Goal: Task Accomplishment & Management: Use online tool/utility

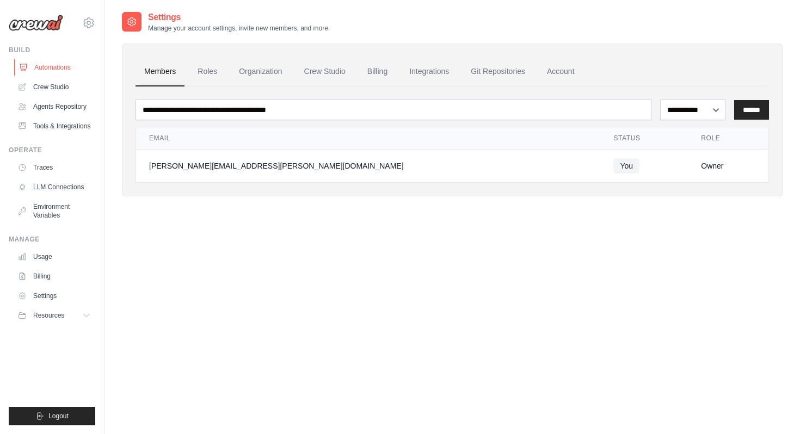
click at [64, 73] on link "Automations" at bounding box center [55, 67] width 82 height 17
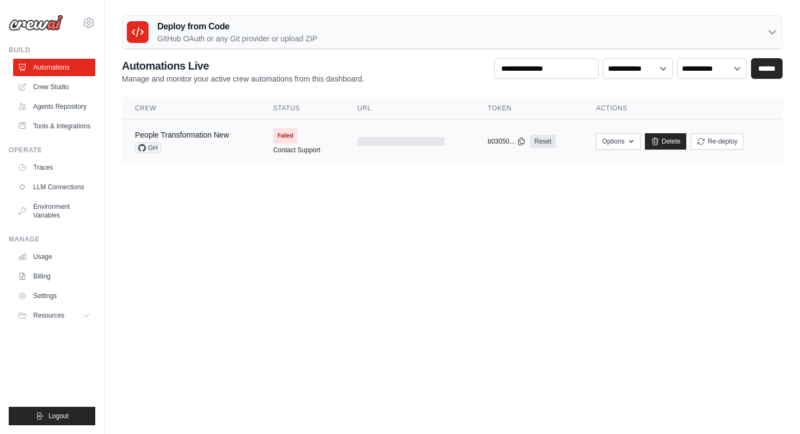
click at [231, 138] on div "People Transformation New GH" at bounding box center [191, 141] width 112 height 24
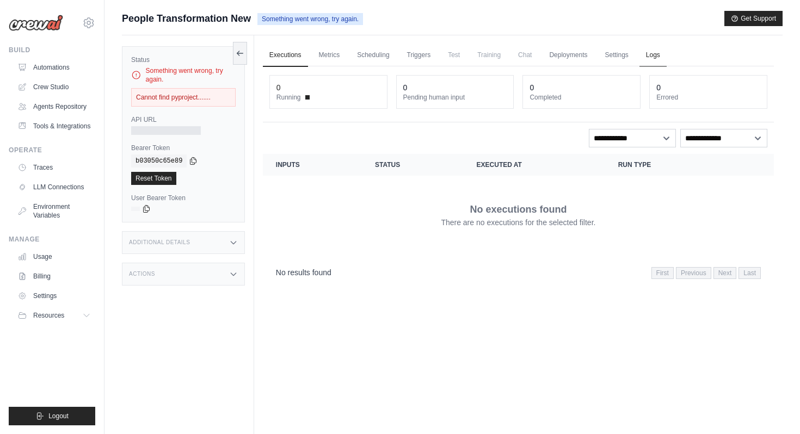
click at [659, 57] on link "Logs" at bounding box center [652, 55] width 27 height 23
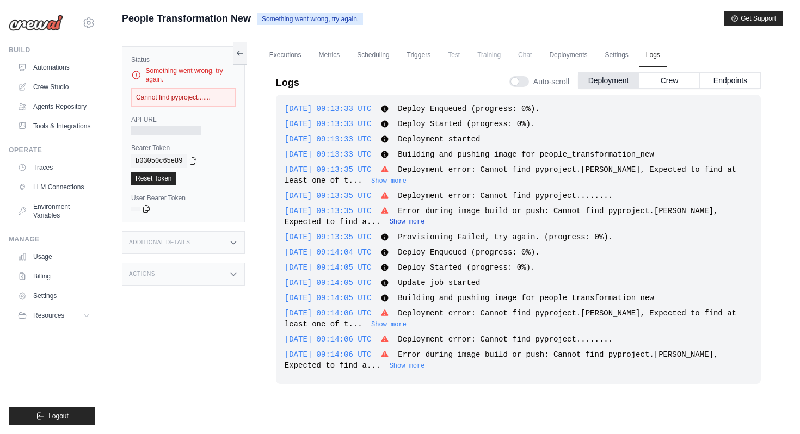
click at [390, 220] on button "Show more" at bounding box center [407, 222] width 35 height 9
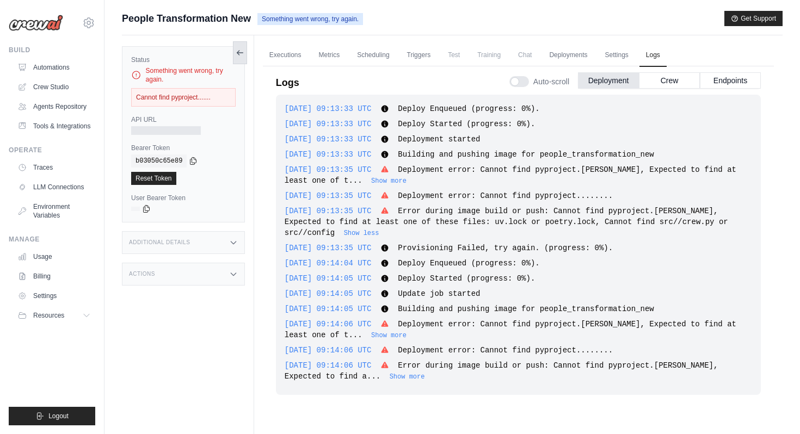
click at [242, 55] on icon at bounding box center [240, 52] width 9 height 9
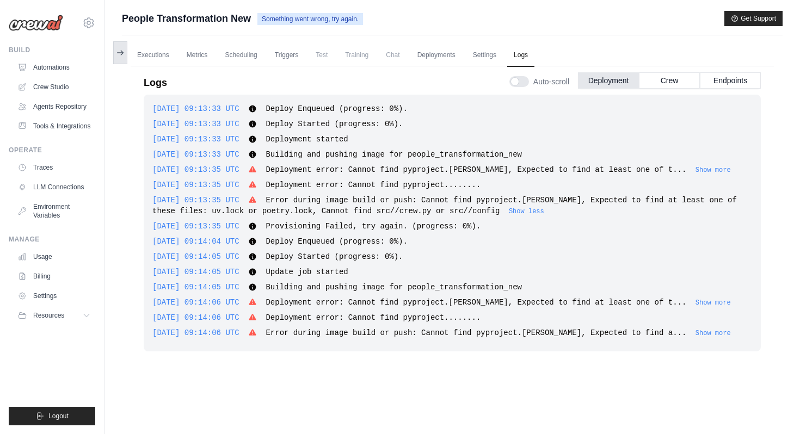
click at [123, 52] on icon at bounding box center [120, 52] width 9 height 9
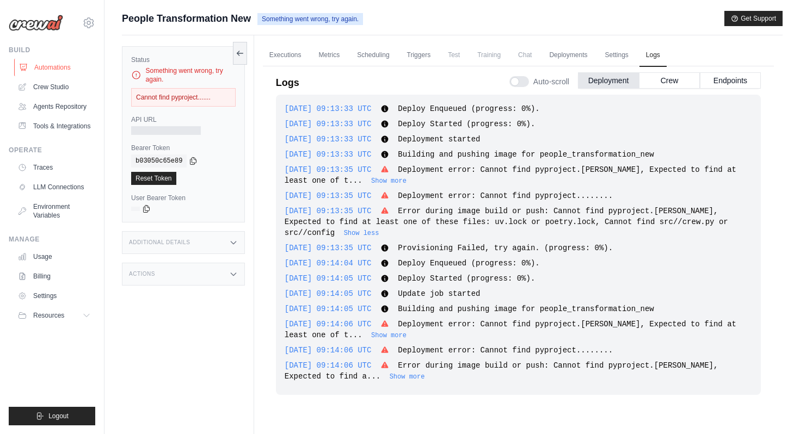
click at [42, 68] on link "Automations" at bounding box center [55, 67] width 82 height 17
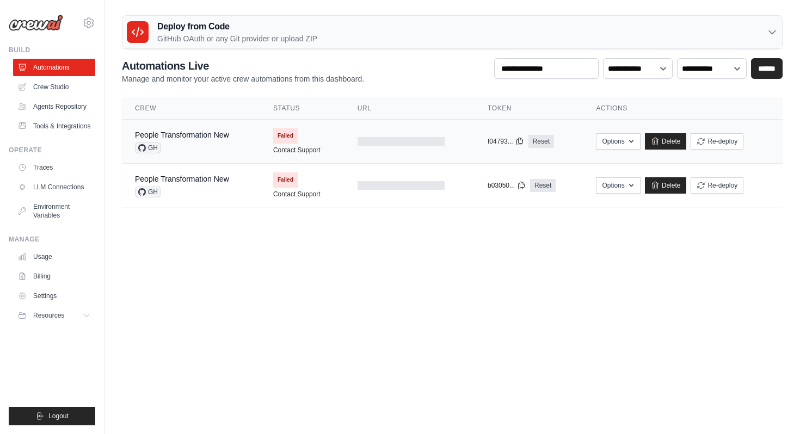
click at [477, 134] on td "copied f04793... Reset" at bounding box center [528, 142] width 108 height 44
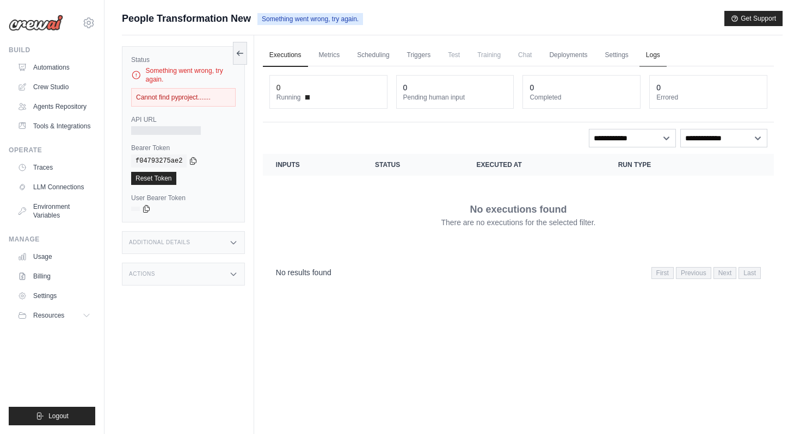
click at [658, 50] on link "Logs" at bounding box center [652, 55] width 27 height 23
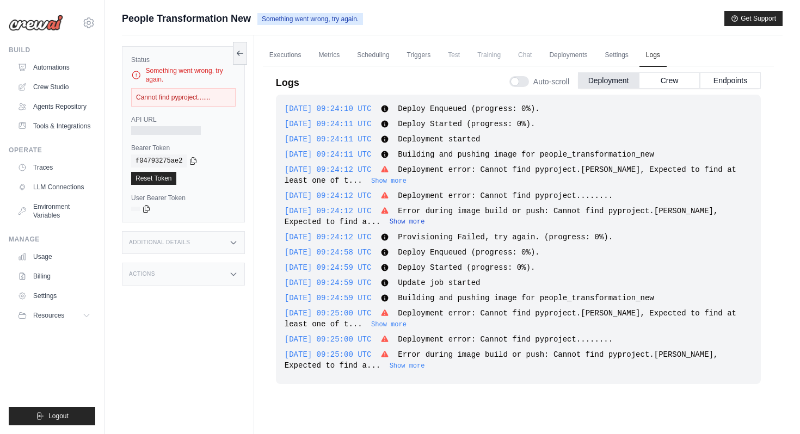
click at [390, 223] on button "Show more" at bounding box center [407, 222] width 35 height 9
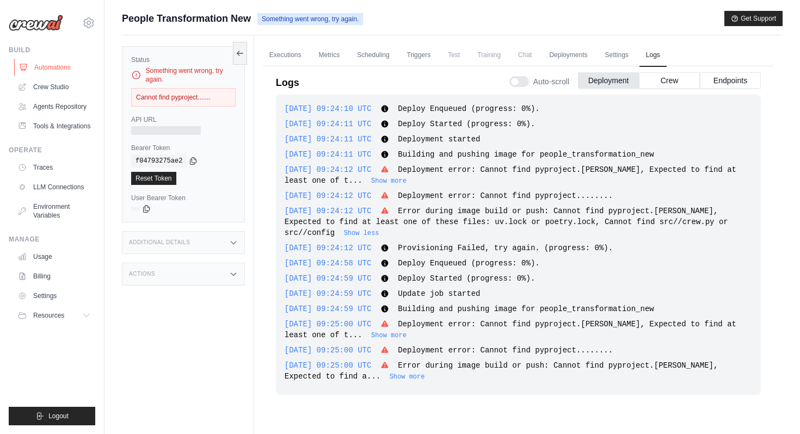
click at [64, 70] on link "Automations" at bounding box center [55, 67] width 82 height 17
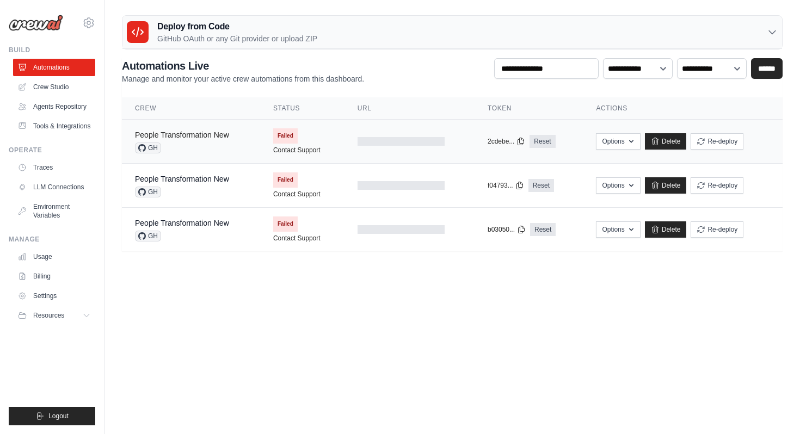
click at [203, 135] on link "People Transformation New" at bounding box center [182, 135] width 94 height 9
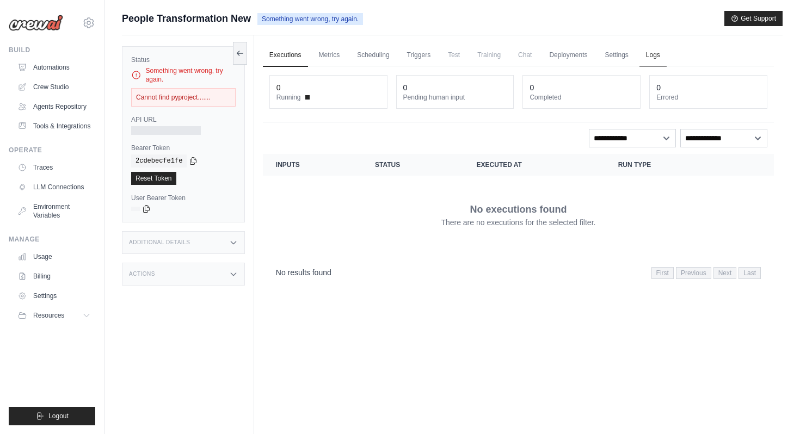
click at [653, 54] on link "Logs" at bounding box center [652, 55] width 27 height 23
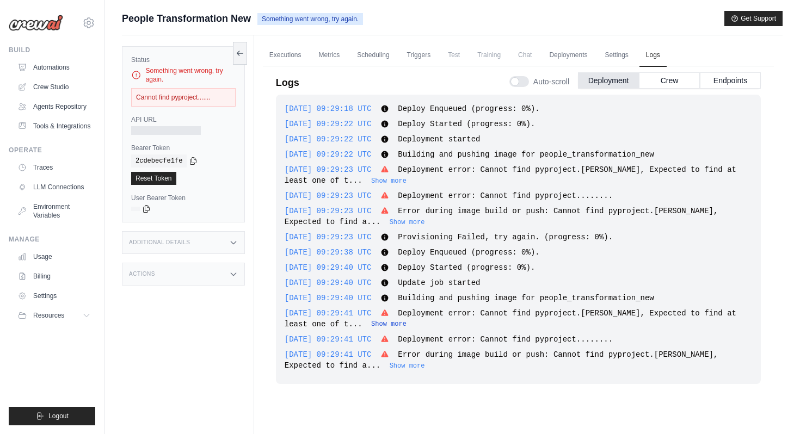
click at [371, 324] on button "Show more" at bounding box center [388, 324] width 35 height 9
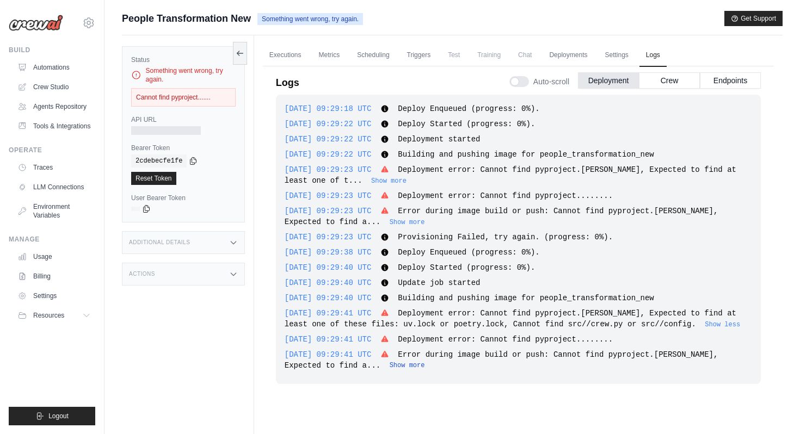
click at [390, 367] on button "Show more" at bounding box center [407, 365] width 35 height 9
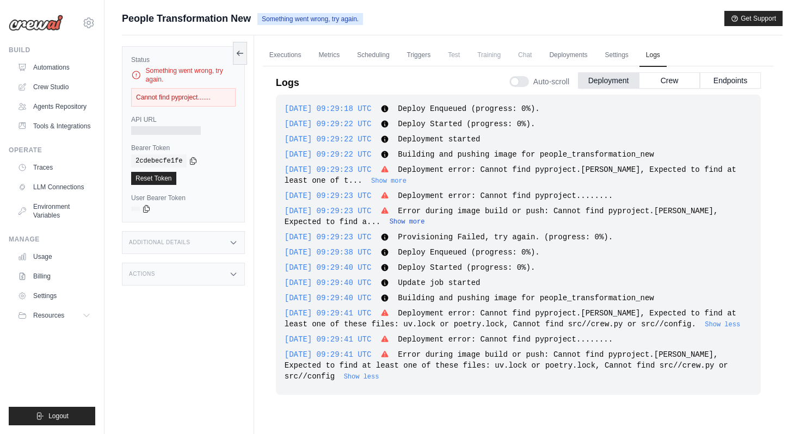
click at [390, 221] on button "Show more" at bounding box center [407, 222] width 35 height 9
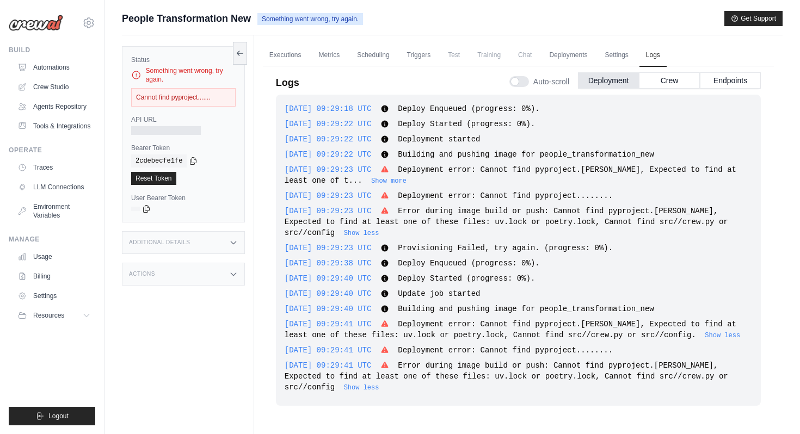
drag, startPoint x: 417, startPoint y: 107, endPoint x: 458, endPoint y: 419, distance: 315.4
click at [458, 419] on div "2025-10-06 09:29:18 UTC Deploy Enqueued (progress: 0%). Show more Show less 202…" at bounding box center [518, 260] width 485 height 330
copy div "Deploy Enqueued (progress: 0%). Show more Show less 2025-10-06 09:29:22 UTC Dep…"
click at [474, 385] on div "2025-10-06 09:29:41 UTC Error during image build or push: Cannot find pyproject…" at bounding box center [518, 376] width 467 height 33
click at [163, 250] on div "Additional Details" at bounding box center [183, 242] width 123 height 23
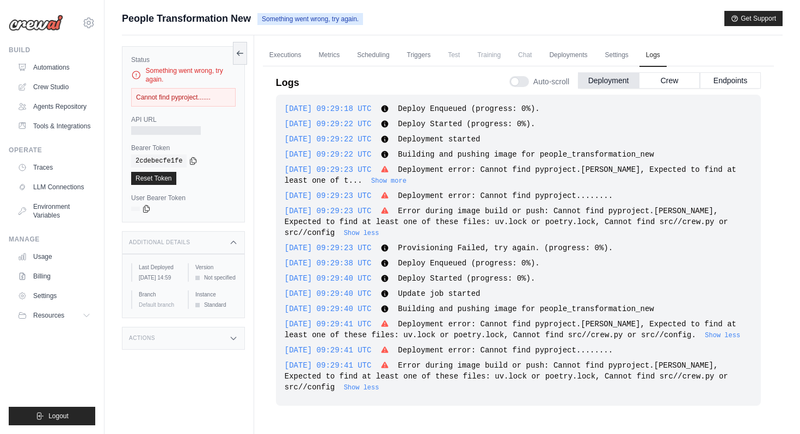
click at [228, 244] on div "Additional Details" at bounding box center [183, 242] width 123 height 23
click at [244, 51] on button at bounding box center [240, 52] width 14 height 23
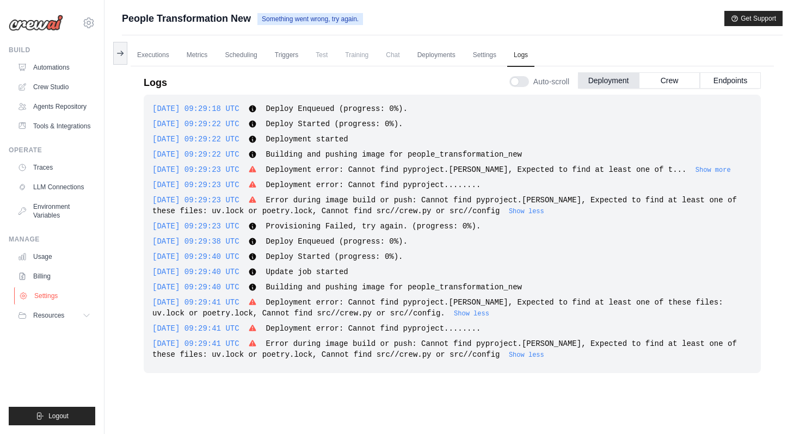
click at [59, 292] on link "Settings" at bounding box center [55, 295] width 82 height 17
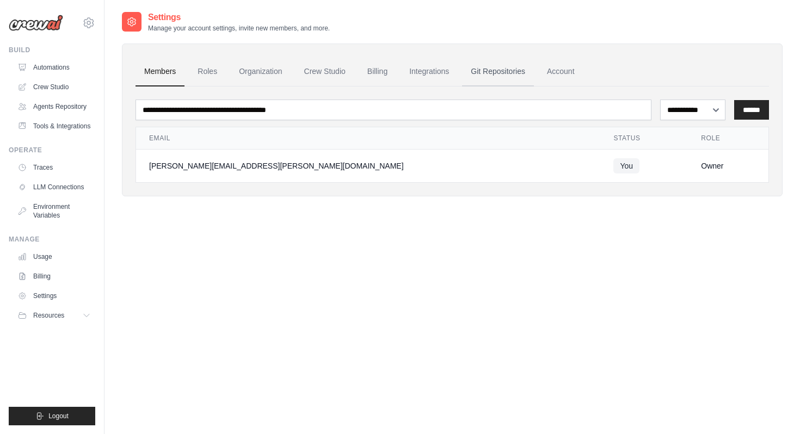
click at [480, 73] on link "Git Repositories" at bounding box center [498, 71] width 72 height 29
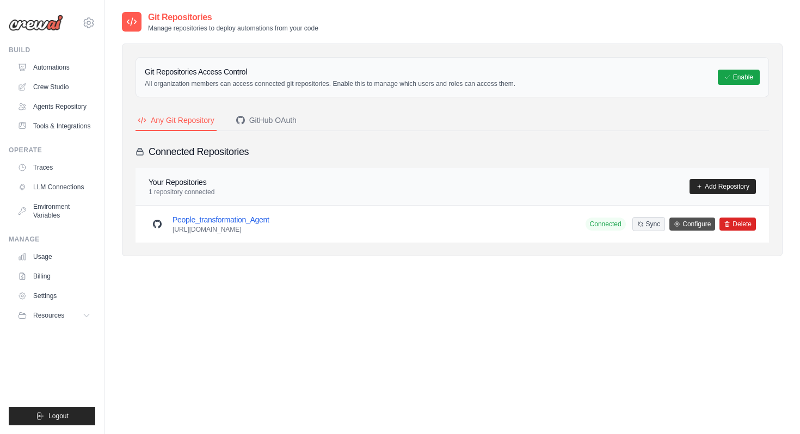
click at [690, 221] on link "Configure" at bounding box center [692, 224] width 46 height 13
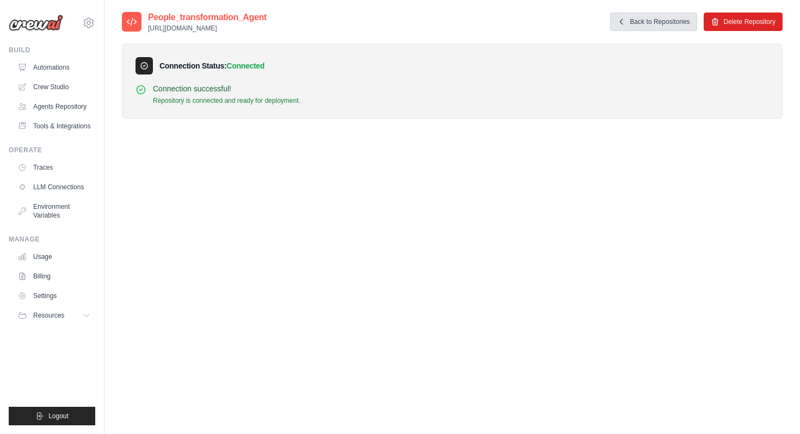
click at [632, 16] on link "Back to Repositories" at bounding box center [653, 22] width 87 height 18
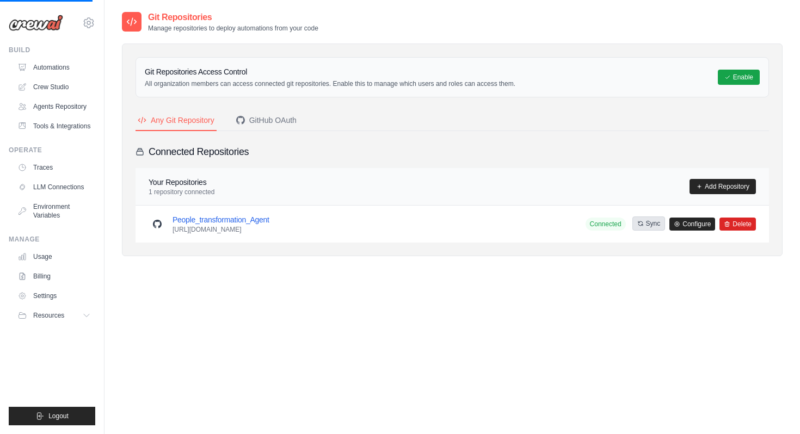
click at [634, 225] on button "Sync" at bounding box center [648, 224] width 33 height 14
click at [696, 190] on link "Add Repository" at bounding box center [722, 186] width 66 height 15
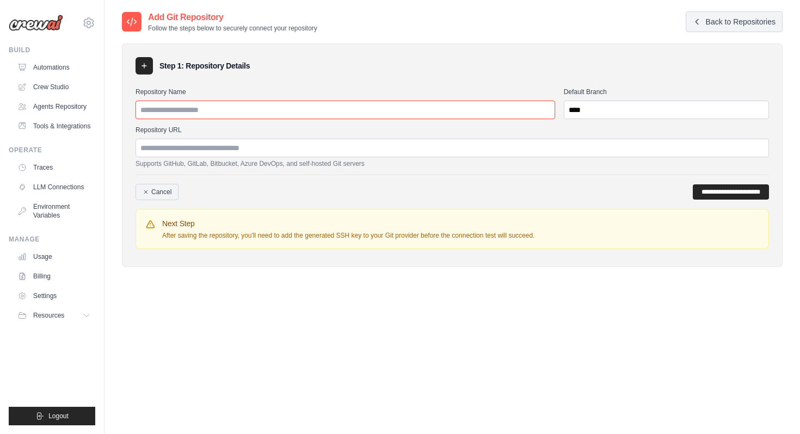
click at [397, 110] on input "Repository Name" at bounding box center [344, 110] width 419 height 18
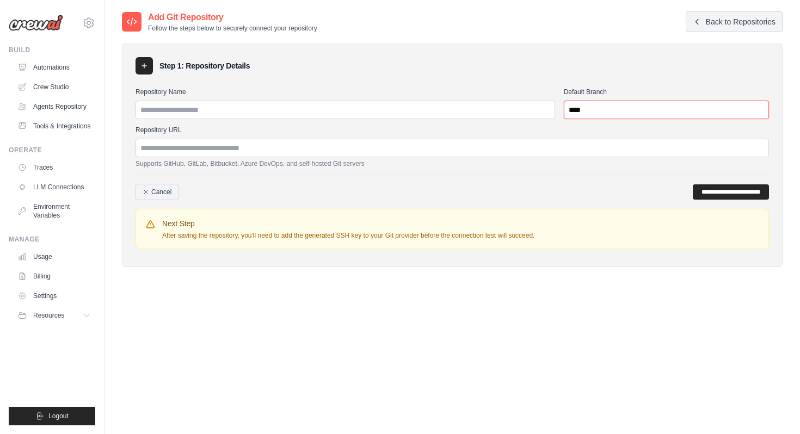
click at [588, 102] on input "****" at bounding box center [666, 110] width 205 height 18
type input "******"
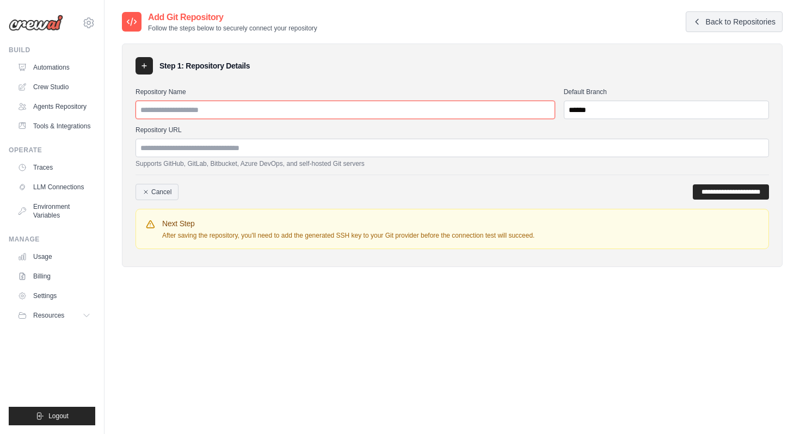
click at [484, 118] on input "Repository Name" at bounding box center [344, 110] width 419 height 18
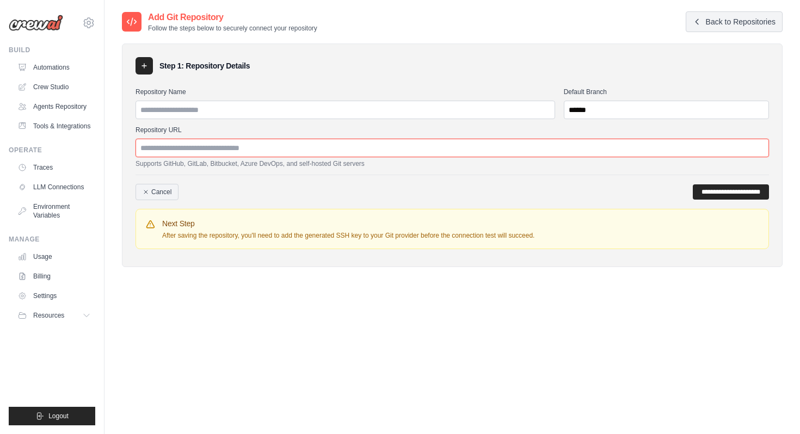
click at [308, 152] on input "Repository URL" at bounding box center [451, 148] width 633 height 18
paste input "**********"
type input "**********"
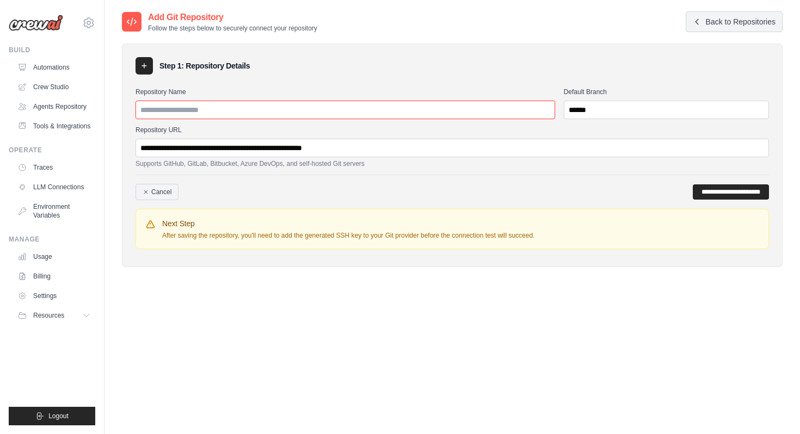
click at [342, 114] on input "Repository Name" at bounding box center [344, 110] width 419 height 18
type input "**********"
click at [388, 83] on div "**********" at bounding box center [451, 168] width 633 height 170
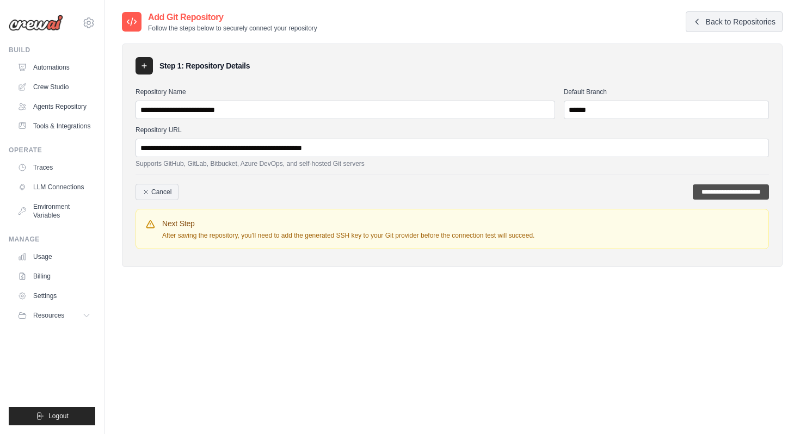
click at [694, 191] on input "**********" at bounding box center [731, 191] width 76 height 15
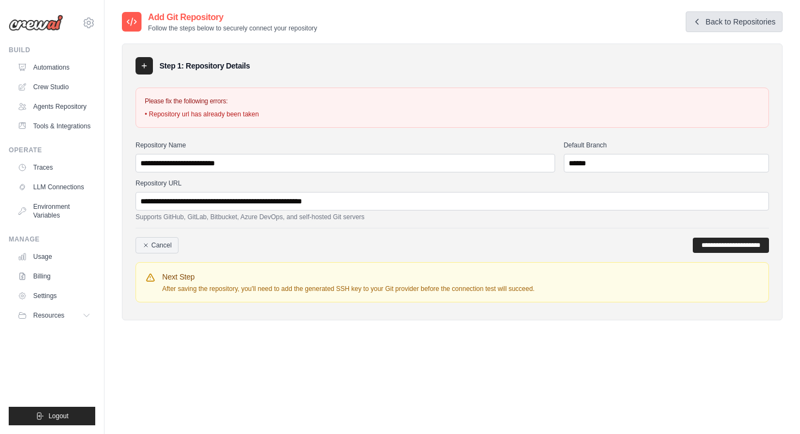
click at [719, 20] on link "Back to Repositories" at bounding box center [733, 21] width 97 height 21
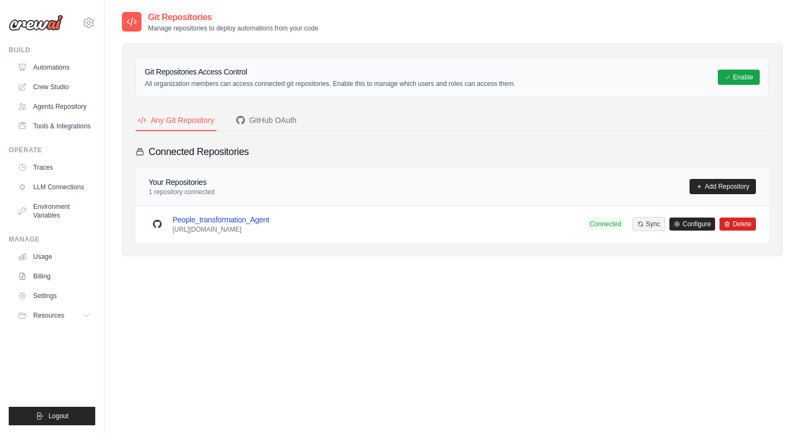
click at [236, 217] on link "People_transformation_Agent" at bounding box center [220, 219] width 97 height 9
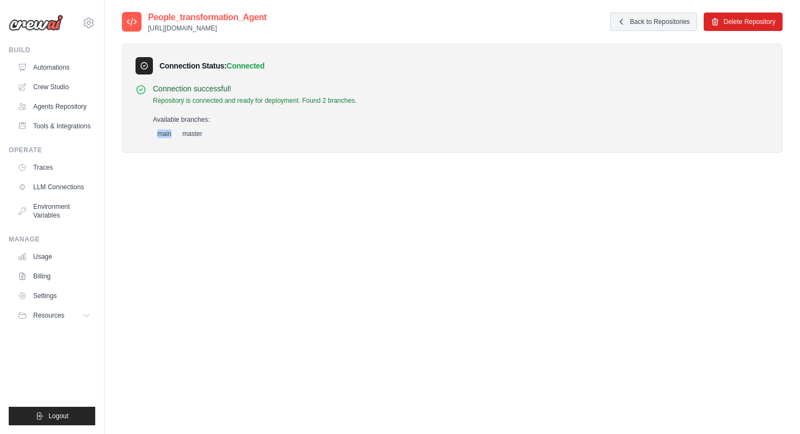
drag, startPoint x: 170, startPoint y: 135, endPoint x: 147, endPoint y: 135, distance: 23.4
click at [146, 135] on div "Connection successful! Repository is connected and ready for deployment. Found …" at bounding box center [451, 111] width 633 height 56
click at [176, 140] on div "Connection Status: Connected Connection successful! Repository is connected and…" at bounding box center [452, 98] width 660 height 109
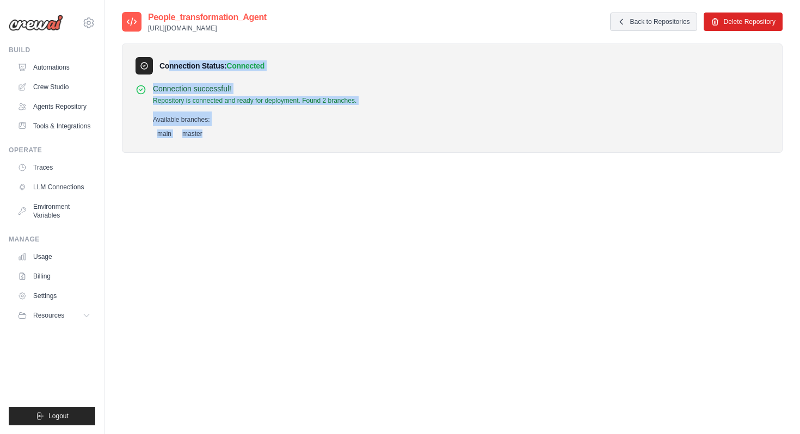
drag, startPoint x: 160, startPoint y: 65, endPoint x: 207, endPoint y: 135, distance: 84.3
click at [208, 135] on div "Connection Status: Connected Connection successful! Repository is connected and…" at bounding box center [452, 98] width 660 height 109
copy div "Connection Status: Connected Connection successful! Repository is connected and…"
click at [595, 95] on div "Connection successful! Repository is connected and ready for deployment. Found …" at bounding box center [451, 111] width 633 height 56
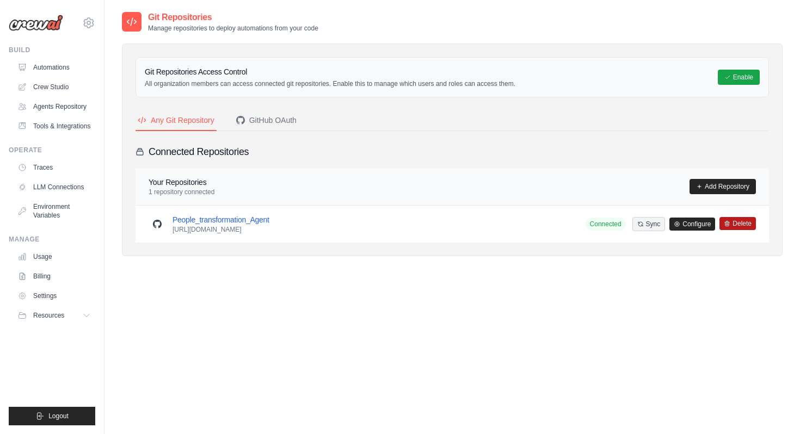
click at [731, 225] on button "Delete" at bounding box center [737, 223] width 36 height 13
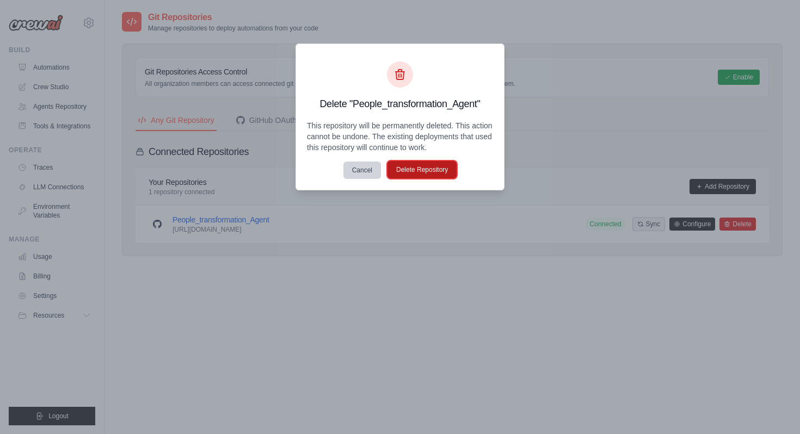
click at [403, 169] on button "Delete Repository" at bounding box center [421, 169] width 69 height 17
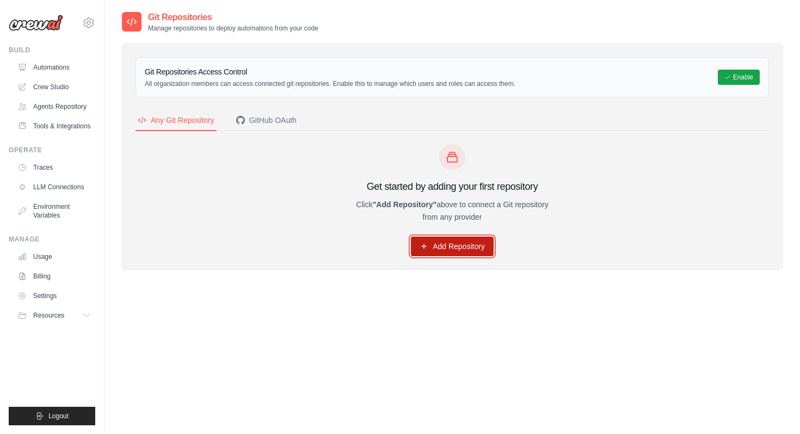
click at [461, 239] on link "Add Repository" at bounding box center [452, 247] width 83 height 20
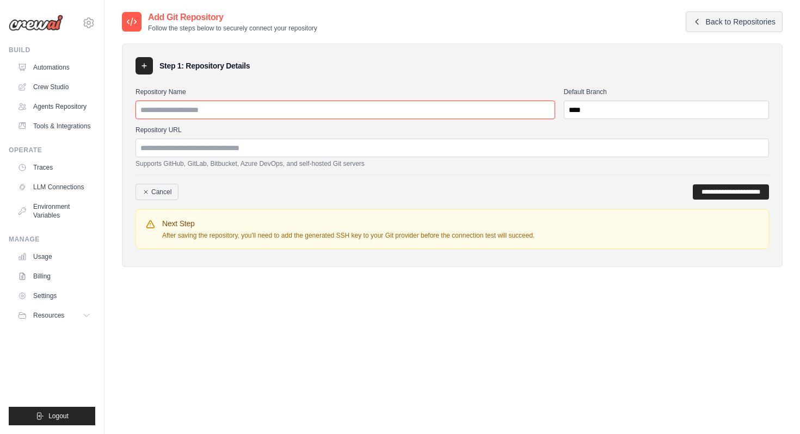
click at [317, 109] on input "Repository Name" at bounding box center [344, 110] width 419 height 18
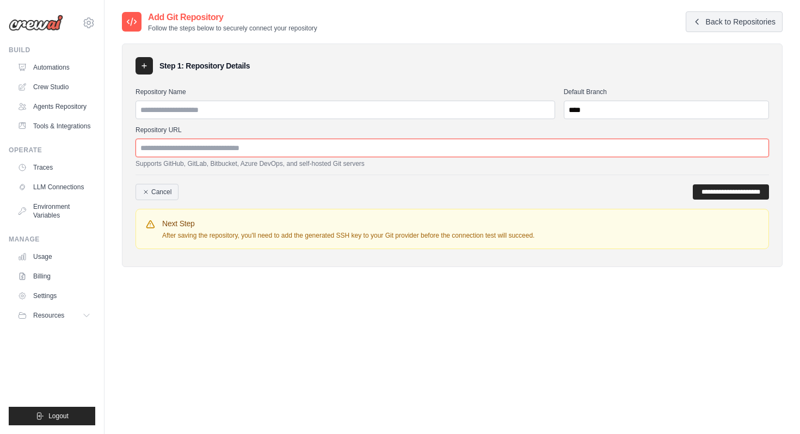
click at [348, 143] on input "Repository URL" at bounding box center [451, 148] width 633 height 18
type input "**********"
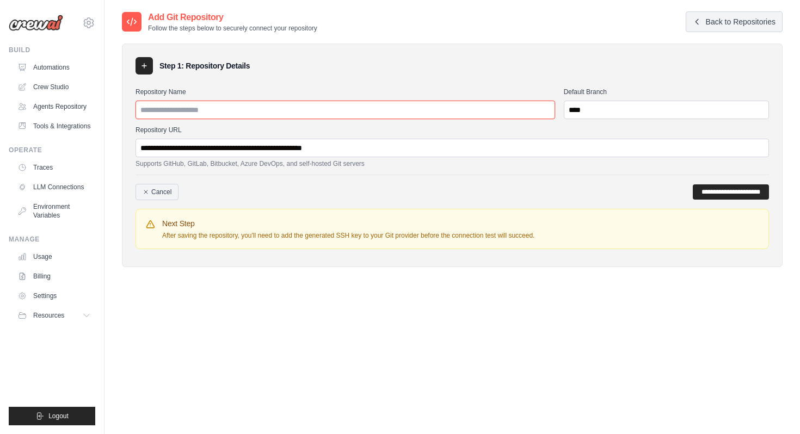
click at [308, 114] on input "Repository Name" at bounding box center [344, 110] width 419 height 18
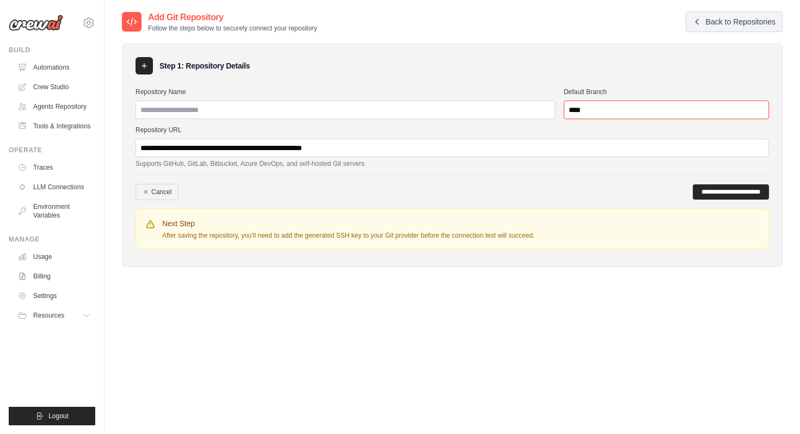
click at [614, 116] on input "****" at bounding box center [666, 110] width 205 height 18
type input "******"
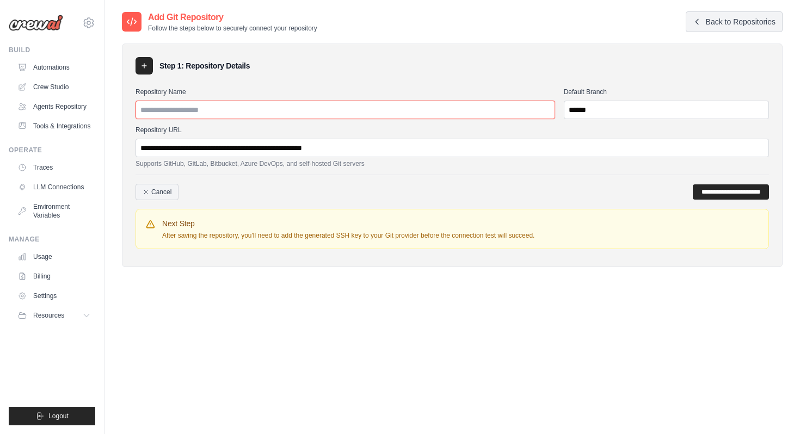
click at [413, 109] on input "Repository Name" at bounding box center [344, 110] width 419 height 18
type input "**********"
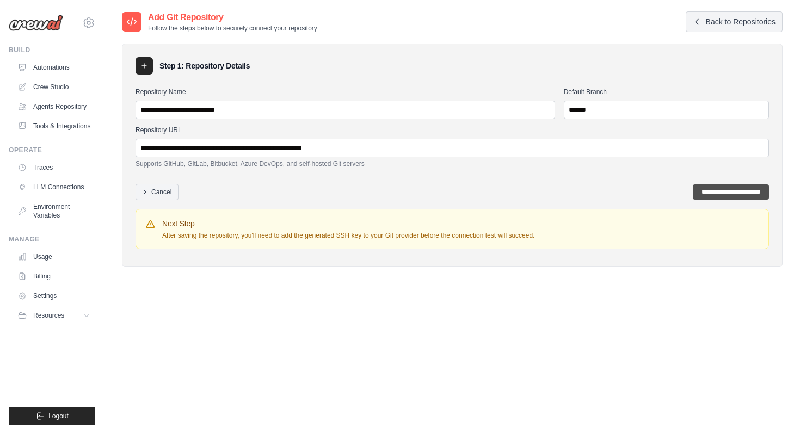
click at [693, 190] on input "**********" at bounding box center [731, 191] width 76 height 15
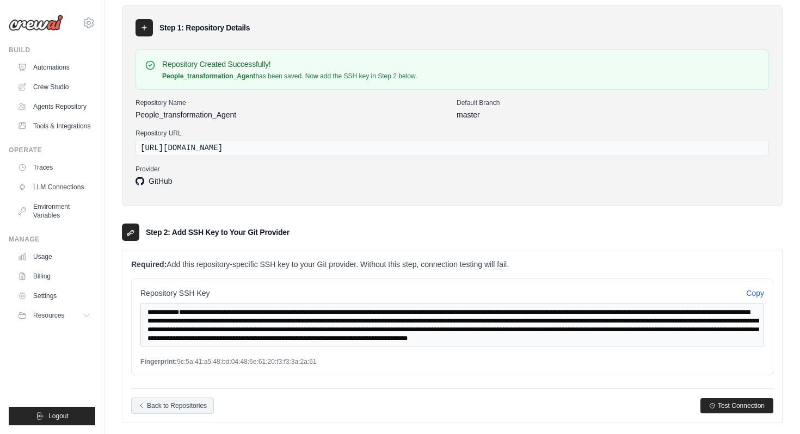
scroll to position [92, 0]
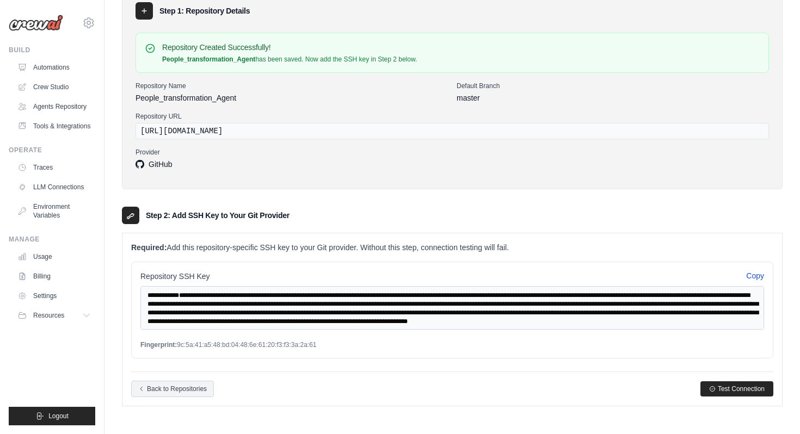
click at [757, 275] on button "Copy" at bounding box center [755, 275] width 18 height 11
click at [750, 388] on span "Test Connection" at bounding box center [741, 388] width 47 height 9
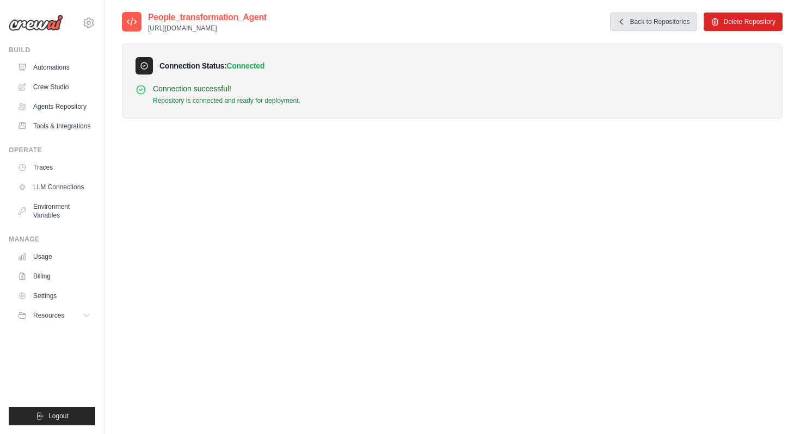
click at [621, 20] on icon at bounding box center [621, 21] width 3 height 5
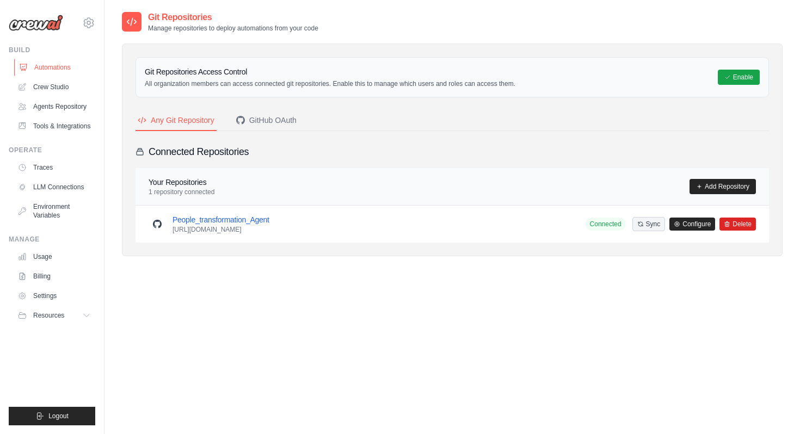
click at [77, 67] on link "Automations" at bounding box center [55, 67] width 82 height 17
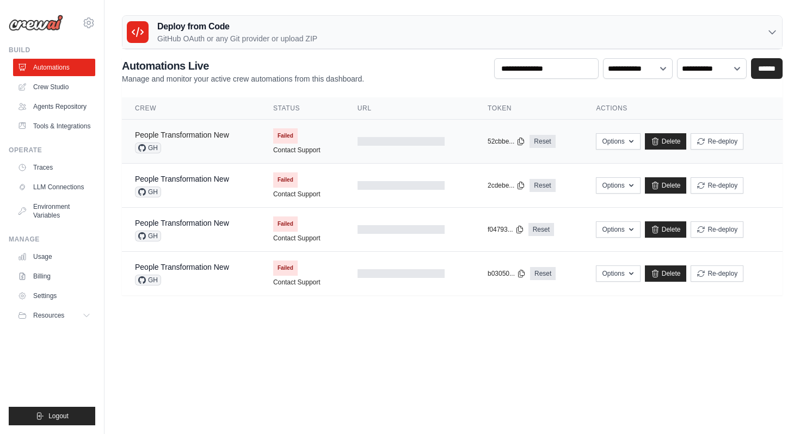
click at [196, 133] on link "People Transformation New" at bounding box center [182, 135] width 94 height 9
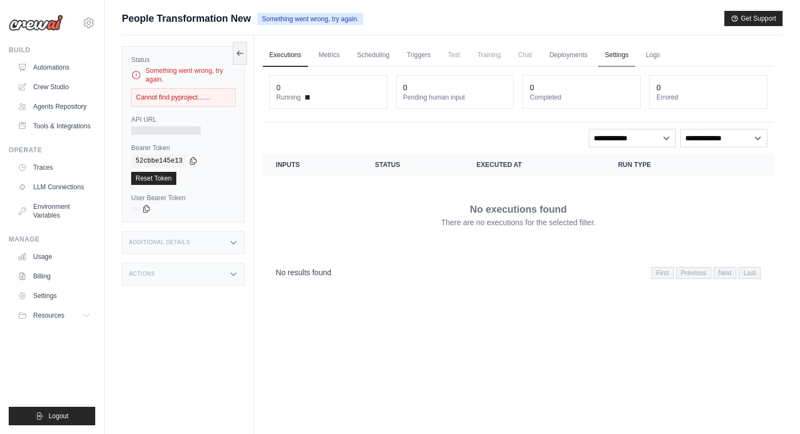
click at [616, 53] on link "Settings" at bounding box center [616, 55] width 36 height 23
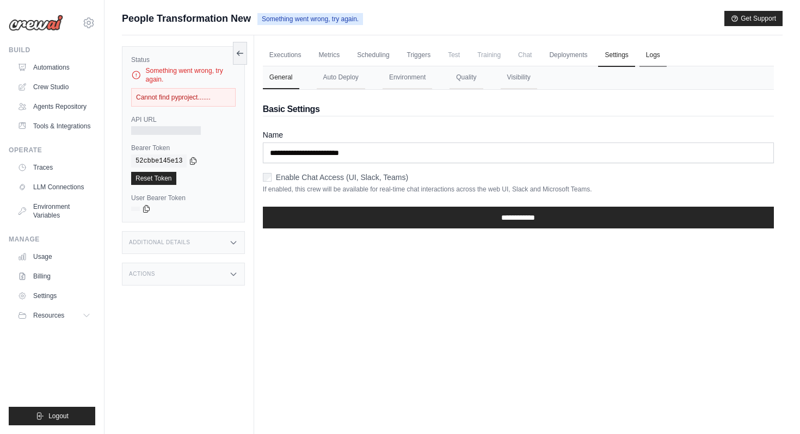
click at [647, 55] on link "Logs" at bounding box center [652, 55] width 27 height 23
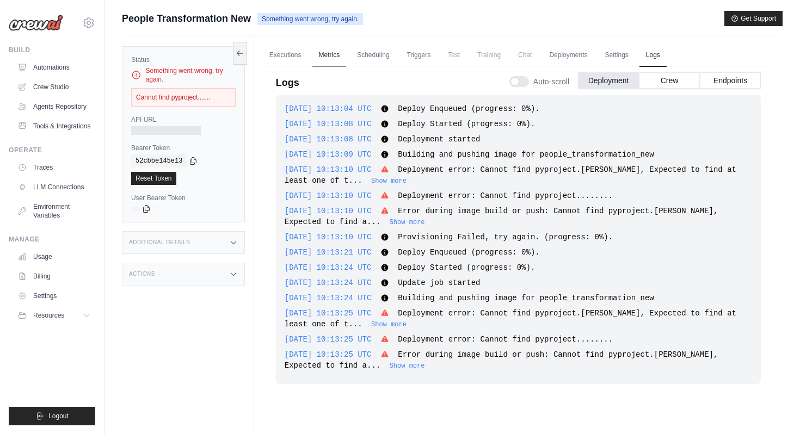
click at [324, 50] on link "Metrics" at bounding box center [329, 55] width 34 height 23
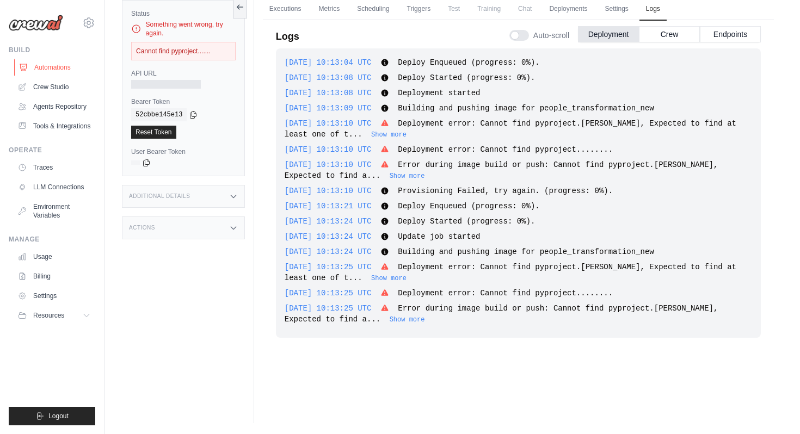
click at [44, 64] on link "Automations" at bounding box center [55, 67] width 82 height 17
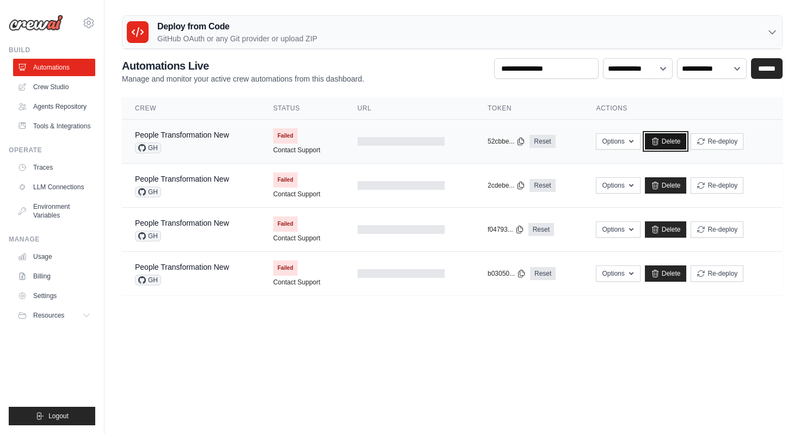
click at [673, 144] on link "Delete" at bounding box center [666, 141] width 42 height 16
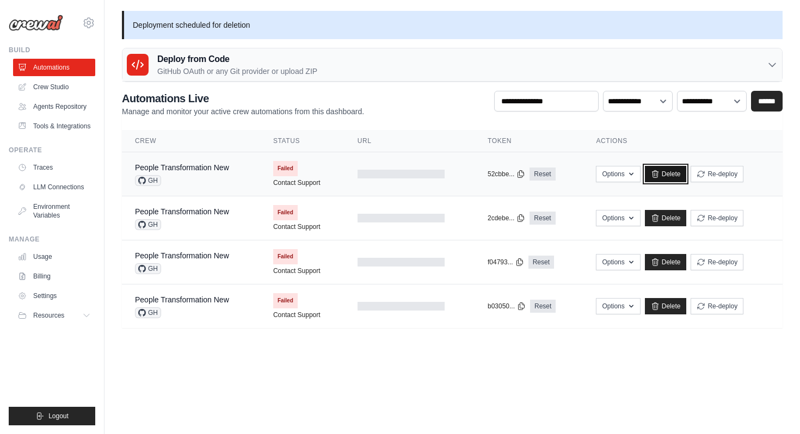
click at [675, 175] on link "Delete" at bounding box center [666, 174] width 42 height 16
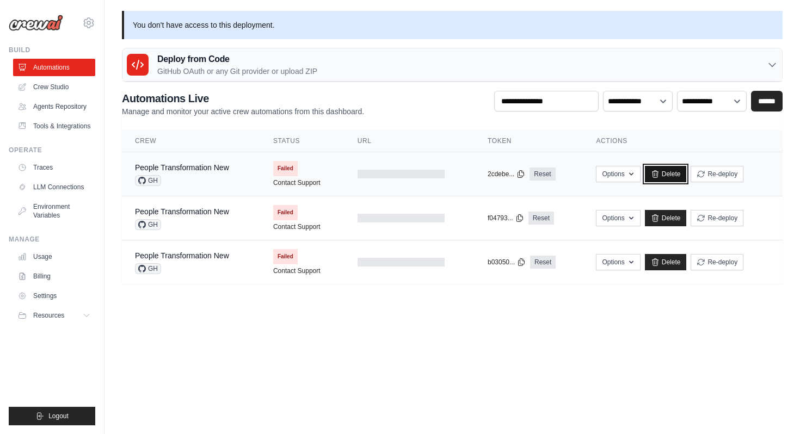
click at [673, 171] on link "Delete" at bounding box center [666, 174] width 42 height 16
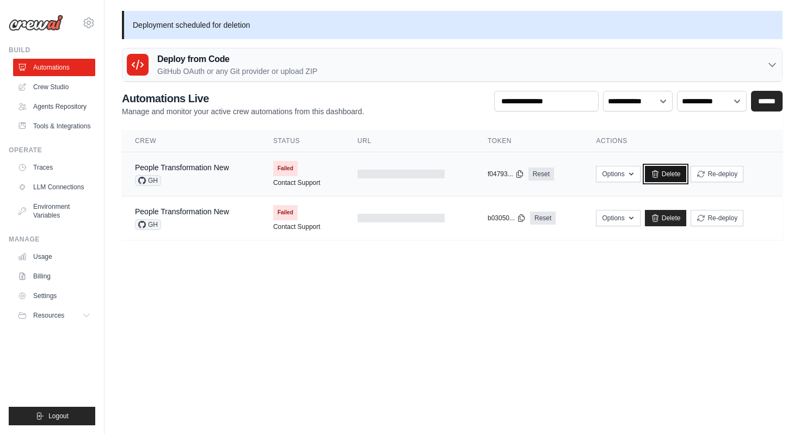
click at [666, 176] on link "Delete" at bounding box center [666, 174] width 42 height 16
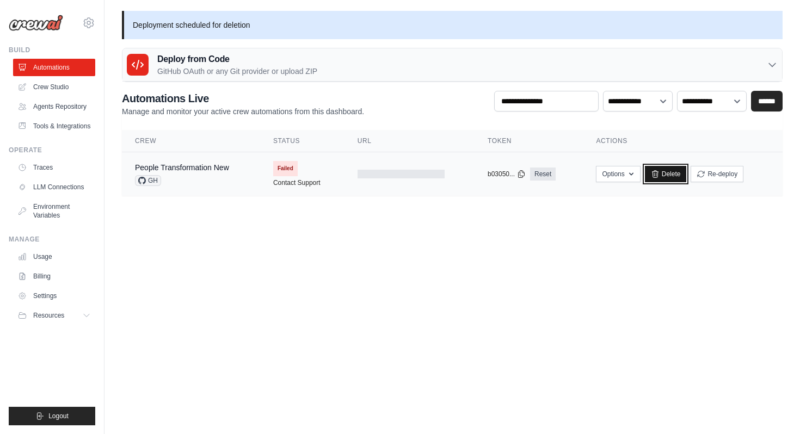
click at [671, 175] on link "Delete" at bounding box center [666, 174] width 42 height 16
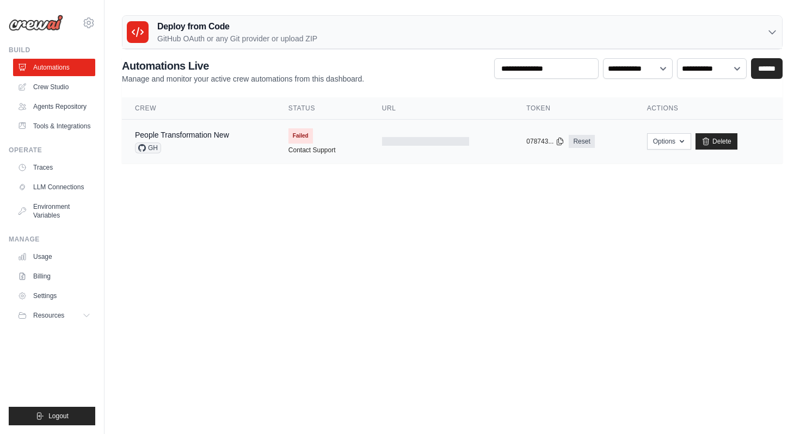
click at [231, 143] on div "People Transformation New GH" at bounding box center [198, 141] width 127 height 24
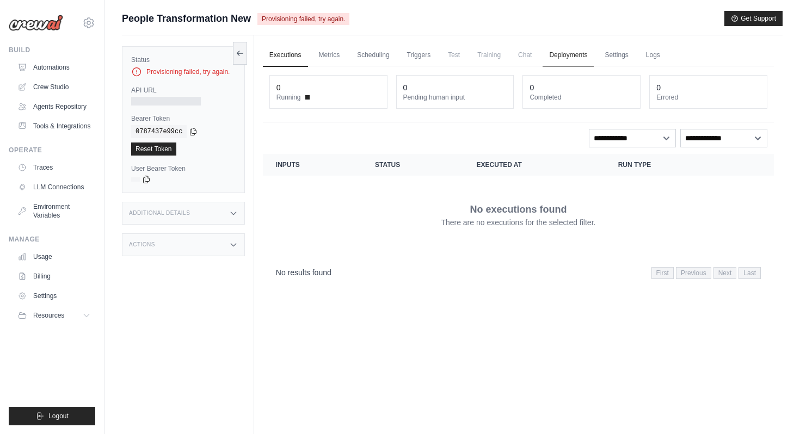
click at [575, 60] on link "Deployments" at bounding box center [567, 55] width 51 height 23
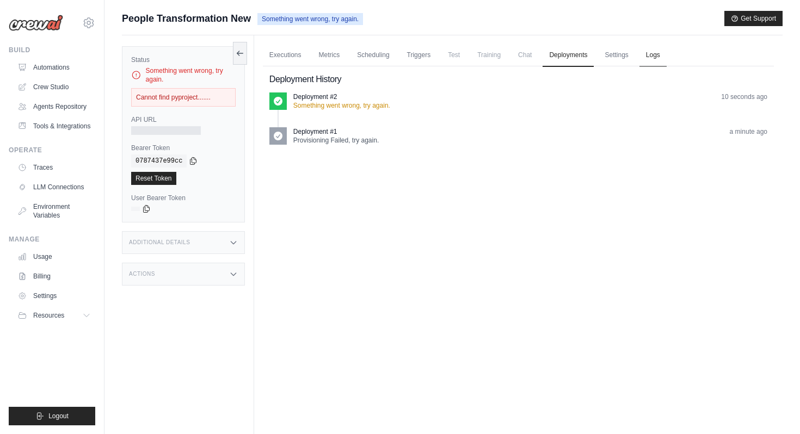
click at [652, 53] on link "Logs" at bounding box center [652, 55] width 27 height 23
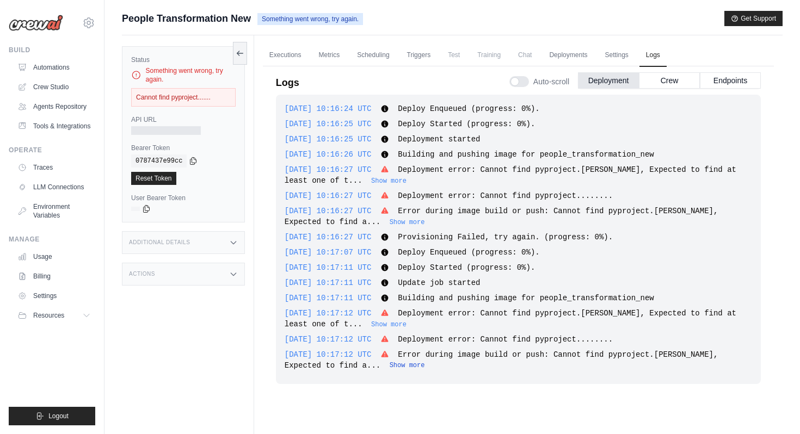
click at [390, 365] on button "Show more" at bounding box center [407, 365] width 35 height 9
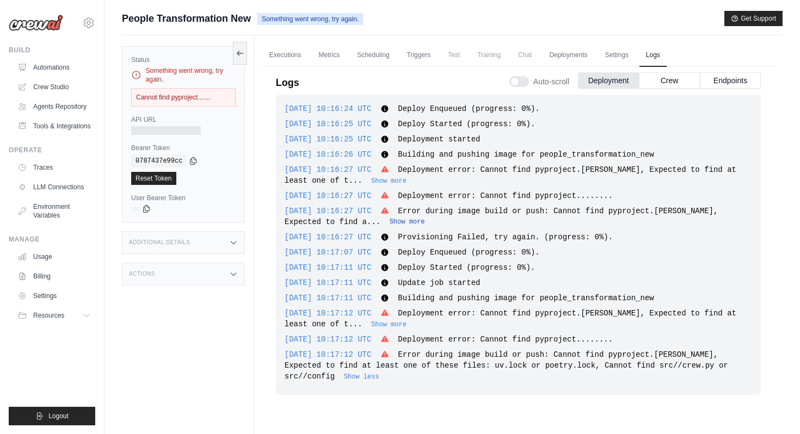
click at [390, 223] on button "Show more" at bounding box center [407, 222] width 35 height 9
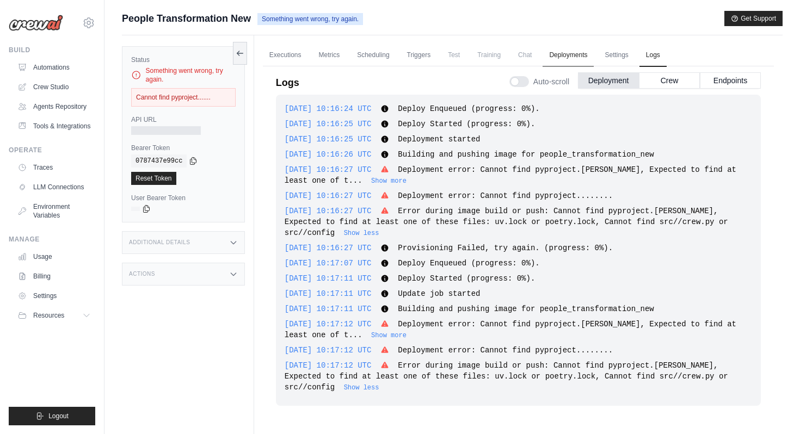
click at [557, 57] on link "Deployments" at bounding box center [567, 55] width 51 height 23
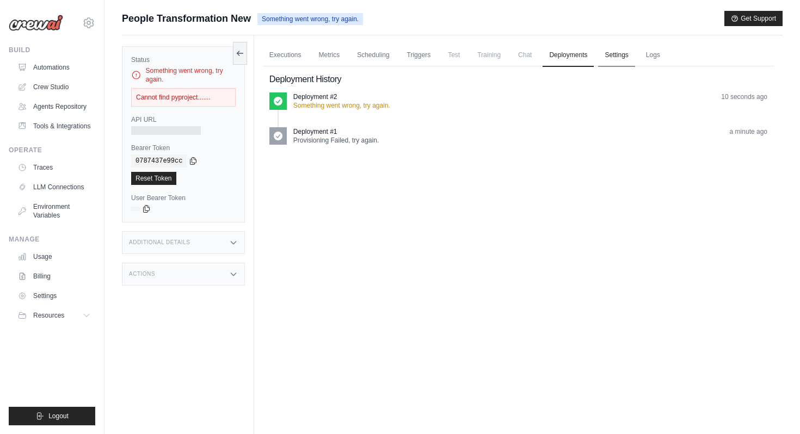
click at [619, 55] on link "Settings" at bounding box center [616, 55] width 36 height 23
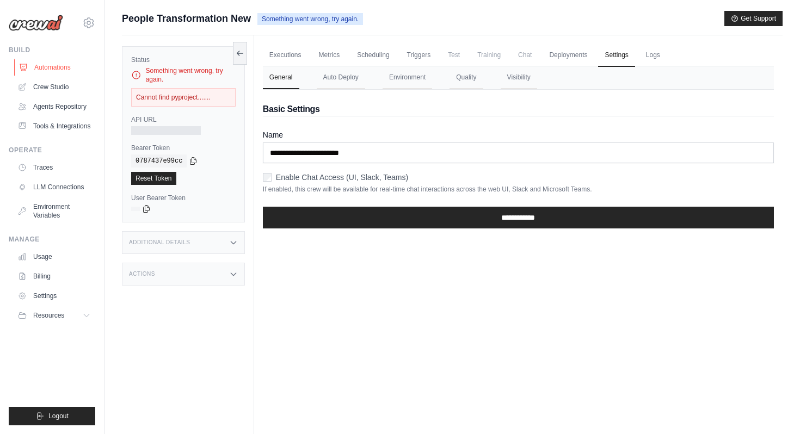
click at [65, 62] on link "Automations" at bounding box center [55, 67] width 82 height 17
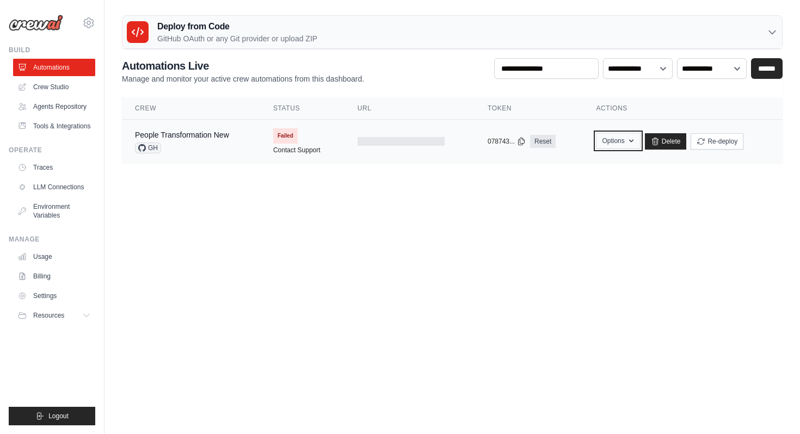
click at [629, 144] on icon "button" at bounding box center [631, 141] width 9 height 9
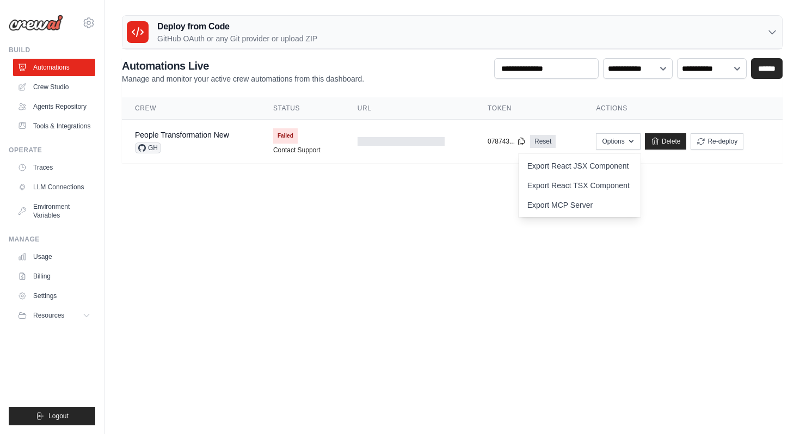
click at [653, 218] on body "[PERSON_NAME][EMAIL_ADDRESS][PERSON_NAME][DOMAIN_NAME] Settings Build Automatio…" at bounding box center [400, 217] width 800 height 434
click at [152, 149] on span "GH" at bounding box center [148, 148] width 26 height 11
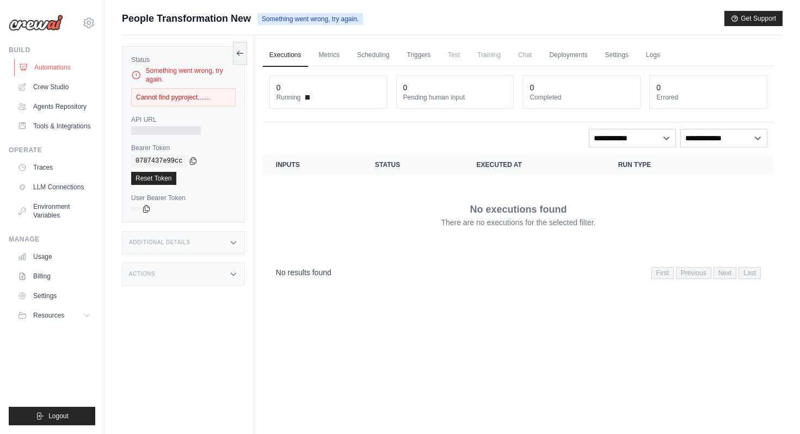
click at [50, 68] on link "Automations" at bounding box center [55, 67] width 82 height 17
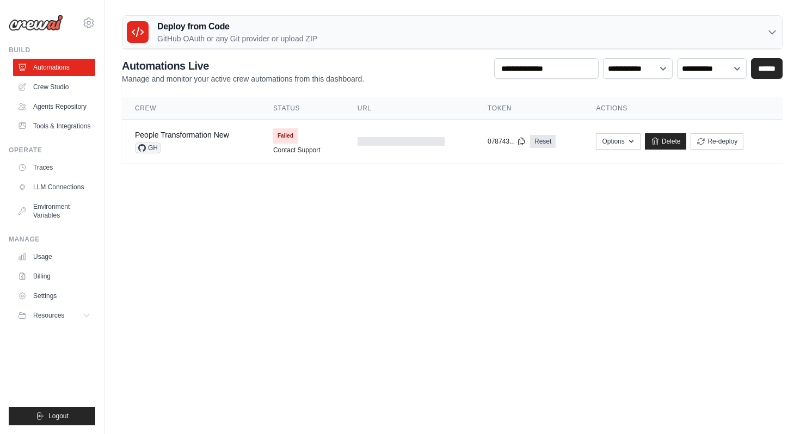
click at [281, 36] on p "GitHub OAuth or any Git provider or upload ZIP" at bounding box center [237, 38] width 160 height 11
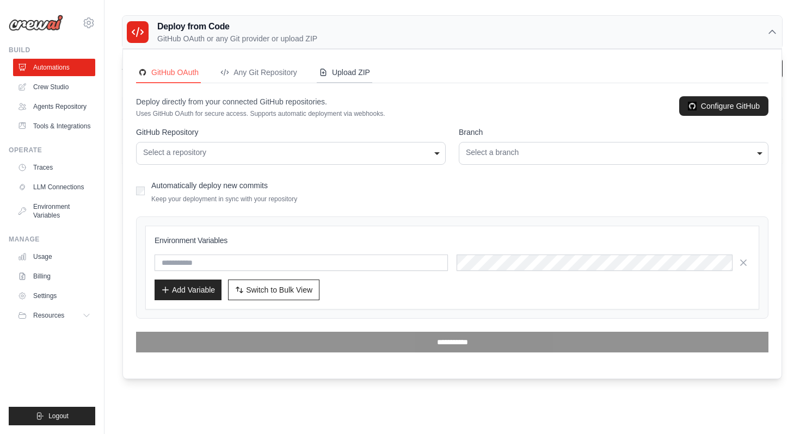
click at [328, 72] on div "Upload ZIP" at bounding box center [344, 72] width 51 height 11
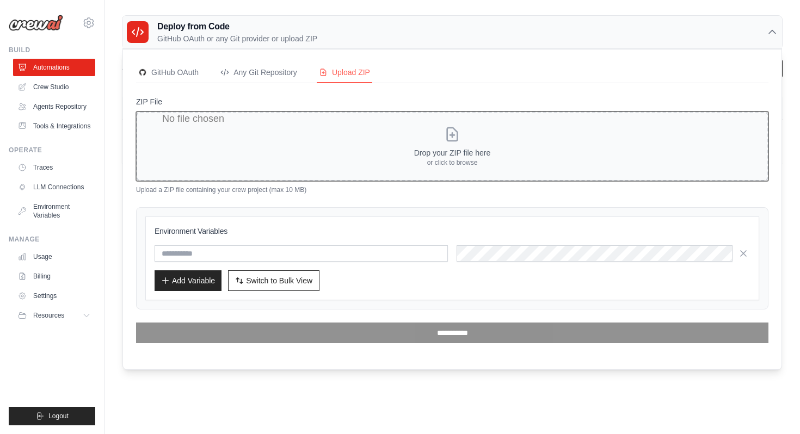
click at [452, 143] on input "ZIP File" at bounding box center [452, 147] width 632 height 70
type input "**********"
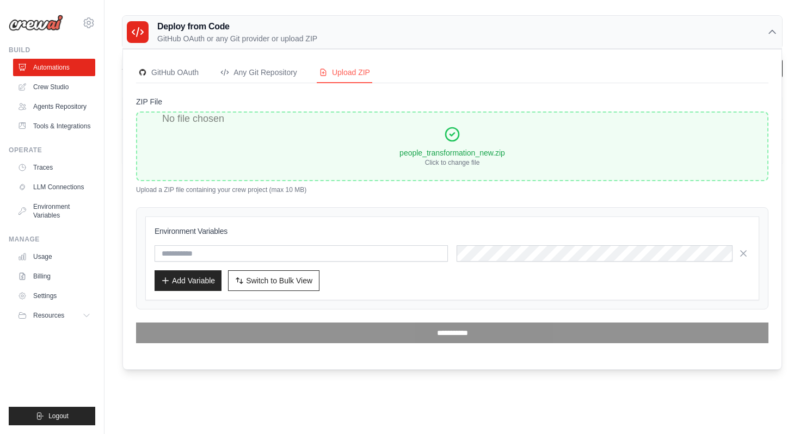
click at [380, 312] on form "ZIP File Drop your ZIP file here or click to browse people_transformation_new.z…" at bounding box center [452, 219] width 632 height 247
click at [242, 254] on input "text" at bounding box center [301, 253] width 293 height 16
click at [73, 72] on link "Automations" at bounding box center [55, 67] width 82 height 17
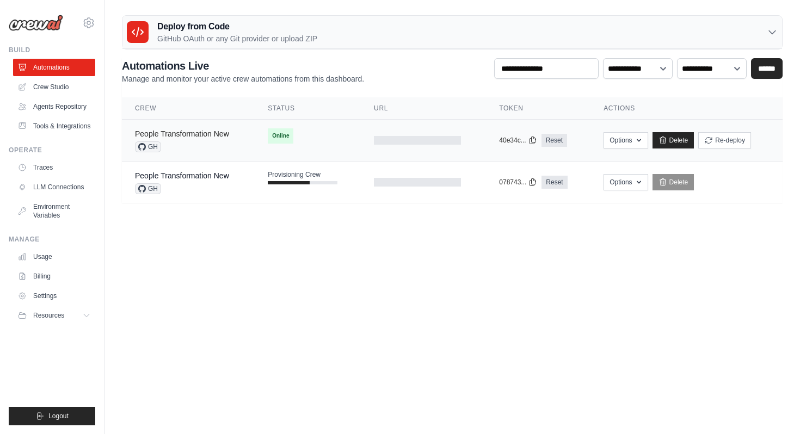
click at [215, 134] on link "People Transformation New" at bounding box center [182, 133] width 94 height 9
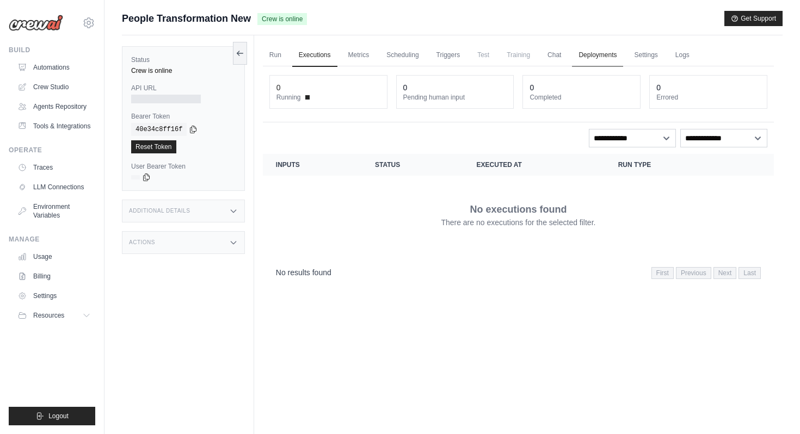
click at [591, 51] on link "Deployments" at bounding box center [597, 55] width 51 height 23
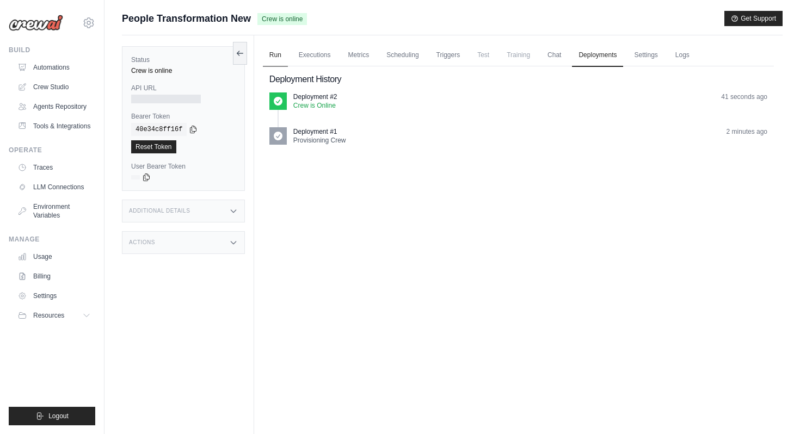
click at [274, 53] on link "Run" at bounding box center [275, 55] width 25 height 23
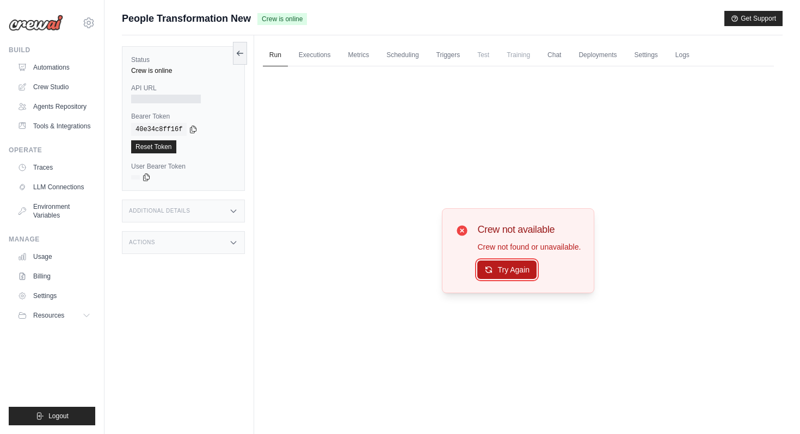
click at [511, 272] on button "Try Again" at bounding box center [506, 270] width 59 height 18
click at [495, 270] on button "Try Again" at bounding box center [506, 270] width 59 height 18
click at [322, 52] on link "Executions" at bounding box center [314, 55] width 45 height 23
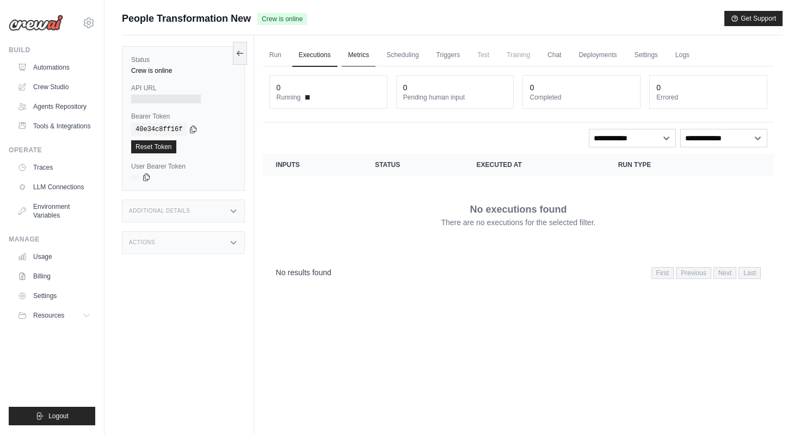
click at [366, 57] on link "Metrics" at bounding box center [359, 55] width 34 height 23
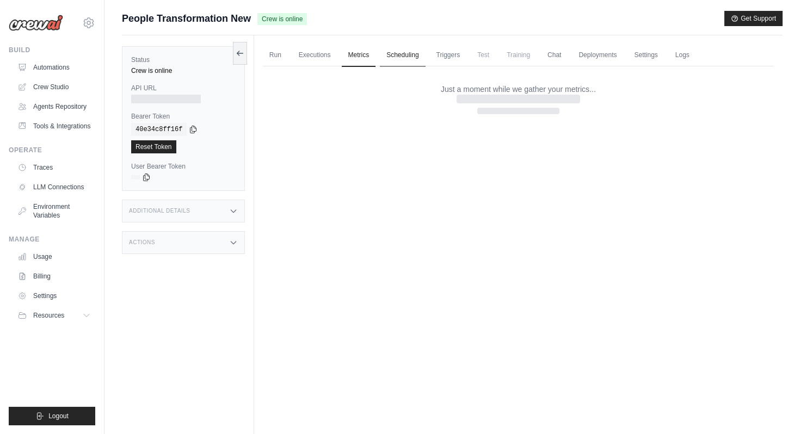
click at [416, 53] on link "Scheduling" at bounding box center [402, 55] width 45 height 23
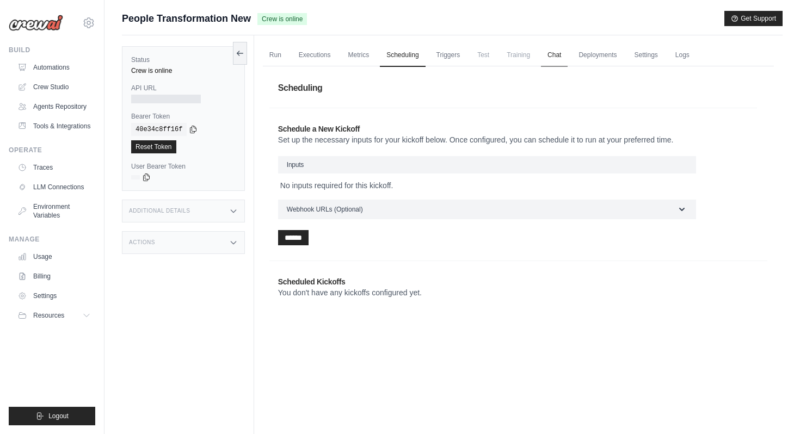
click at [553, 54] on link "Chat" at bounding box center [554, 55] width 27 height 23
click at [275, 52] on link "Run" at bounding box center [275, 55] width 25 height 23
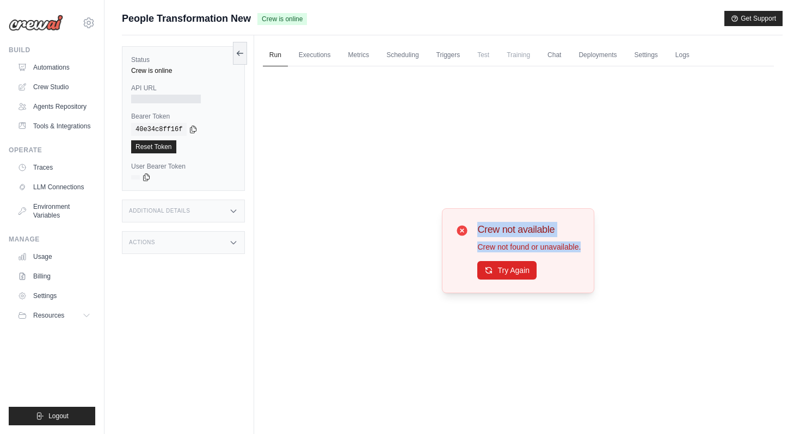
drag, startPoint x: 479, startPoint y: 231, endPoint x: 588, endPoint y: 246, distance: 109.9
click at [588, 246] on div "Crew not available Crew not found or unavailable. Try Again" at bounding box center [518, 250] width 152 height 85
copy div "Crew not available Crew not found or unavailable."
click at [78, 70] on link "Automations" at bounding box center [55, 67] width 82 height 17
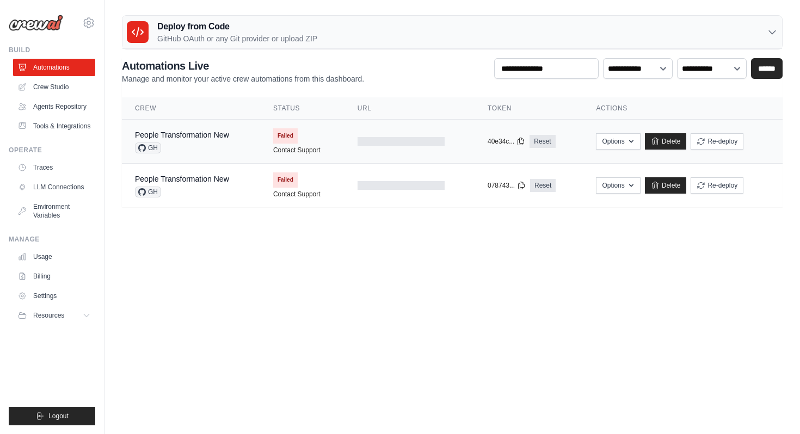
click at [223, 143] on div "GH" at bounding box center [182, 148] width 94 height 11
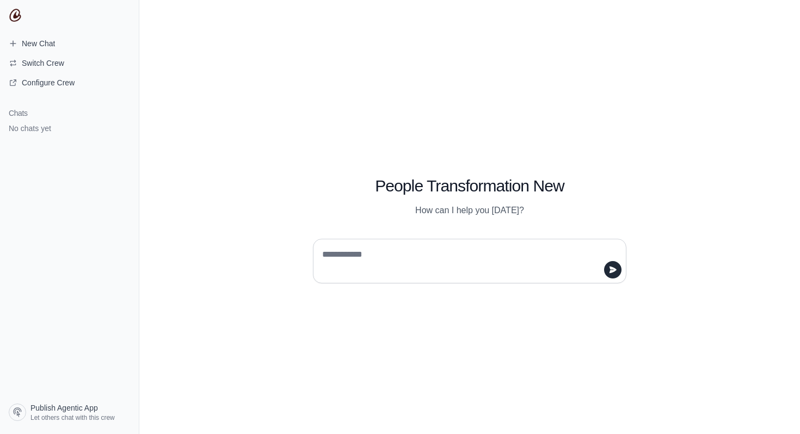
click at [388, 259] on textarea at bounding box center [466, 261] width 293 height 30
type textarea "*"
type textarea "**********"
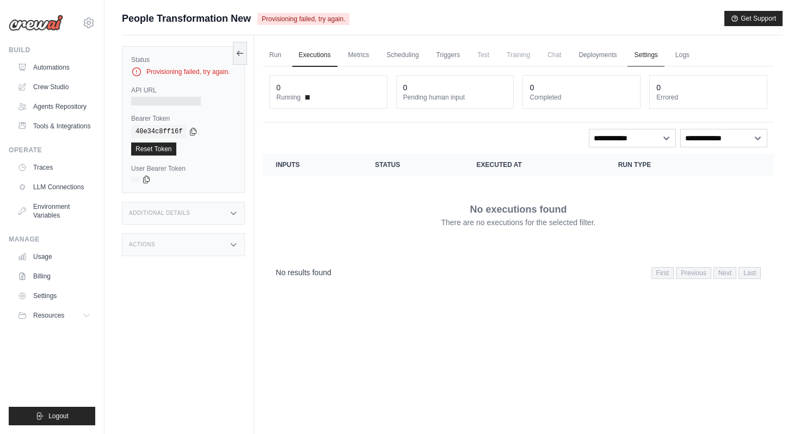
click at [642, 58] on link "Settings" at bounding box center [645, 55] width 36 height 23
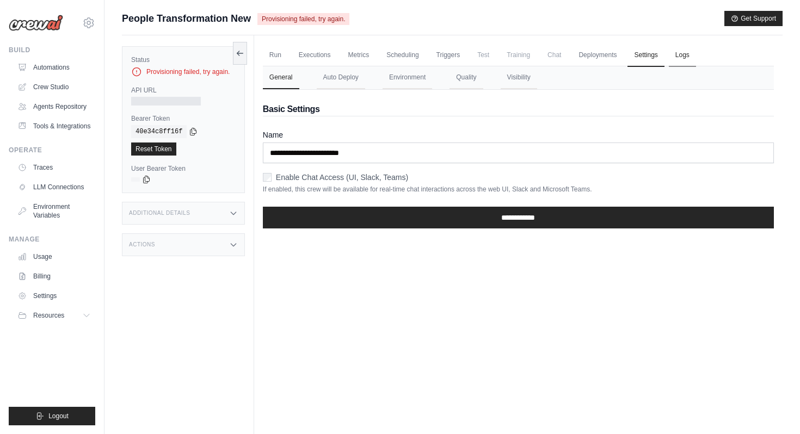
click at [676, 58] on link "Logs" at bounding box center [682, 55] width 27 height 23
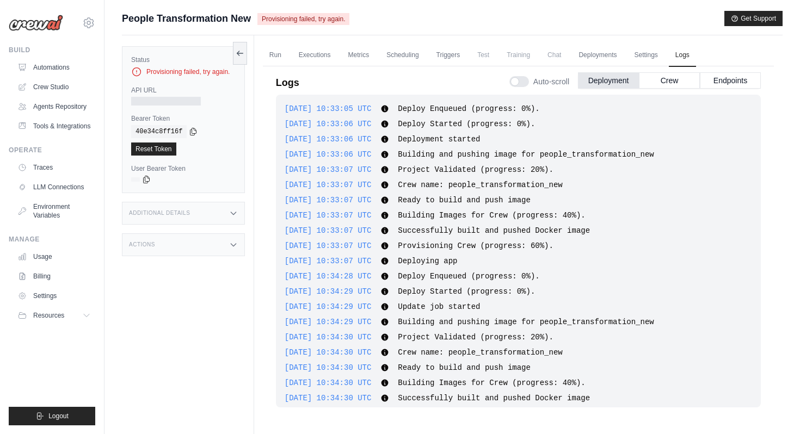
scroll to position [146, 0]
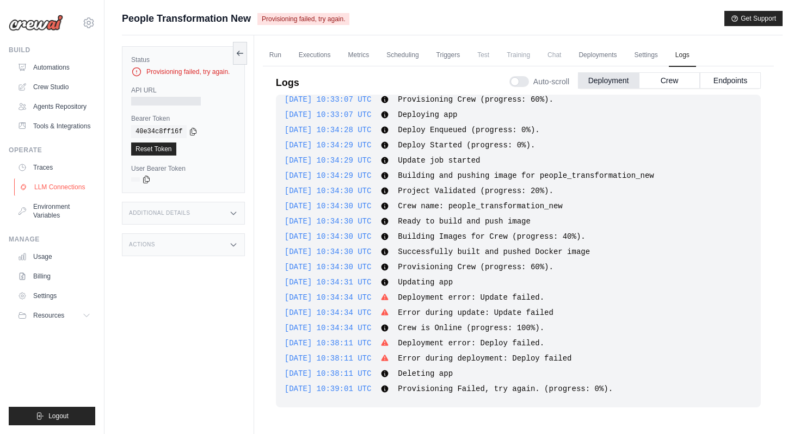
click at [61, 189] on link "LLM Connections" at bounding box center [55, 186] width 82 height 17
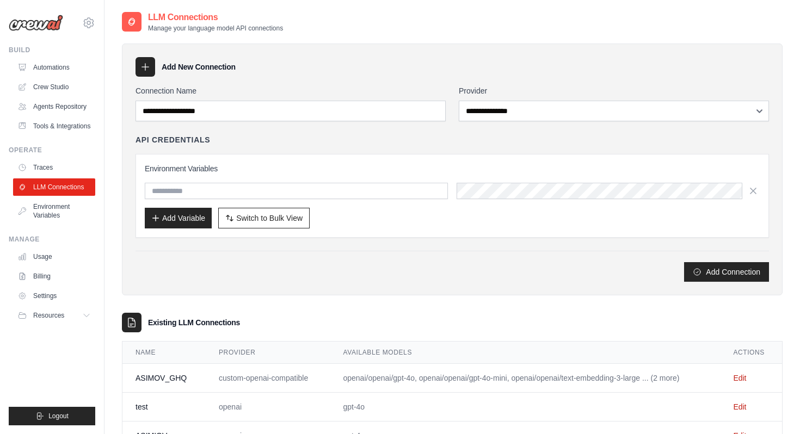
scroll to position [45, 0]
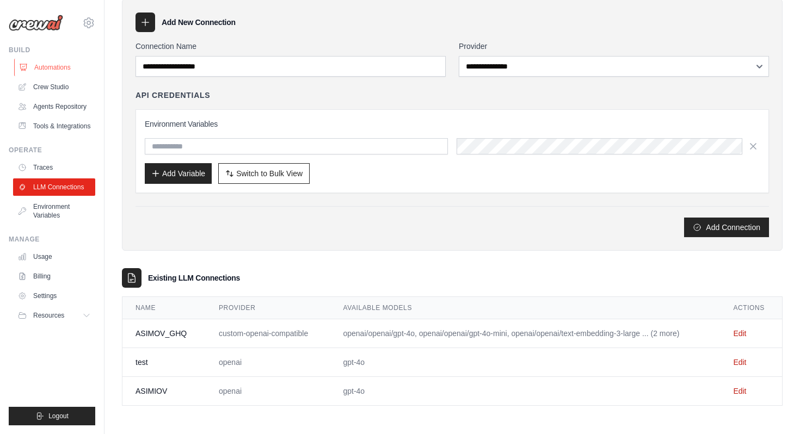
click at [66, 72] on link "Automations" at bounding box center [55, 67] width 82 height 17
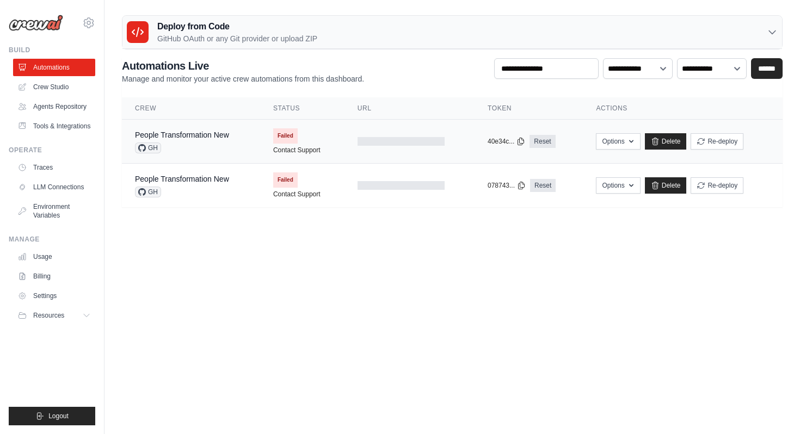
click at [350, 149] on td at bounding box center [409, 142] width 130 height 44
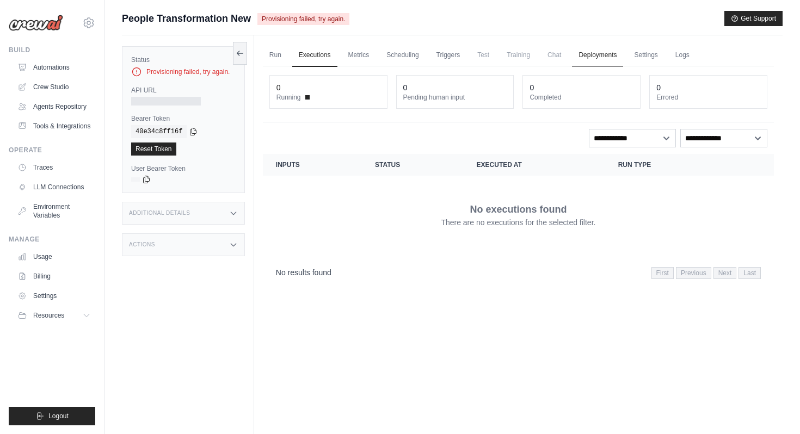
click at [588, 60] on link "Deployments" at bounding box center [597, 55] width 51 height 23
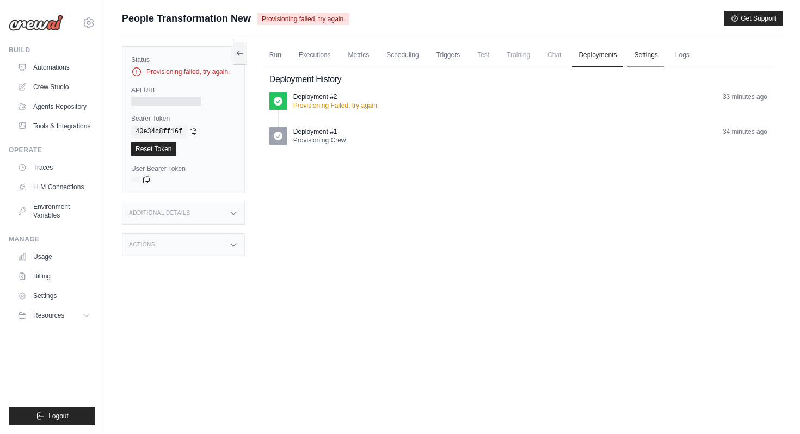
click at [628, 59] on link "Settings" at bounding box center [645, 55] width 36 height 23
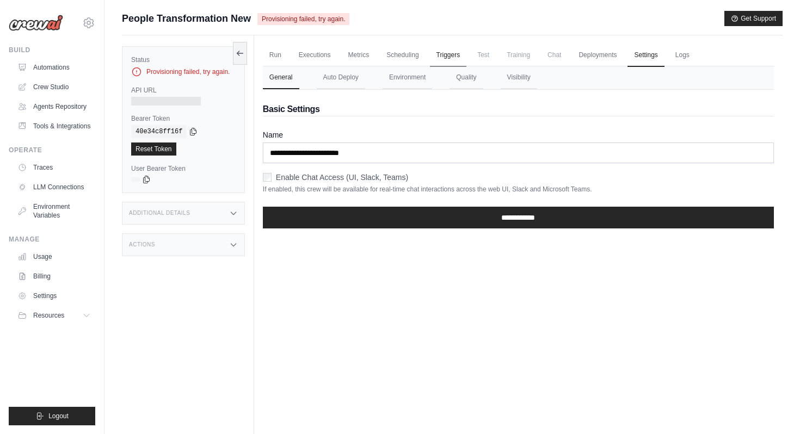
click at [451, 55] on link "Triggers" at bounding box center [448, 55] width 37 height 23
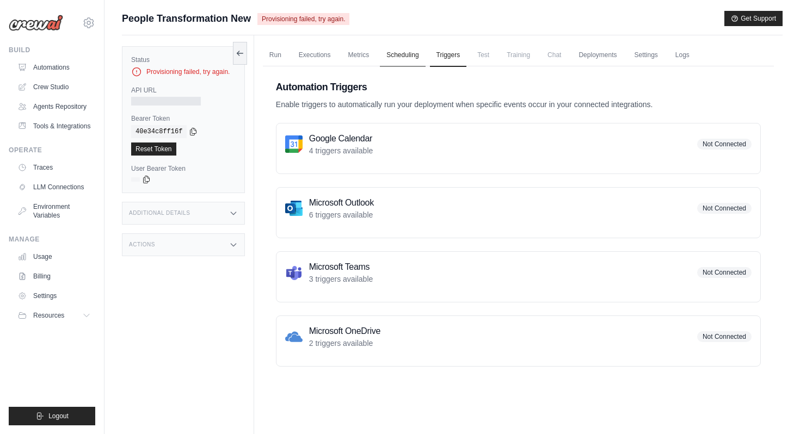
click at [409, 59] on link "Scheduling" at bounding box center [402, 55] width 45 height 23
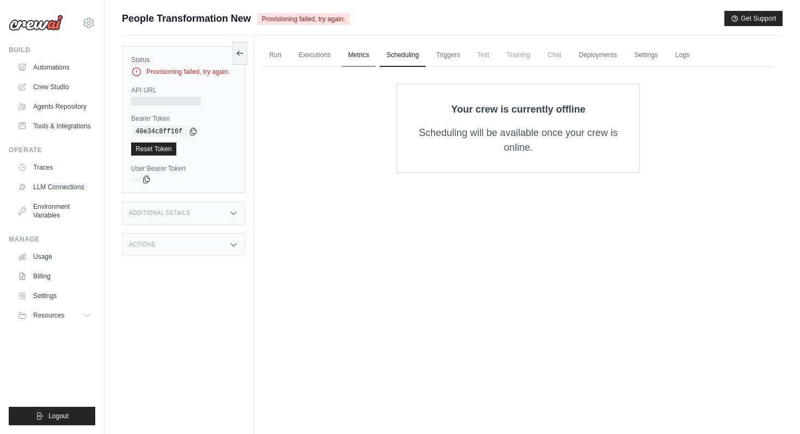
click at [364, 58] on link "Metrics" at bounding box center [359, 55] width 34 height 23
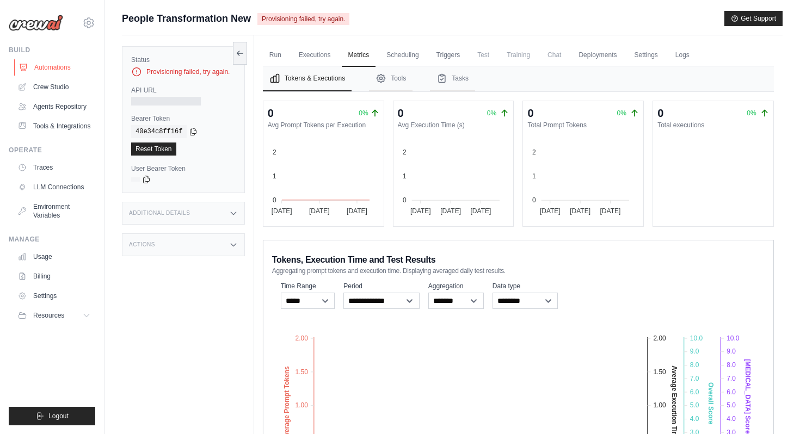
click at [84, 64] on link "Automations" at bounding box center [55, 67] width 82 height 17
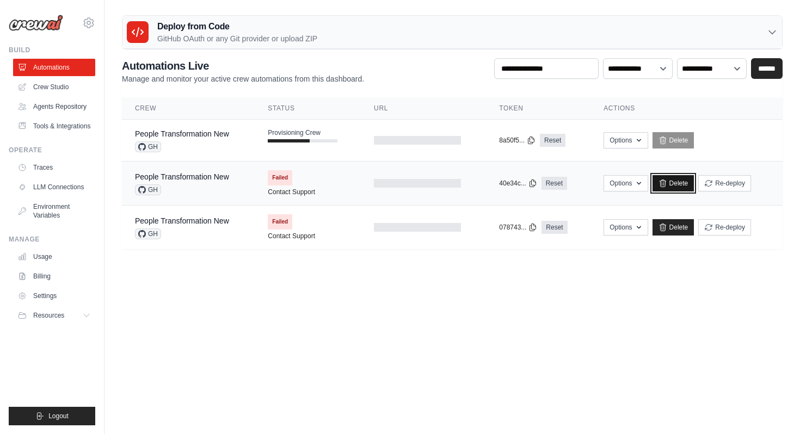
click at [668, 184] on link "Delete" at bounding box center [673, 183] width 42 height 16
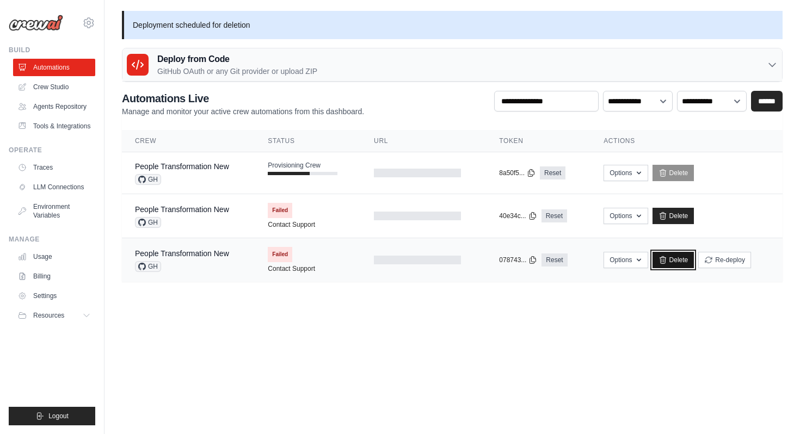
click at [679, 262] on link "Delete" at bounding box center [673, 260] width 42 height 16
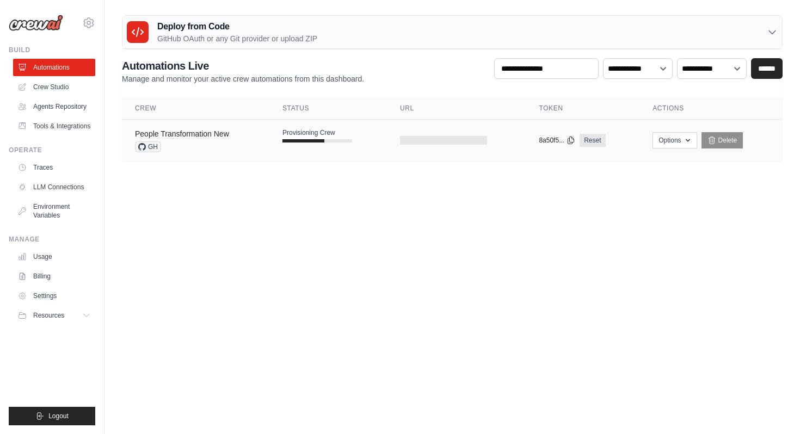
click at [226, 133] on link "People Transformation New" at bounding box center [182, 133] width 94 height 9
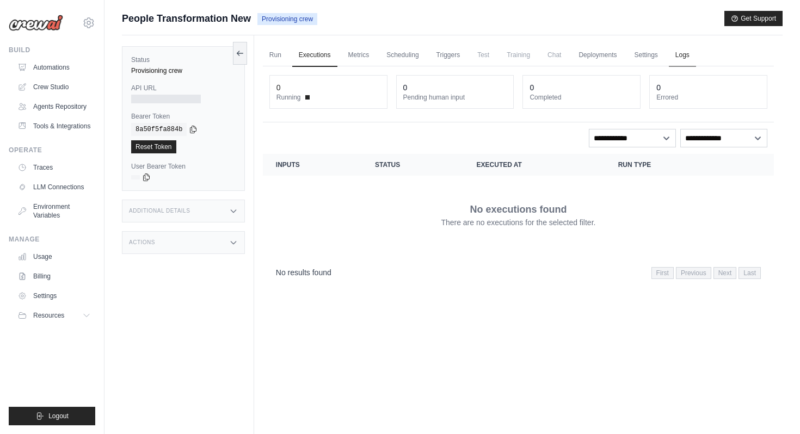
click at [683, 53] on link "Logs" at bounding box center [682, 55] width 27 height 23
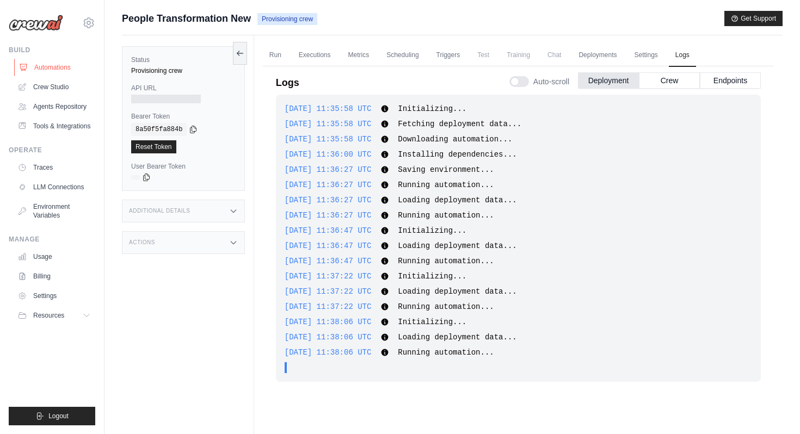
click at [57, 65] on link "Automations" at bounding box center [55, 67] width 82 height 17
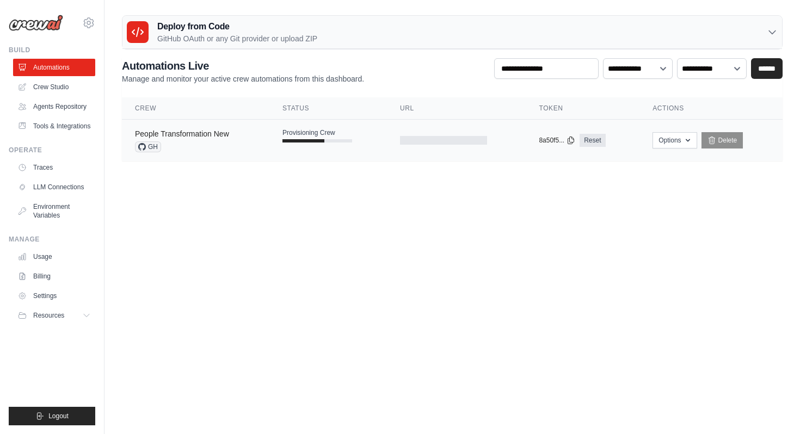
click at [225, 134] on link "People Transformation New" at bounding box center [182, 133] width 94 height 9
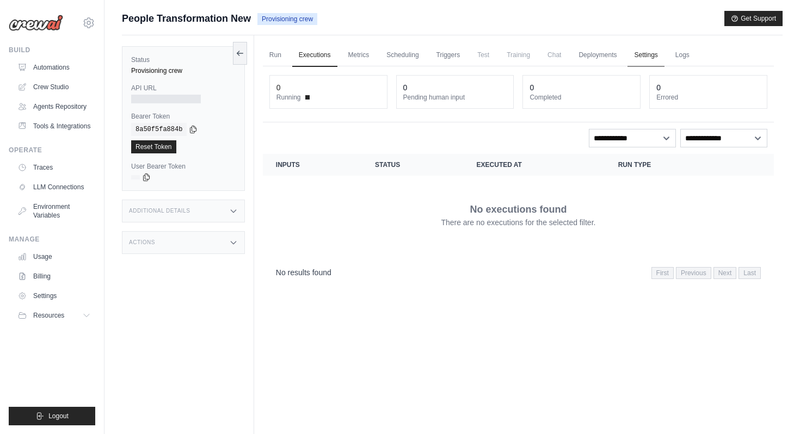
click at [651, 54] on link "Settings" at bounding box center [645, 55] width 36 height 23
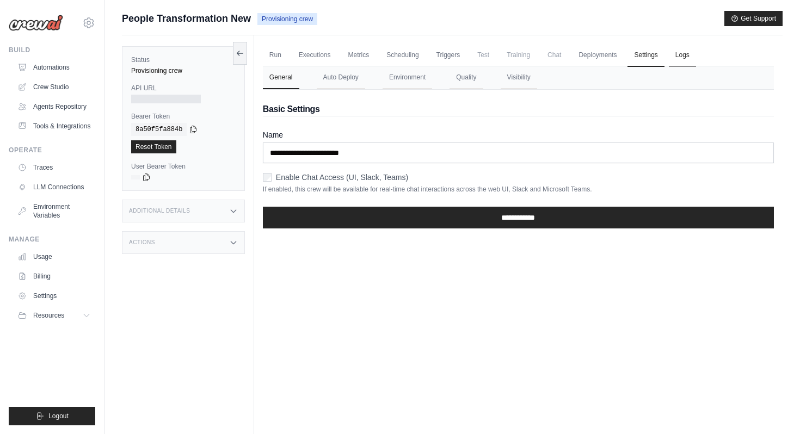
click at [675, 53] on link "Logs" at bounding box center [682, 55] width 27 height 23
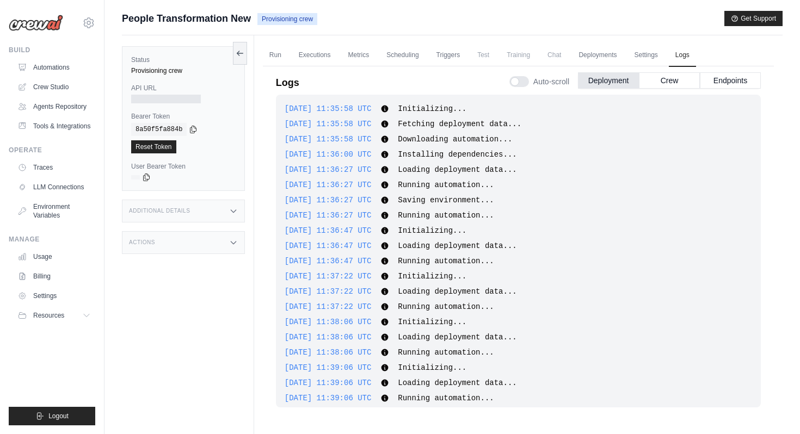
scroll to position [55, 0]
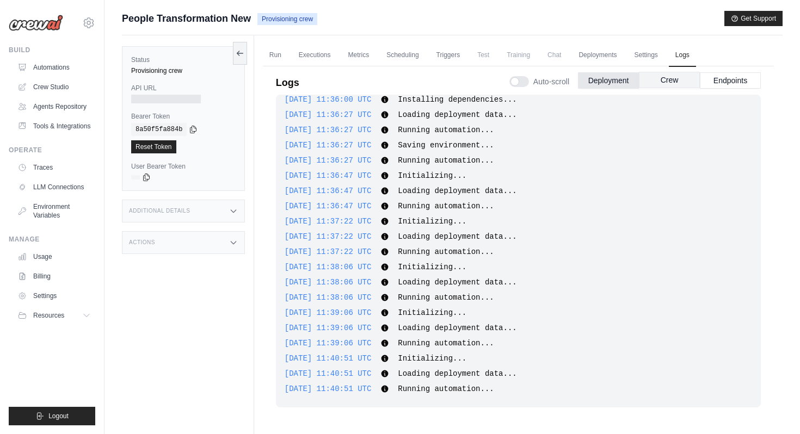
click at [685, 81] on button "Crew" at bounding box center [669, 80] width 61 height 16
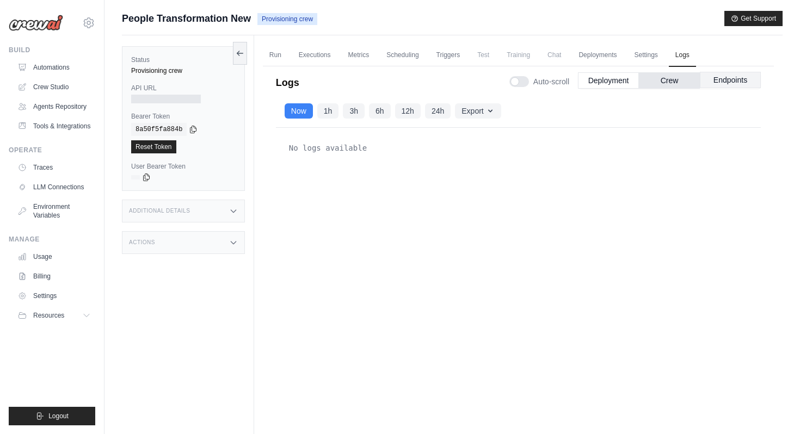
click at [719, 78] on button "Endpoints" at bounding box center [730, 80] width 61 height 16
click at [605, 82] on button "Deployment" at bounding box center [608, 80] width 61 height 16
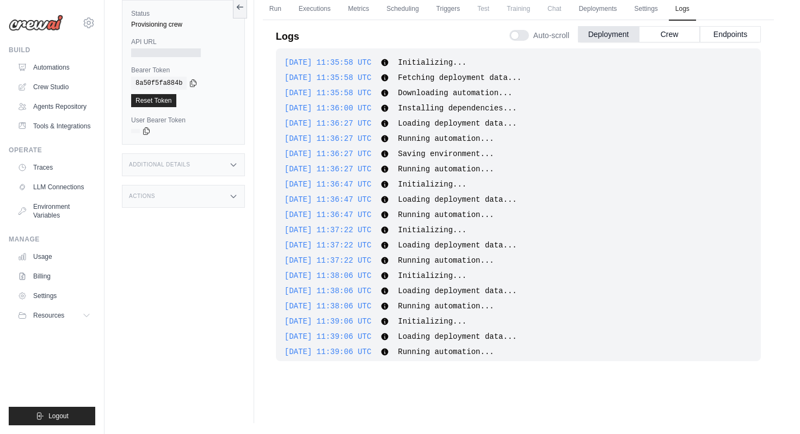
scroll to position [0, 0]
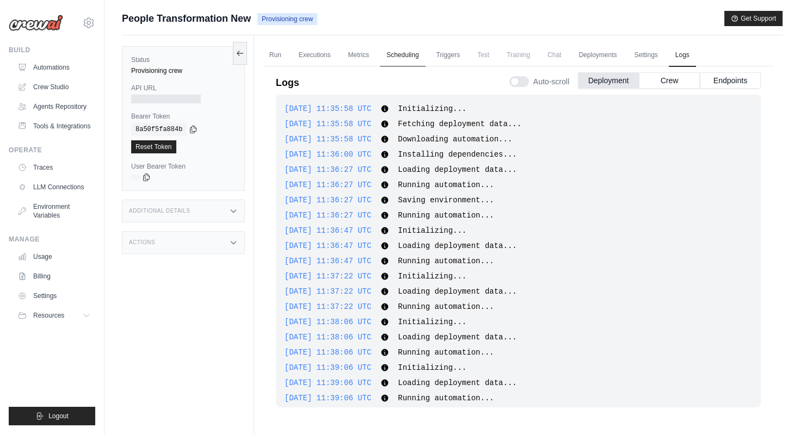
click at [404, 57] on link "Scheduling" at bounding box center [402, 55] width 45 height 23
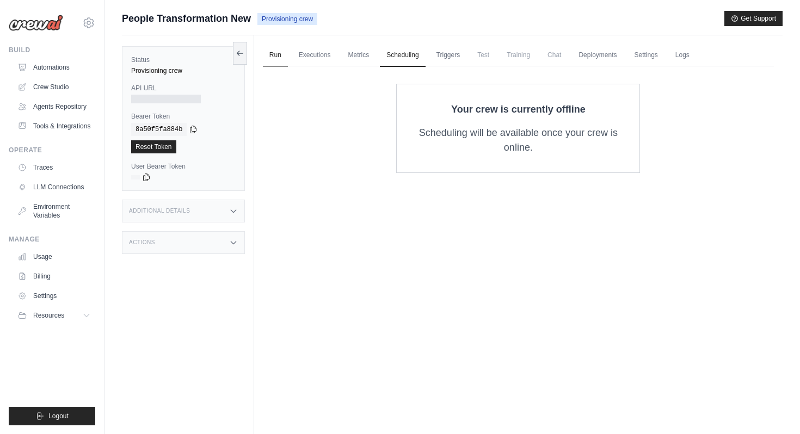
click at [272, 58] on link "Run" at bounding box center [275, 55] width 25 height 23
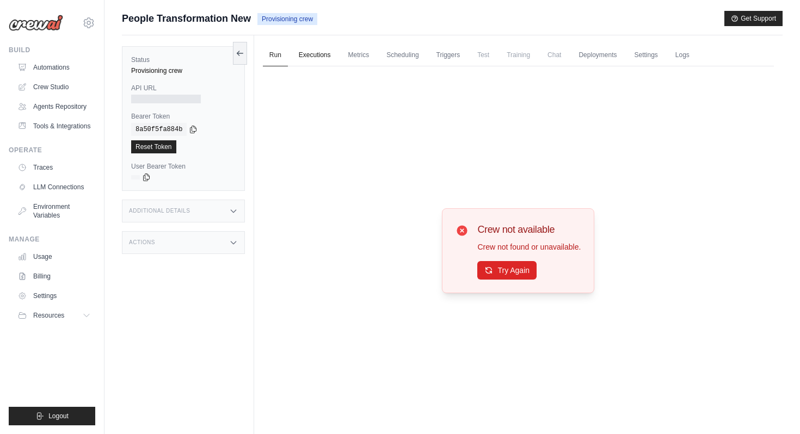
click at [310, 54] on link "Executions" at bounding box center [314, 55] width 45 height 23
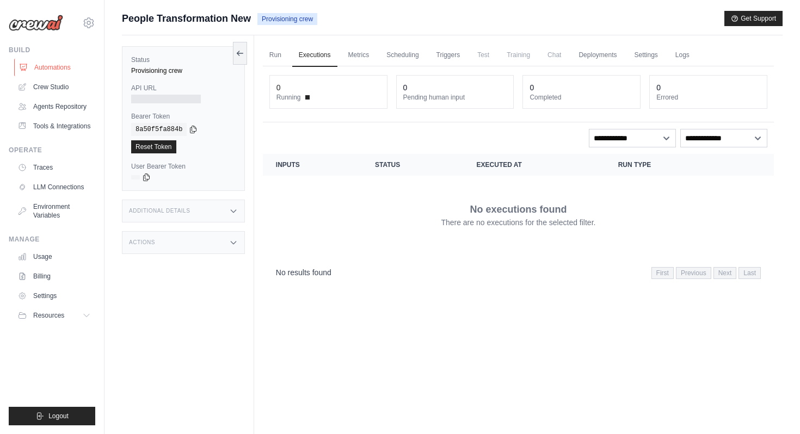
click at [79, 67] on link "Automations" at bounding box center [55, 67] width 82 height 17
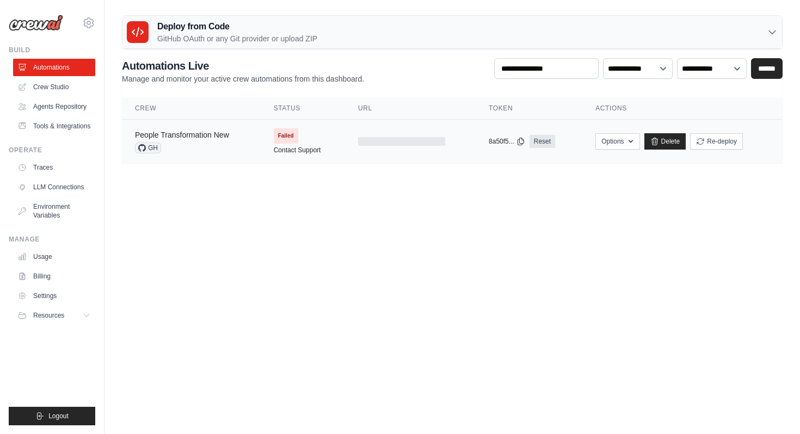
click at [228, 135] on link "People Transformation New" at bounding box center [182, 135] width 94 height 9
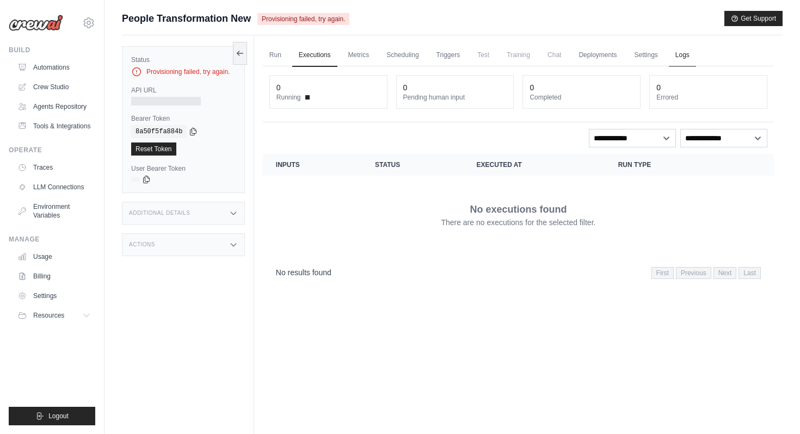
click at [684, 53] on link "Logs" at bounding box center [682, 55] width 27 height 23
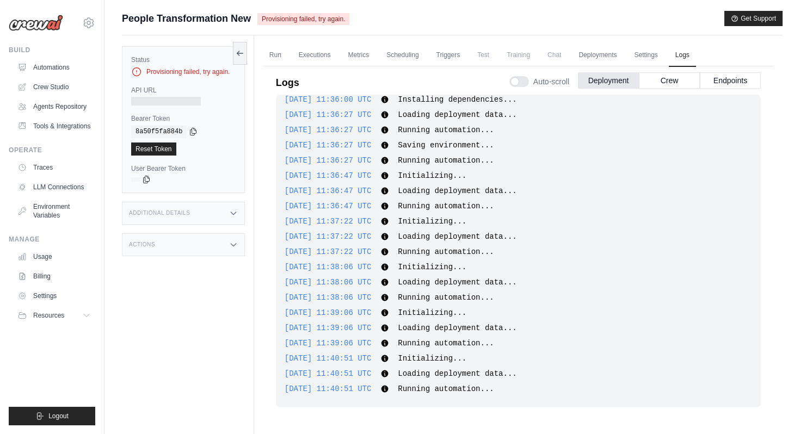
scroll to position [46, 0]
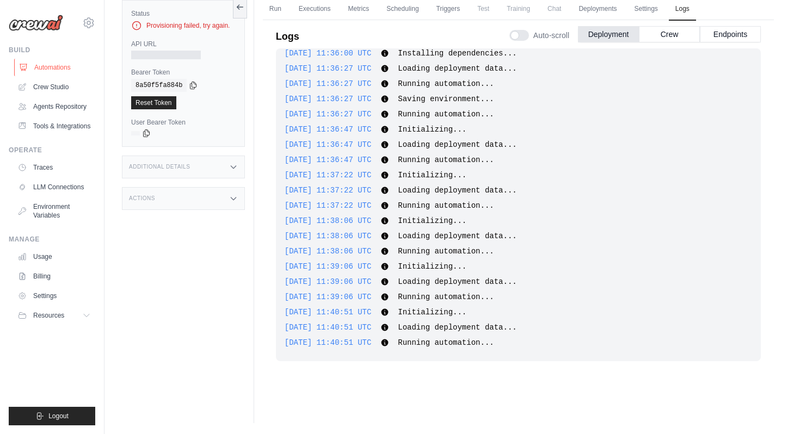
click at [88, 66] on link "Automations" at bounding box center [55, 67] width 82 height 17
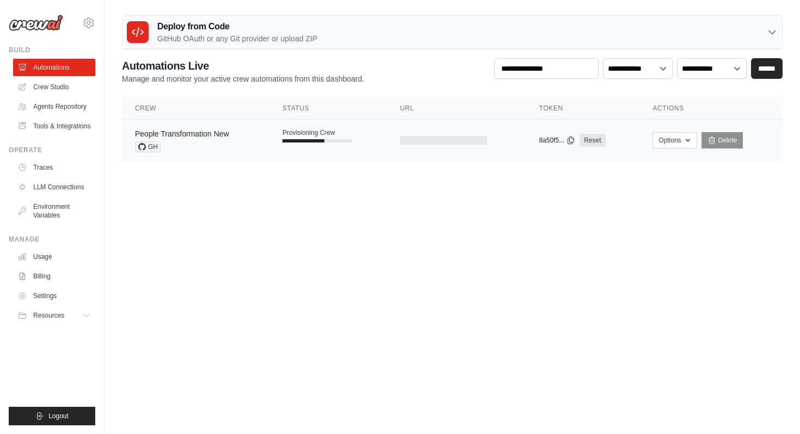
click at [219, 137] on link "People Transformation New" at bounding box center [182, 133] width 94 height 9
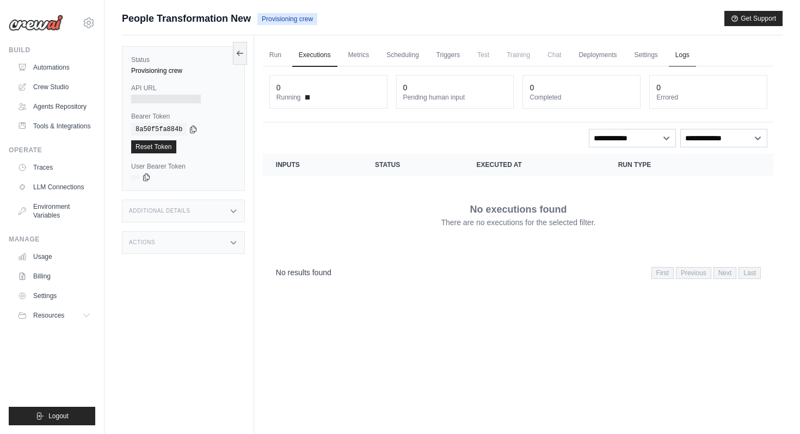
click at [676, 53] on link "Logs" at bounding box center [682, 55] width 27 height 23
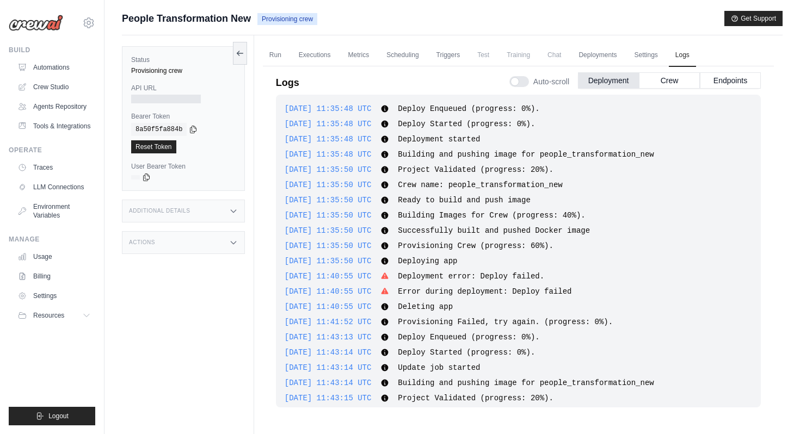
scroll to position [112, 0]
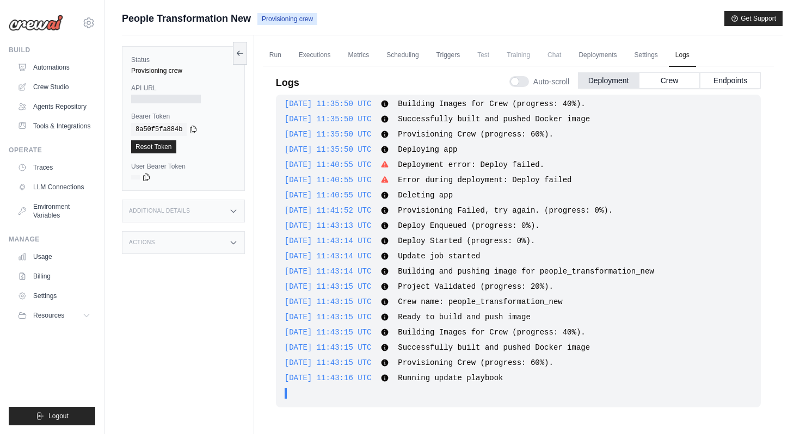
click at [388, 376] on icon at bounding box center [384, 378] width 7 height 7
click at [389, 379] on icon at bounding box center [384, 378] width 9 height 9
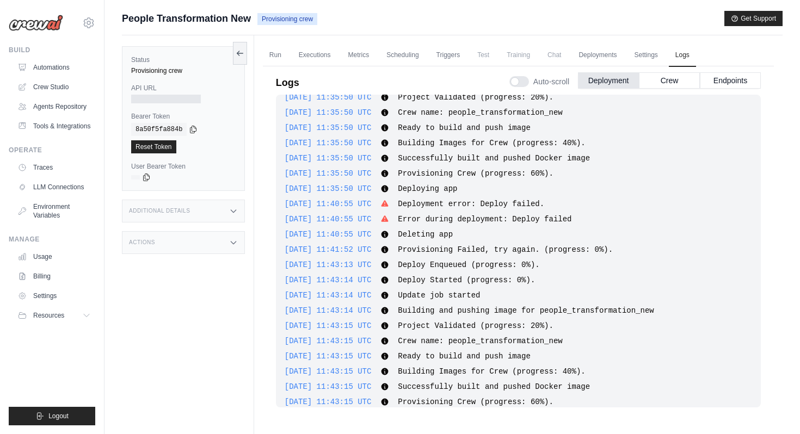
scroll to position [0, 0]
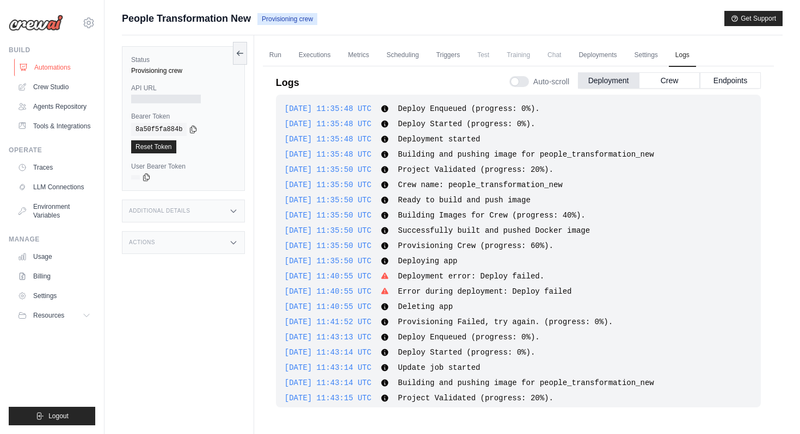
click at [46, 68] on link "Automations" at bounding box center [55, 67] width 82 height 17
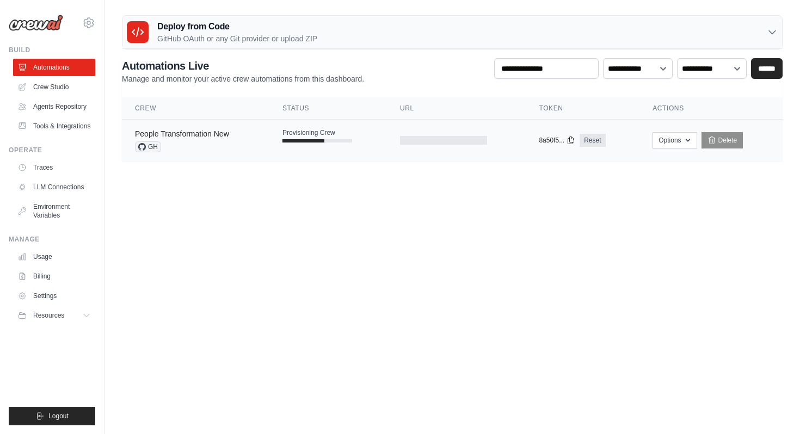
click at [201, 134] on link "People Transformation New" at bounding box center [182, 133] width 94 height 9
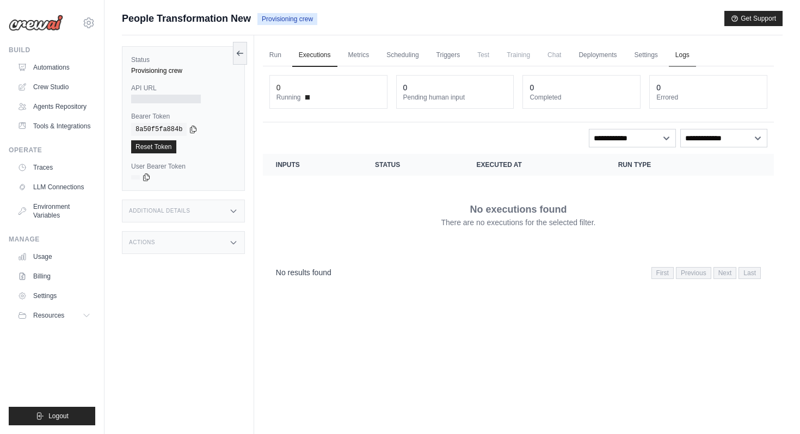
click at [678, 57] on link "Logs" at bounding box center [682, 55] width 27 height 23
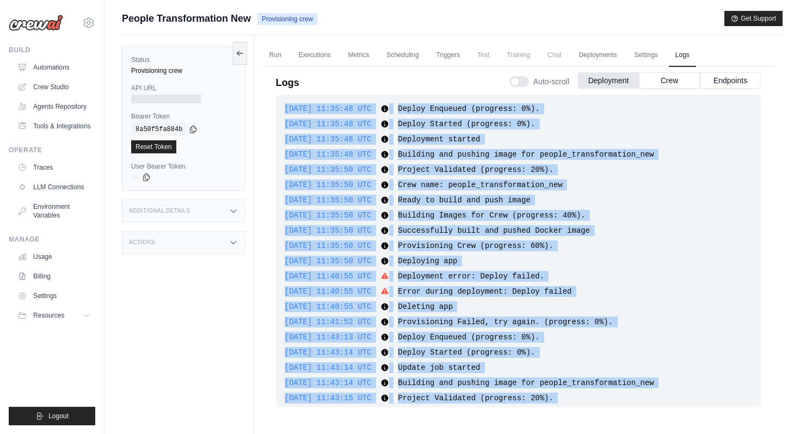
scroll to position [112, 0]
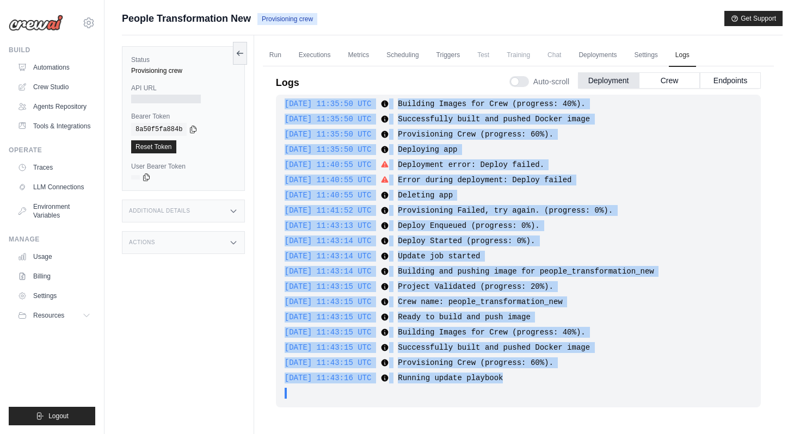
drag, startPoint x: 417, startPoint y: 224, endPoint x: 521, endPoint y: 374, distance: 183.4
click at [503, 374] on span "Running update playbook" at bounding box center [450, 378] width 105 height 9
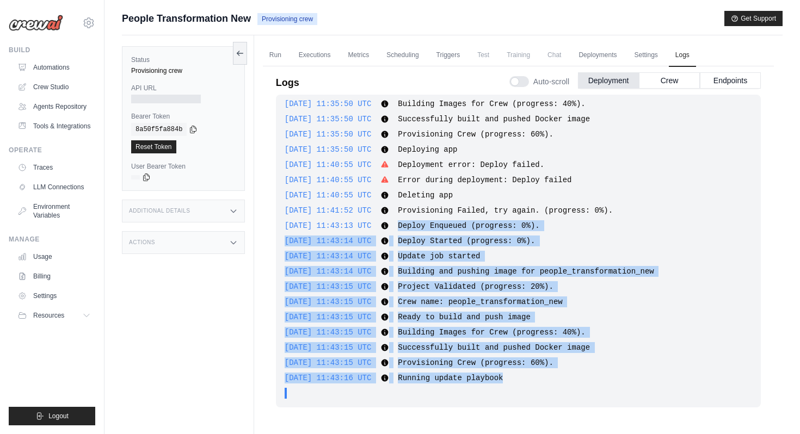
drag, startPoint x: 525, startPoint y: 375, endPoint x: 413, endPoint y: 222, distance: 189.2
click at [413, 222] on div "2025-10-06 11:35:48 UTC Deploy Enqueued (progress: 0%). Show more Show less 202…" at bounding box center [518, 251] width 485 height 313
drag, startPoint x: 284, startPoint y: 223, endPoint x: 523, endPoint y: 380, distance: 286.7
click at [523, 380] on div "2025-10-06 11:35:48 UTC Deploy Enqueued (progress: 0%). Show more Show less 202…" at bounding box center [518, 251] width 485 height 313
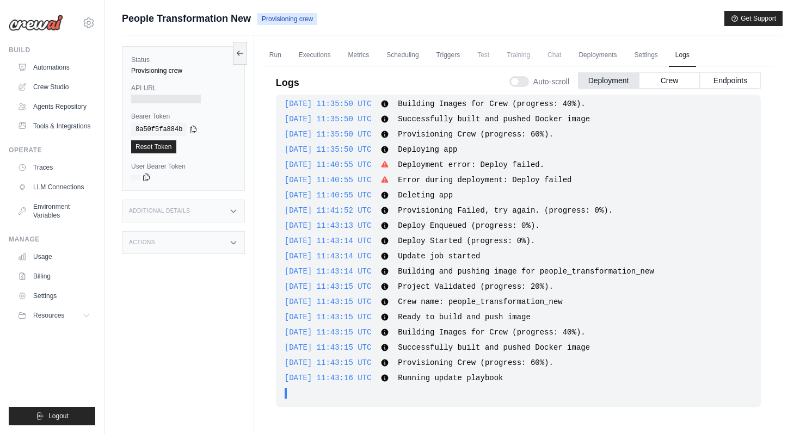
copy div "2025-10-06 11:43:13 UTC Deploy Enqueued (progress: 0%). Show more Show less 202…"
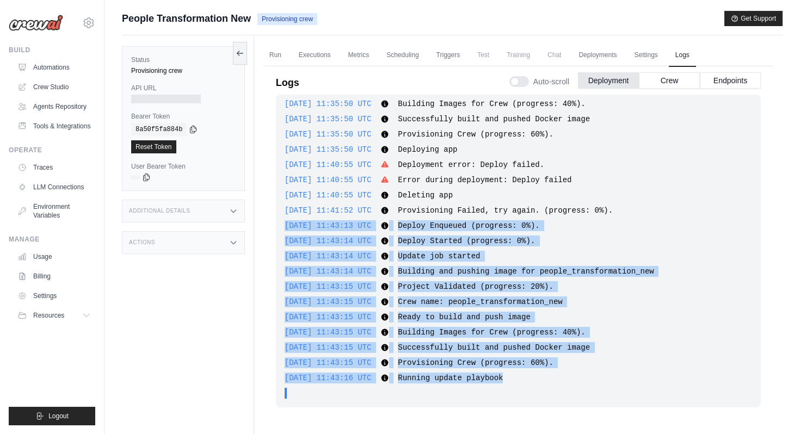
drag, startPoint x: 534, startPoint y: 376, endPoint x: 283, endPoint y: 217, distance: 297.6
click at [283, 217] on div "2025-10-06 11:35:48 UTC Deploy Enqueued (progress: 0%). Show more Show less 202…" at bounding box center [518, 251] width 485 height 313
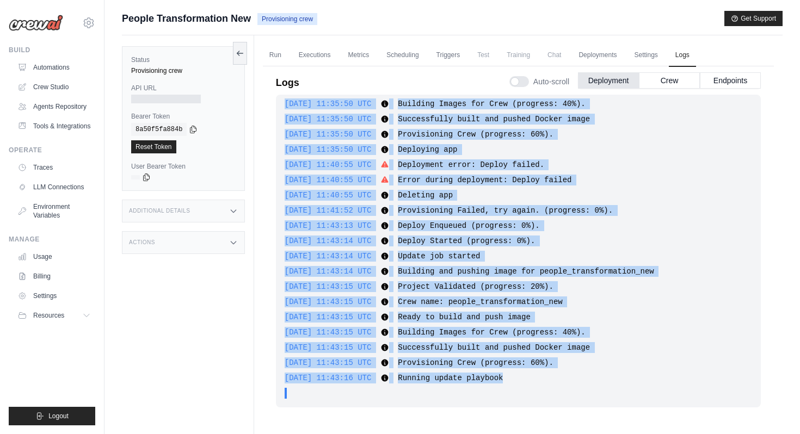
drag, startPoint x: 284, startPoint y: 108, endPoint x: 542, endPoint y: 382, distance: 376.4
click at [552, 381] on div "2025-10-06 11:43:16 UTC Running update playbook Show more Show less" at bounding box center [518, 378] width 467 height 11
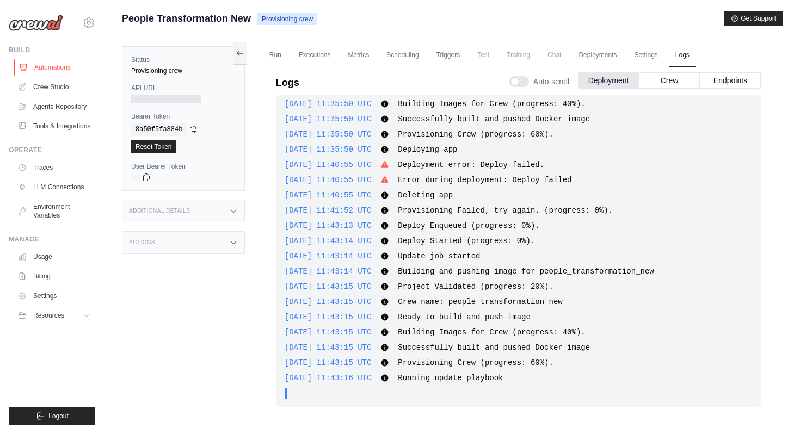
click at [89, 71] on link "Automations" at bounding box center [55, 67] width 82 height 17
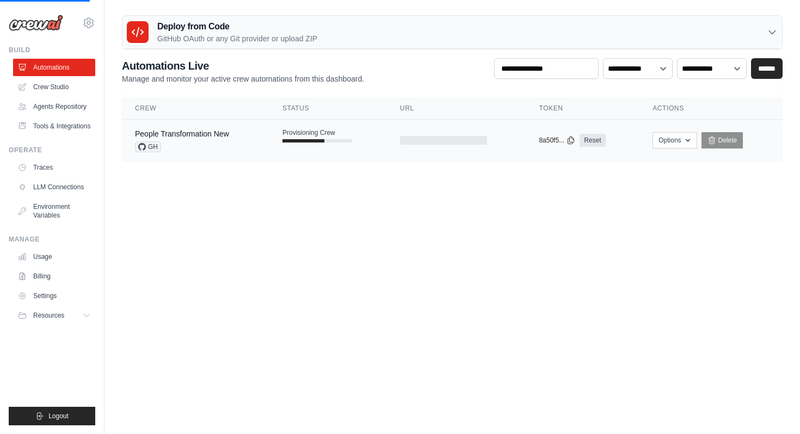
click at [234, 134] on div "People Transformation New GH" at bounding box center [195, 140] width 121 height 24
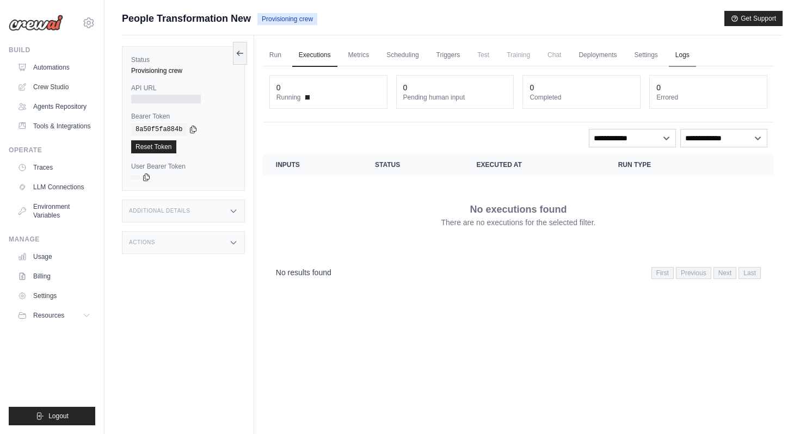
click at [682, 52] on link "Logs" at bounding box center [682, 55] width 27 height 23
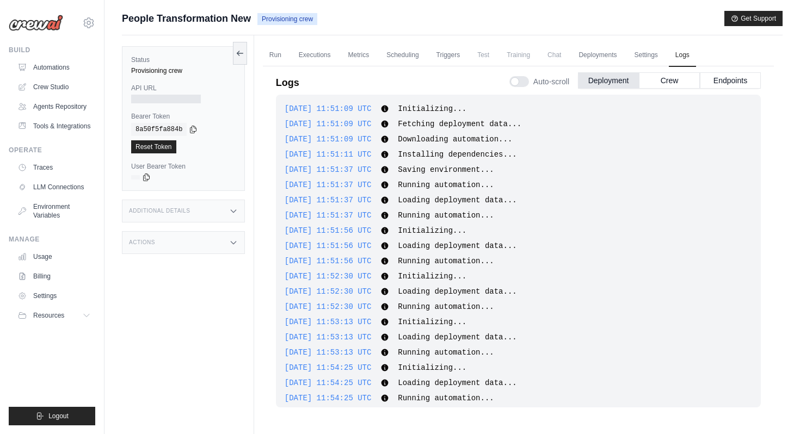
scroll to position [20, 0]
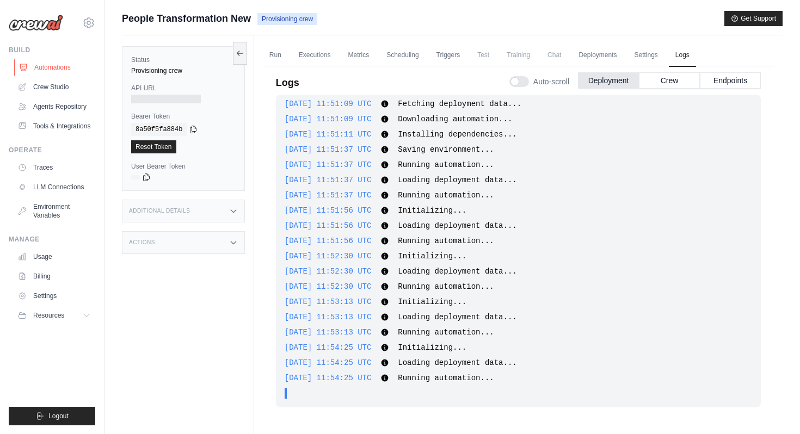
click at [64, 65] on link "Automations" at bounding box center [55, 67] width 82 height 17
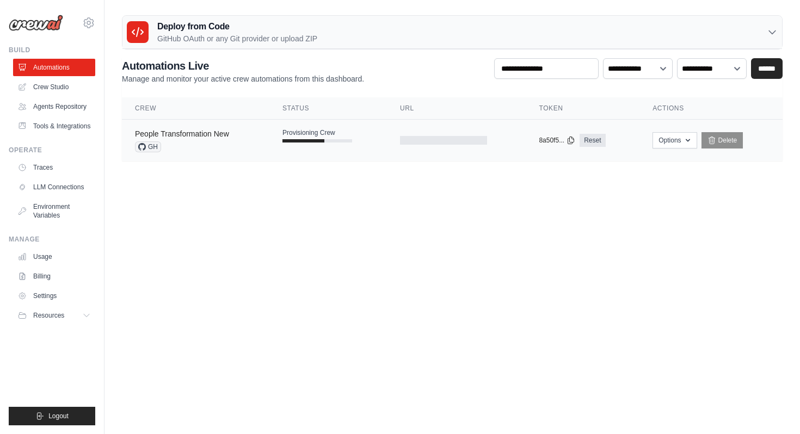
click at [228, 129] on link "People Transformation New" at bounding box center [182, 133] width 94 height 9
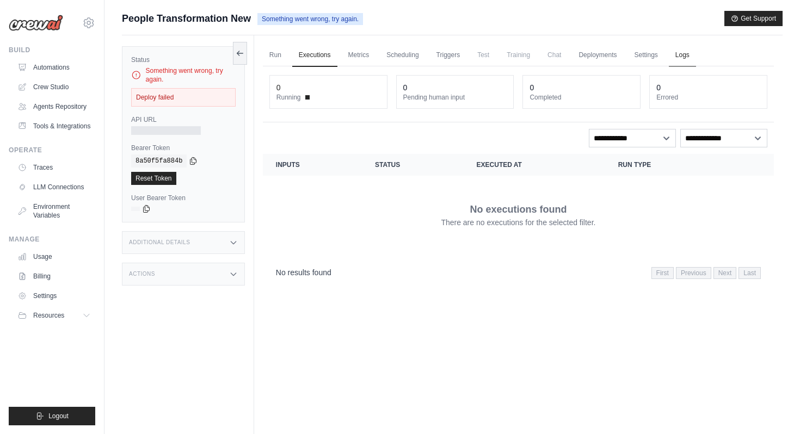
click at [684, 54] on link "Logs" at bounding box center [682, 55] width 27 height 23
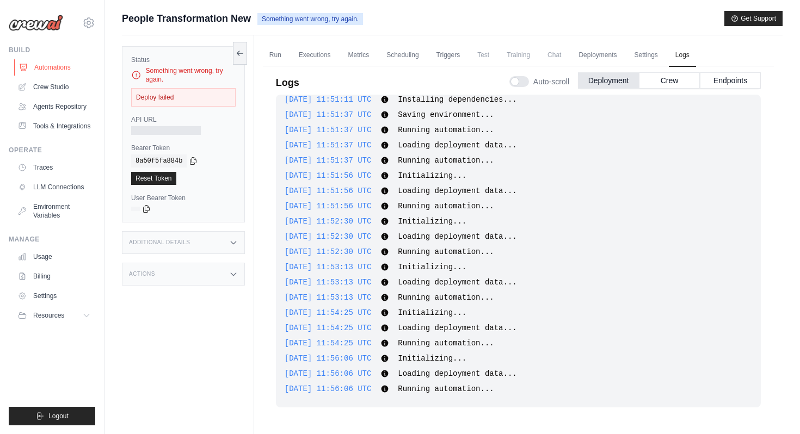
click at [61, 72] on link "Automations" at bounding box center [55, 67] width 82 height 17
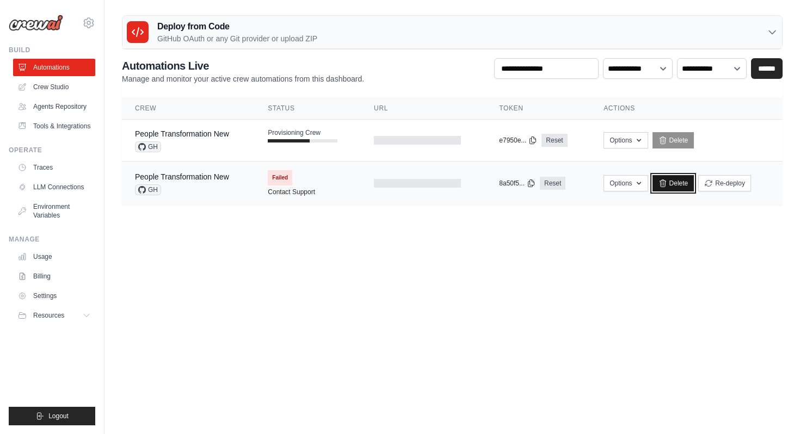
click at [672, 185] on link "Delete" at bounding box center [673, 183] width 42 height 16
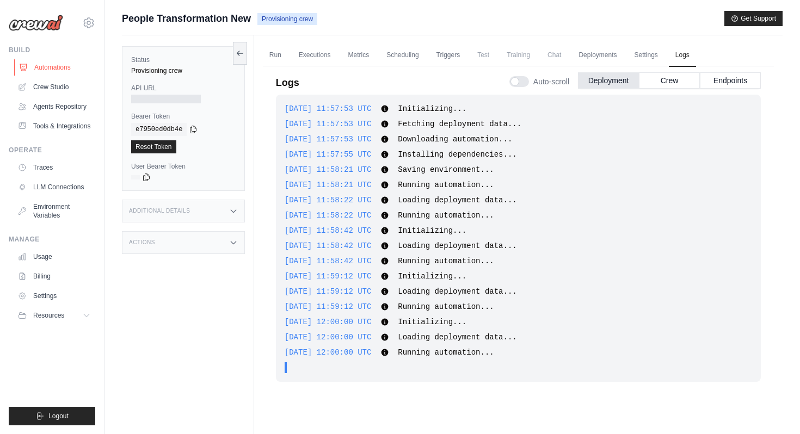
click at [62, 66] on link "Automations" at bounding box center [55, 67] width 82 height 17
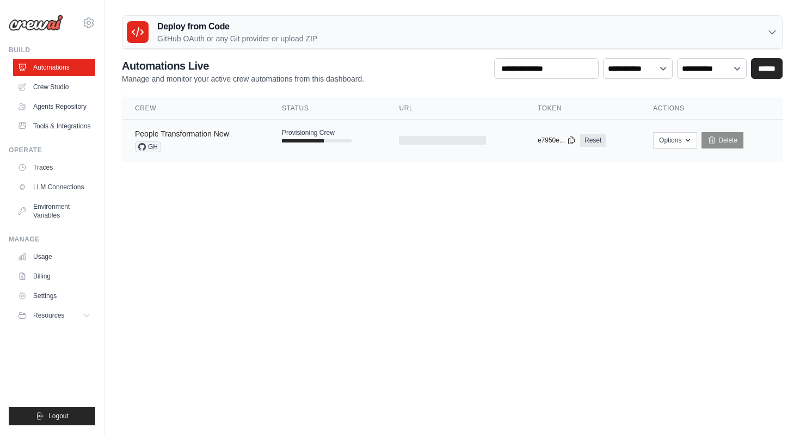
click at [218, 138] on link "People Transformation New" at bounding box center [182, 133] width 94 height 9
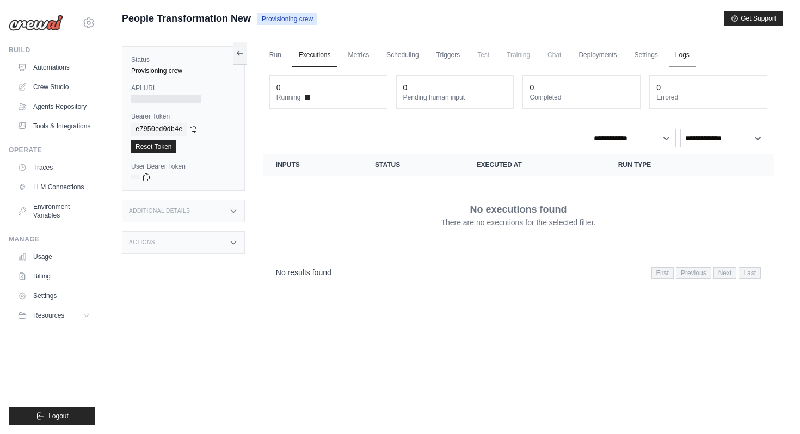
click at [681, 54] on link "Logs" at bounding box center [682, 55] width 27 height 23
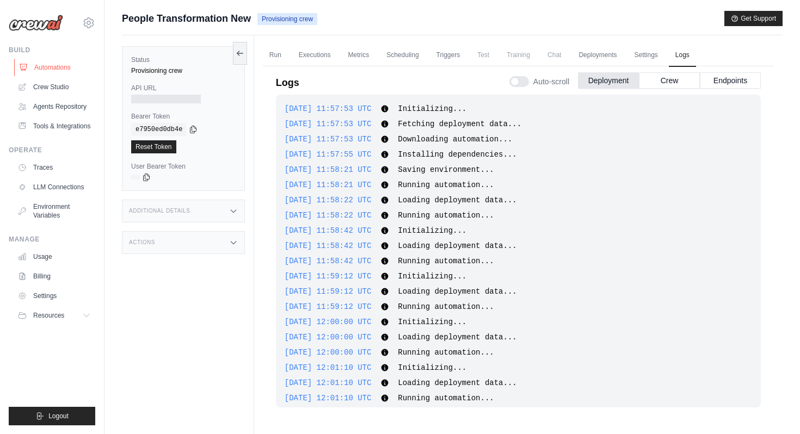
click at [73, 69] on link "Automations" at bounding box center [55, 67] width 82 height 17
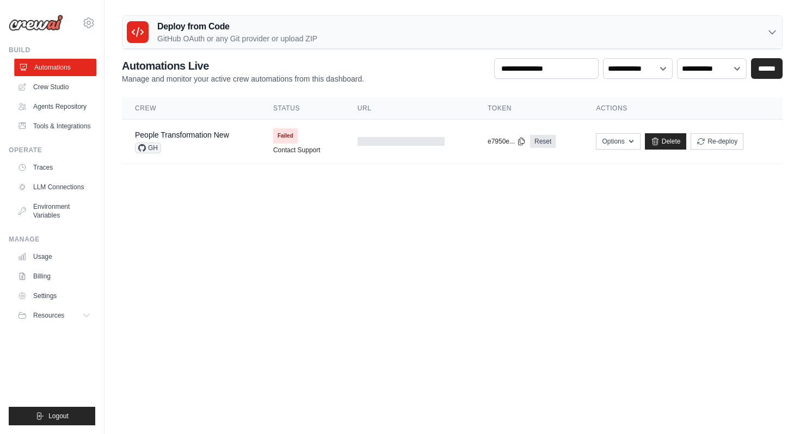
click at [73, 64] on link "Automations" at bounding box center [55, 67] width 82 height 17
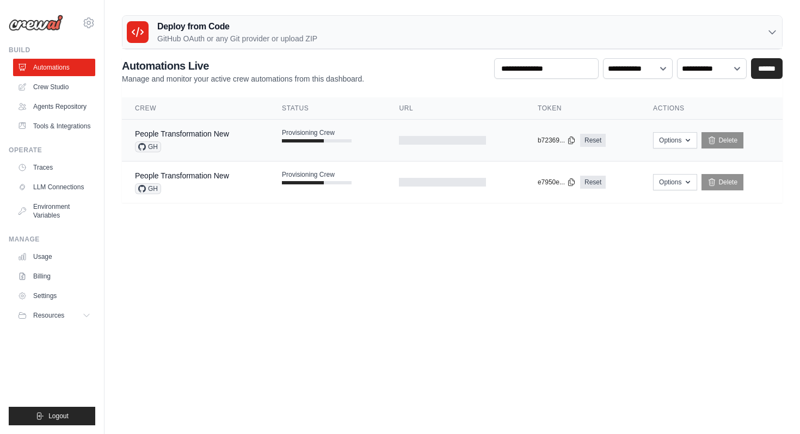
click at [224, 143] on div "GH" at bounding box center [182, 146] width 94 height 11
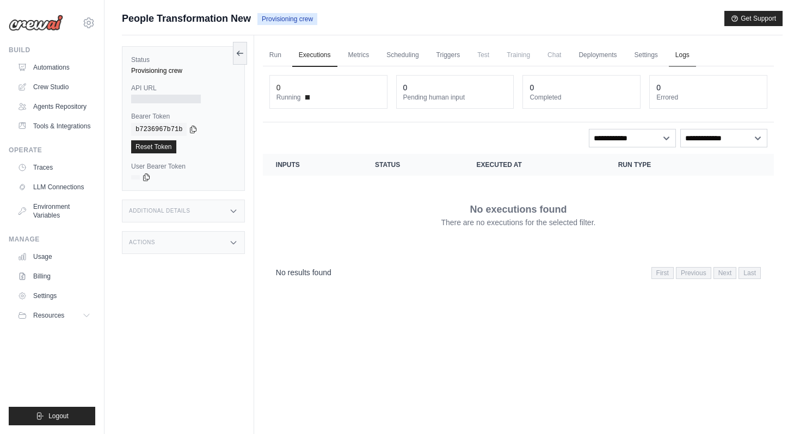
click at [684, 59] on link "Logs" at bounding box center [682, 55] width 27 height 23
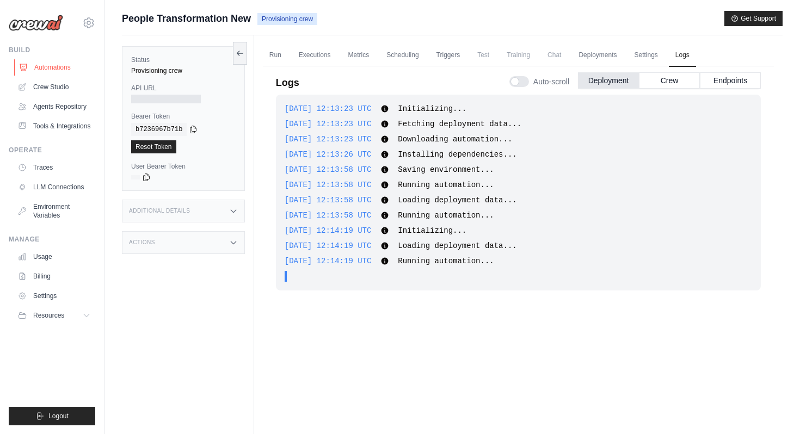
click at [47, 69] on link "Automations" at bounding box center [55, 67] width 82 height 17
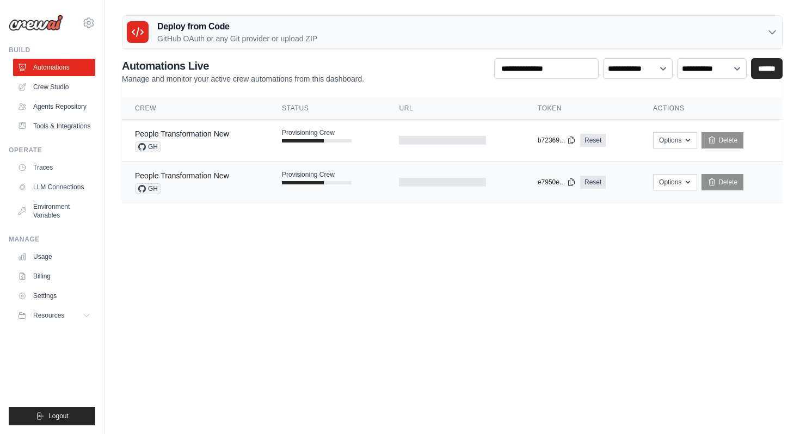
click at [205, 175] on link "People Transformation New" at bounding box center [182, 175] width 94 height 9
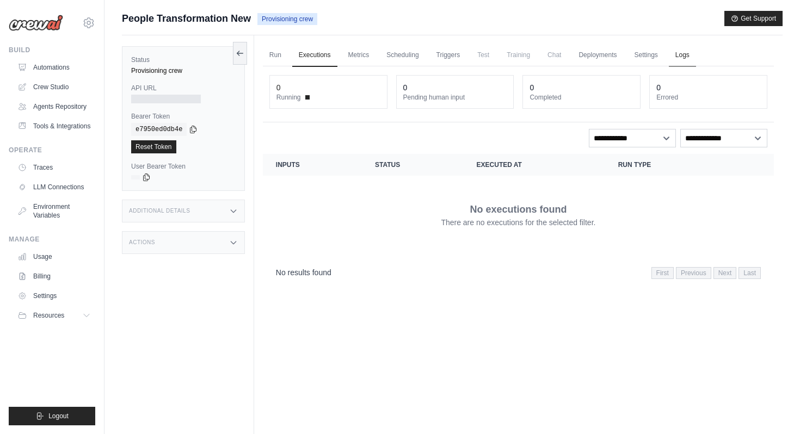
click at [688, 57] on link "Logs" at bounding box center [682, 55] width 27 height 23
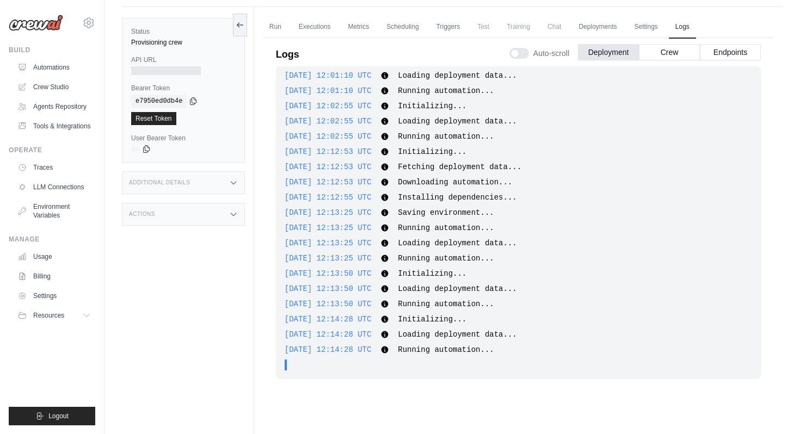
scroll to position [46, 0]
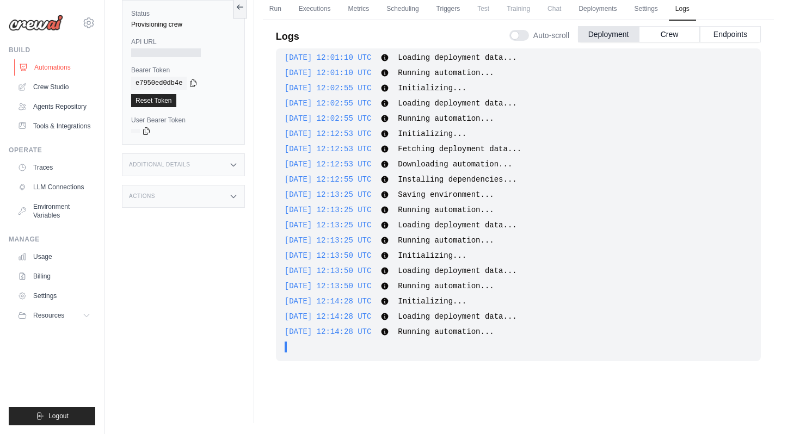
click at [47, 68] on link "Automations" at bounding box center [55, 67] width 82 height 17
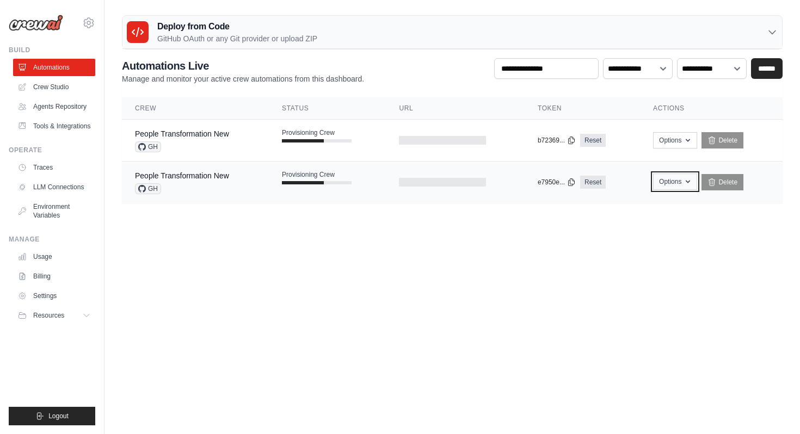
click at [693, 181] on button "Options" at bounding box center [675, 182] width 44 height 16
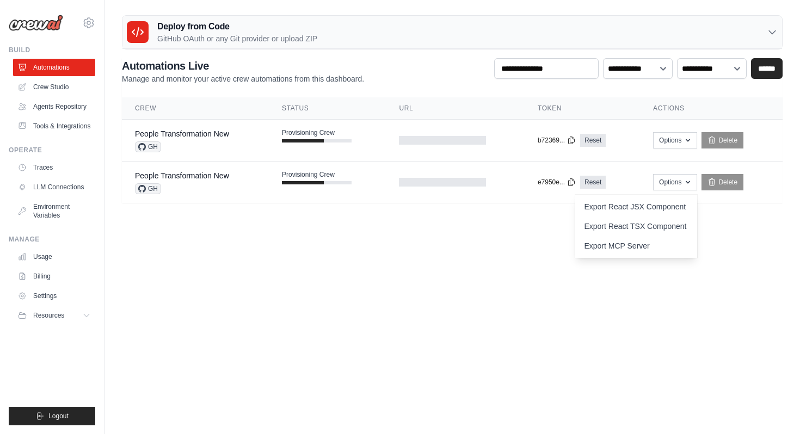
click at [724, 270] on body "priyadarshini.bhatnagar-ext@ab-inbev.com Settings Build Automations" at bounding box center [400, 217] width 800 height 434
click at [194, 131] on link "People Transformation New" at bounding box center [182, 133] width 94 height 9
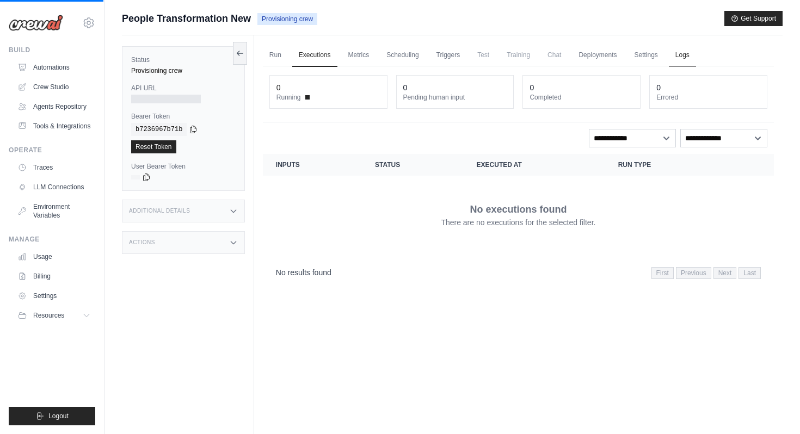
click at [682, 59] on link "Logs" at bounding box center [682, 55] width 27 height 23
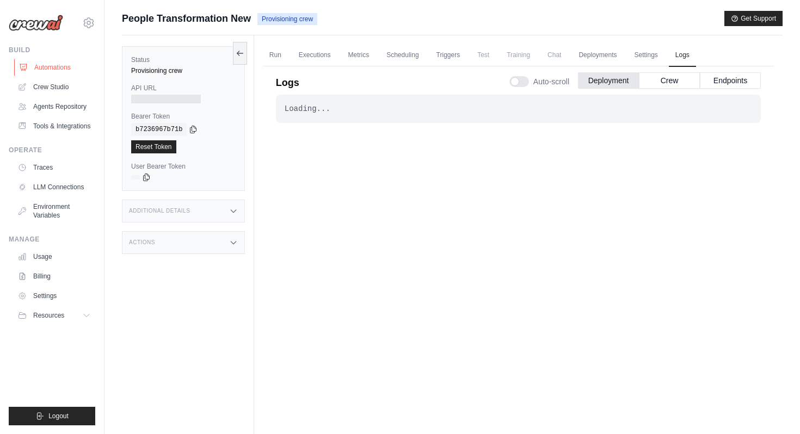
click at [46, 65] on link "Automations" at bounding box center [55, 67] width 82 height 17
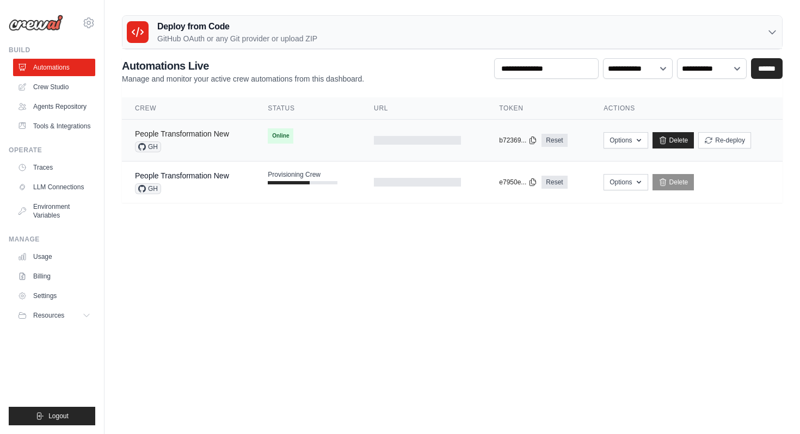
click at [198, 133] on link "People Transformation New" at bounding box center [182, 133] width 94 height 9
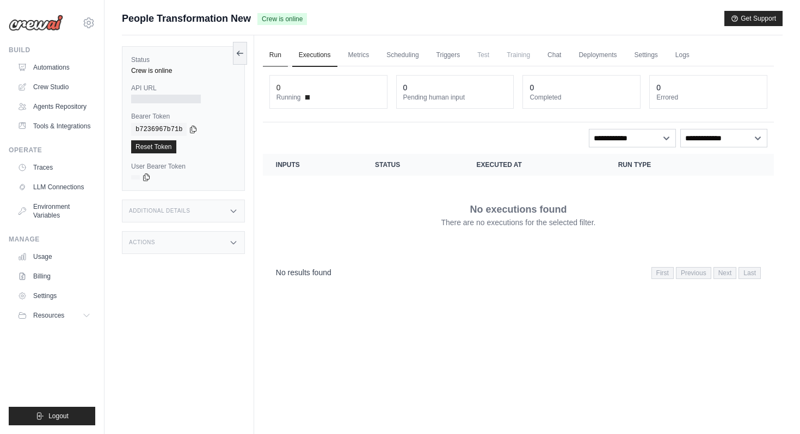
click at [279, 55] on link "Run" at bounding box center [275, 55] width 25 height 23
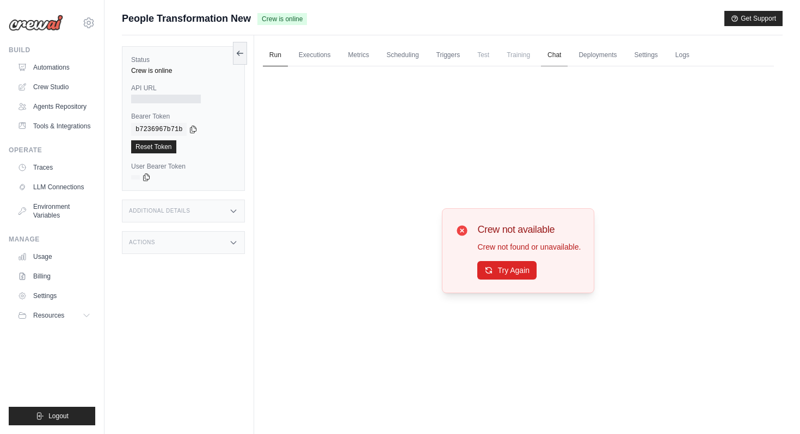
click at [556, 51] on link "Chat" at bounding box center [554, 55] width 27 height 23
click at [64, 71] on link "Automations" at bounding box center [55, 67] width 82 height 17
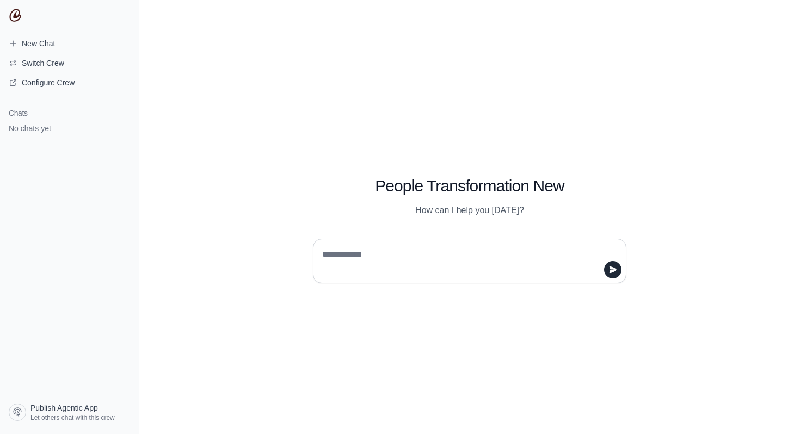
click at [413, 253] on textarea at bounding box center [466, 261] width 293 height 30
type textarea "*****"
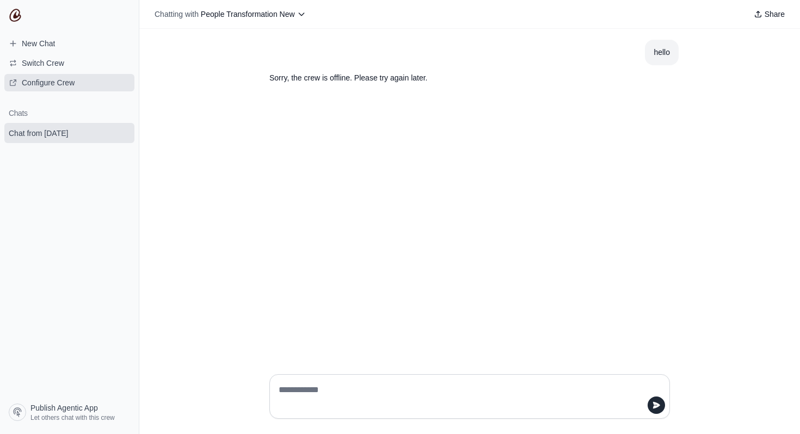
click at [65, 83] on span "Configure Crew" at bounding box center [48, 82] width 53 height 11
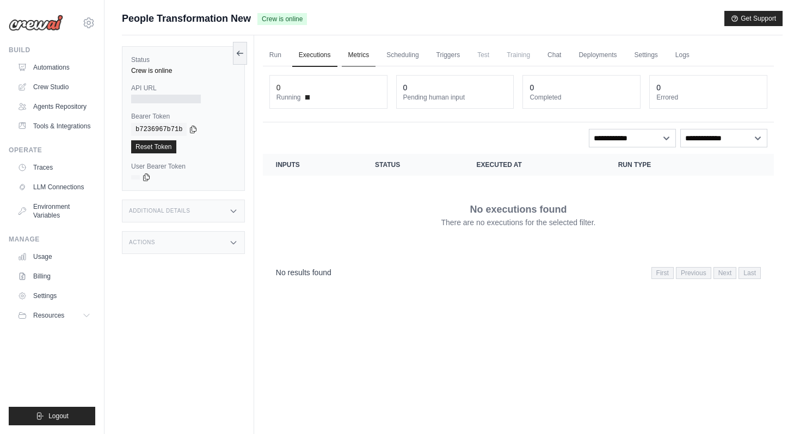
click at [363, 52] on link "Metrics" at bounding box center [359, 55] width 34 height 23
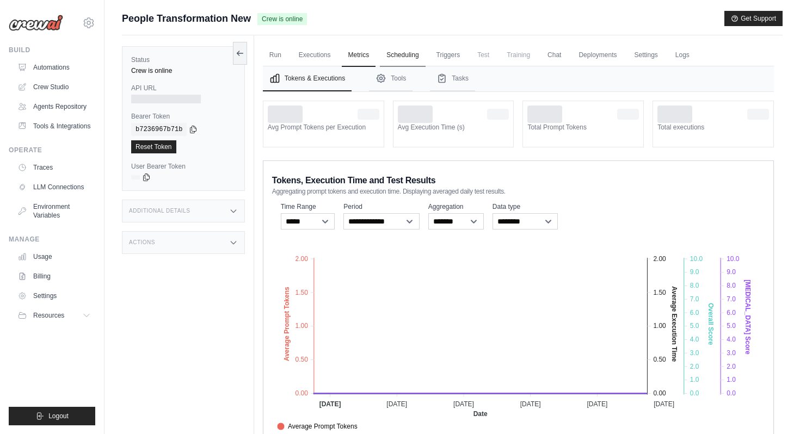
click at [403, 57] on link "Scheduling" at bounding box center [402, 55] width 45 height 23
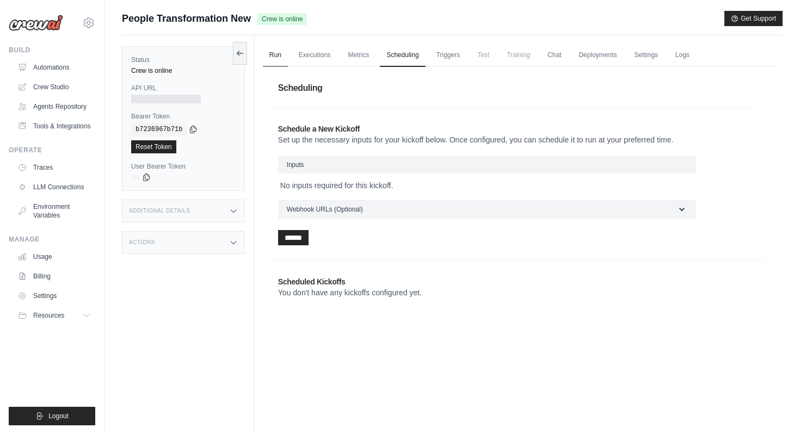
click at [277, 59] on link "Run" at bounding box center [275, 55] width 25 height 23
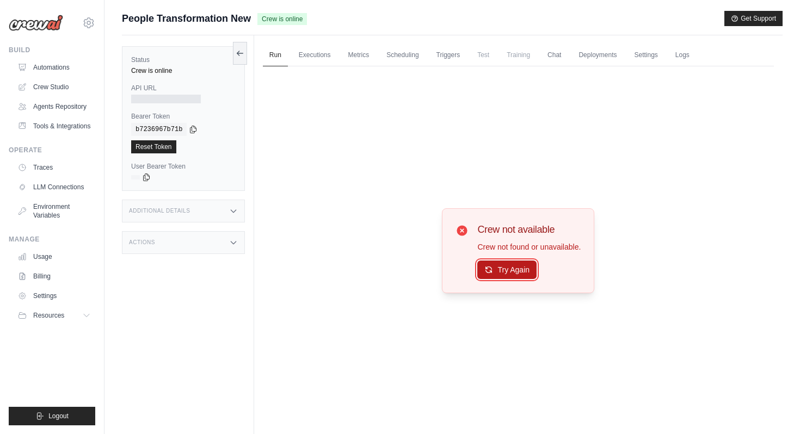
click at [491, 273] on icon at bounding box center [488, 269] width 9 height 9
click at [494, 272] on button "Try Again" at bounding box center [506, 270] width 59 height 18
click at [63, 69] on link "Automations" at bounding box center [55, 67] width 82 height 17
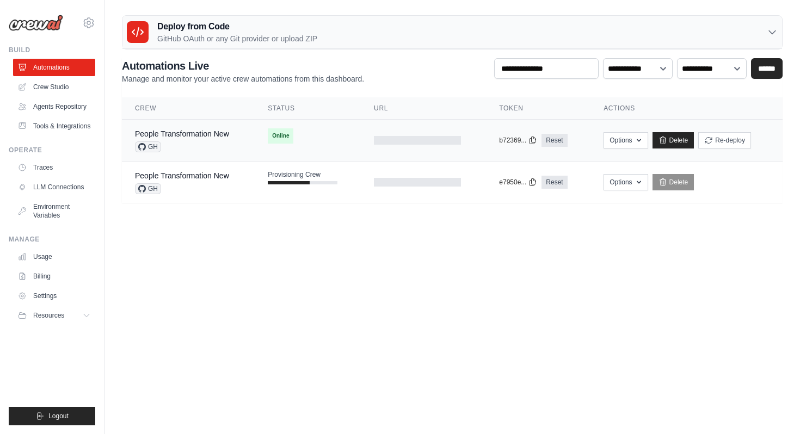
click at [209, 146] on div "GH" at bounding box center [182, 146] width 94 height 11
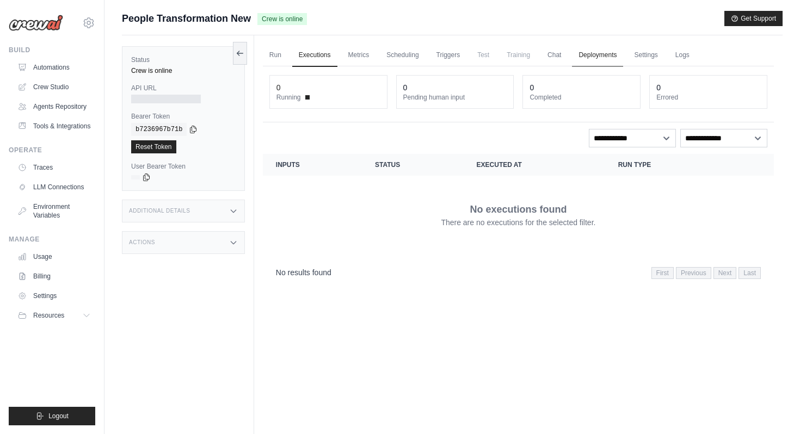
click at [590, 55] on link "Deployments" at bounding box center [597, 55] width 51 height 23
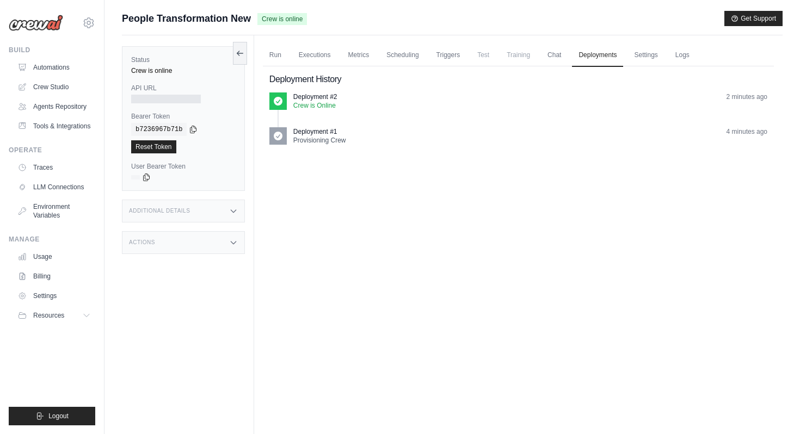
click at [305, 99] on p "Deployment #2" at bounding box center [315, 96] width 44 height 9
click at [650, 54] on link "Settings" at bounding box center [645, 55] width 36 height 23
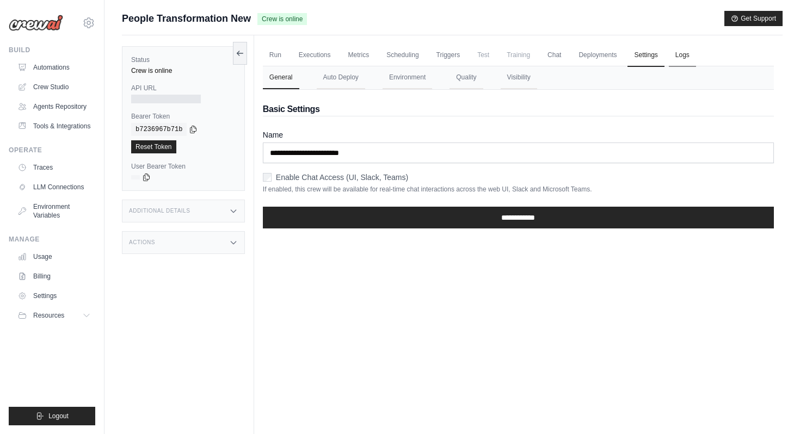
click at [677, 54] on link "Logs" at bounding box center [682, 55] width 27 height 23
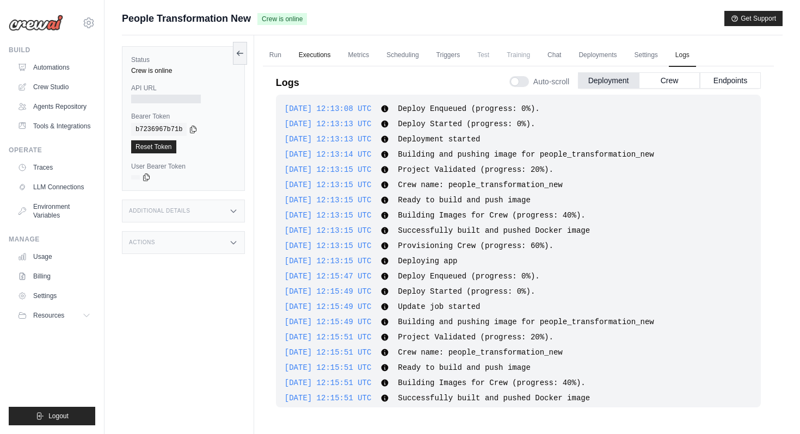
click at [305, 58] on link "Executions" at bounding box center [314, 55] width 45 height 23
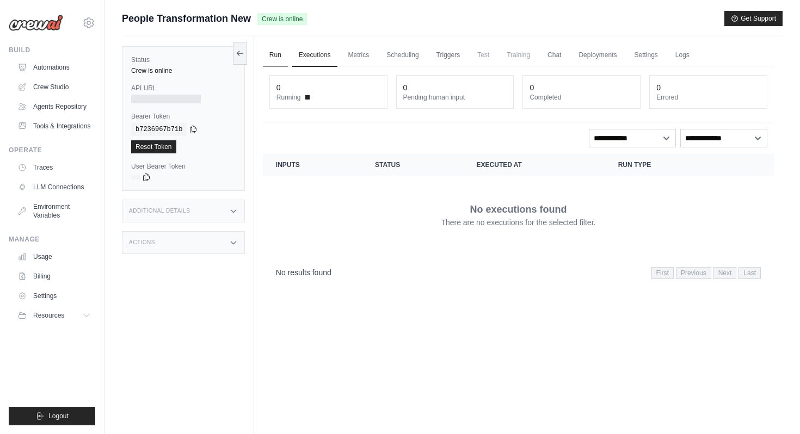
click at [268, 61] on link "Run" at bounding box center [275, 55] width 25 height 23
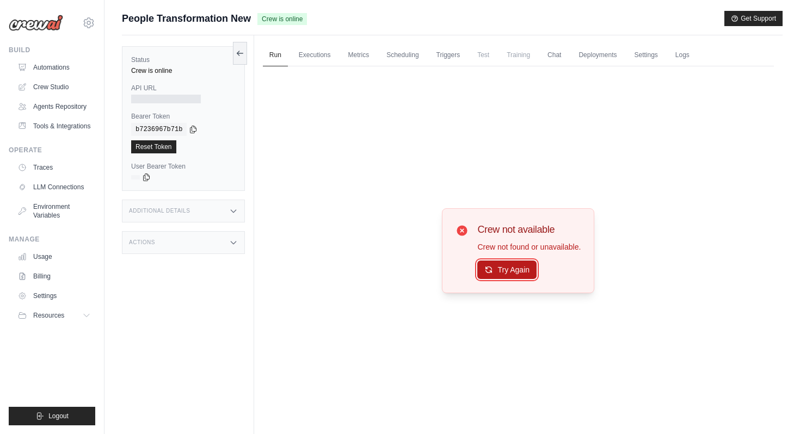
click at [487, 265] on icon at bounding box center [488, 269] width 9 height 9
click at [563, 52] on link "Chat" at bounding box center [554, 55] width 27 height 23
click at [72, 65] on link "Automations" at bounding box center [55, 67] width 82 height 17
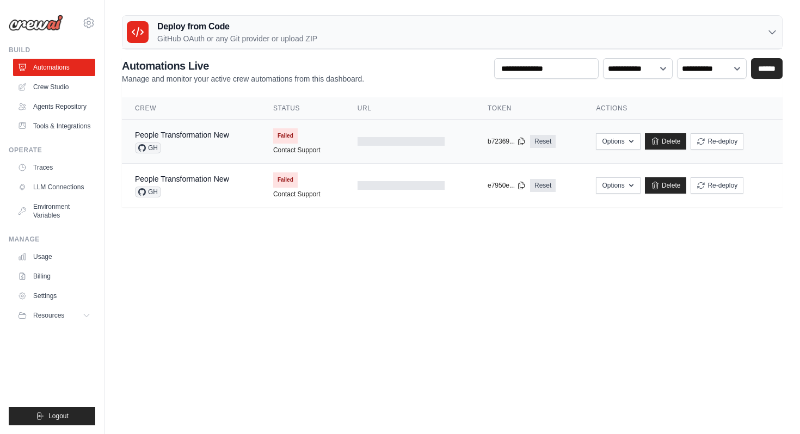
click at [240, 144] on div "People Transformation New GH" at bounding box center [191, 141] width 112 height 24
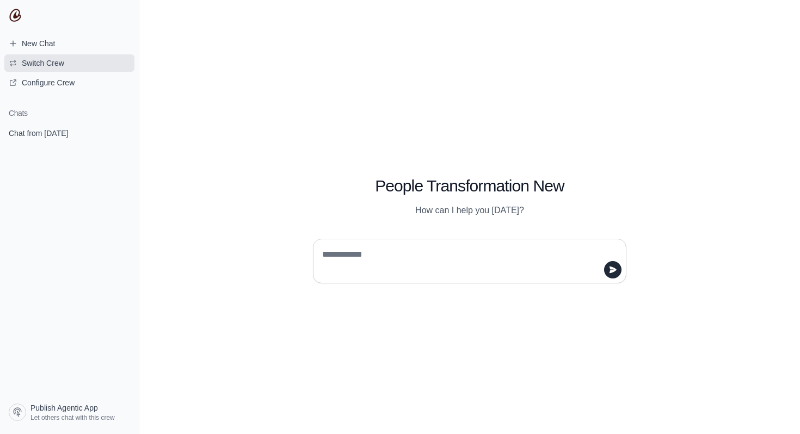
click at [90, 61] on button "Switch Crew" at bounding box center [69, 62] width 130 height 17
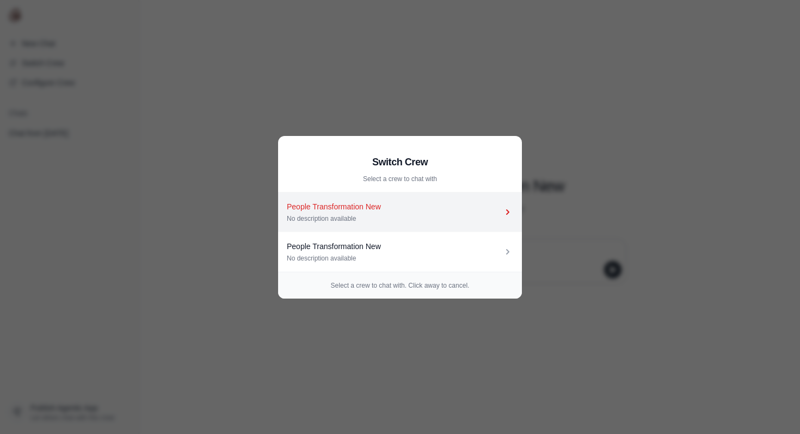
click at [488, 215] on div "No description available" at bounding box center [394, 218] width 215 height 9
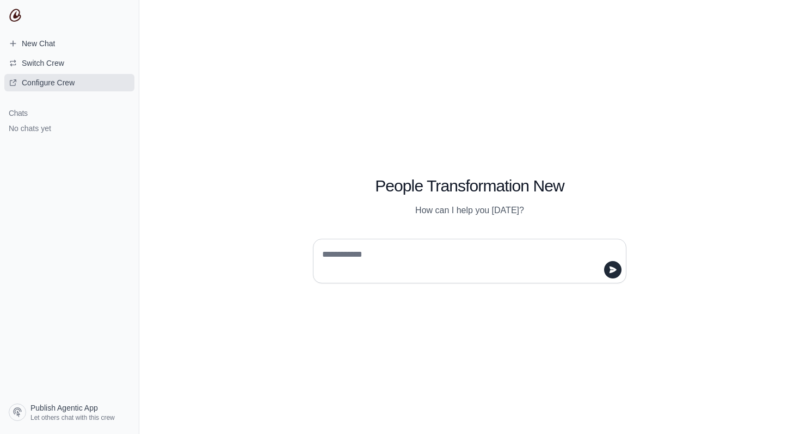
click at [76, 77] on span "Configure Crew" at bounding box center [41, 82] width 83 height 11
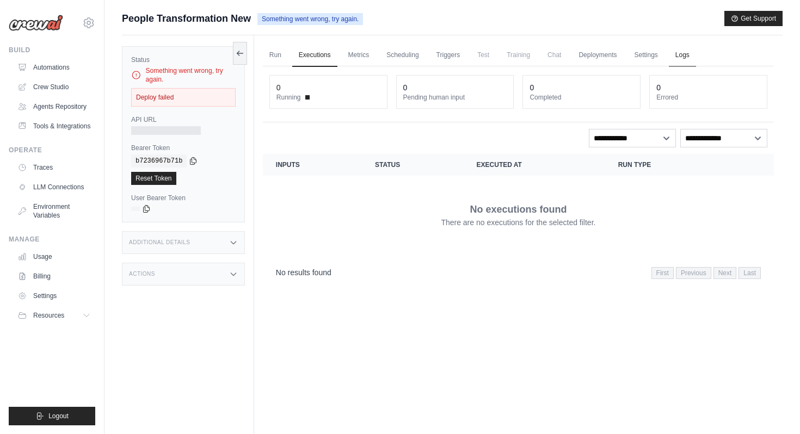
click at [681, 55] on link "Logs" at bounding box center [682, 55] width 27 height 23
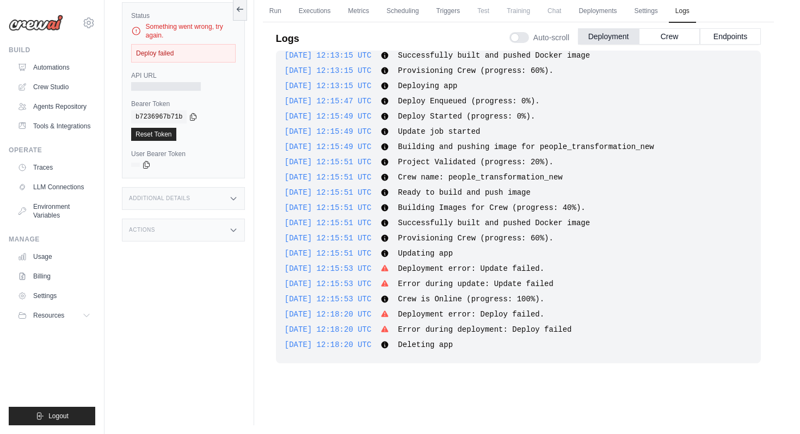
scroll to position [46, 0]
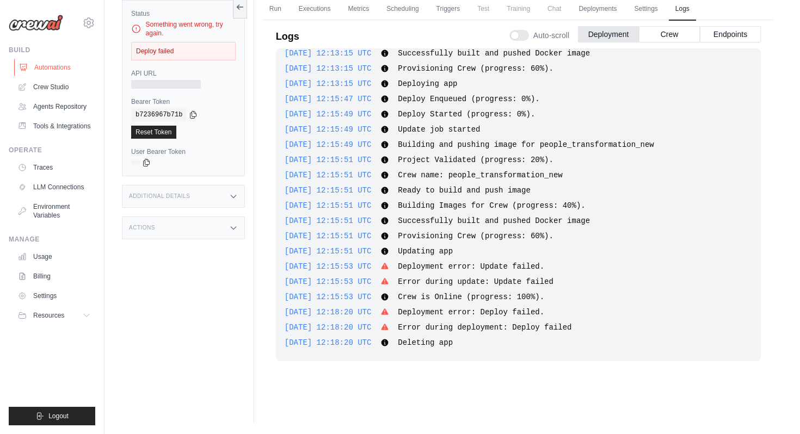
click at [67, 66] on link "Automations" at bounding box center [55, 67] width 82 height 17
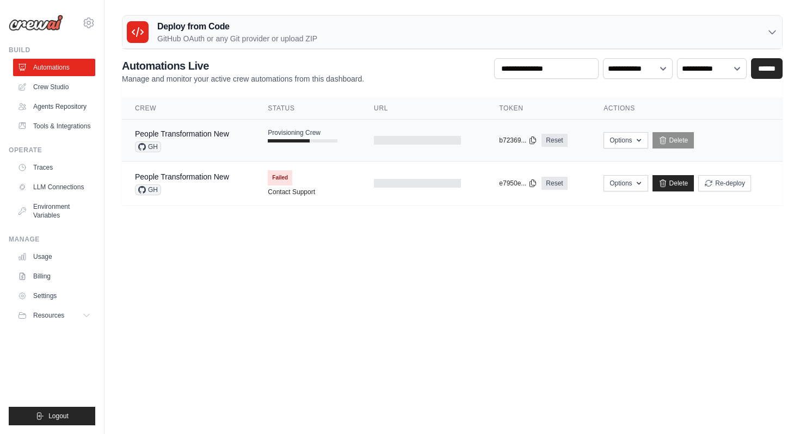
click at [236, 133] on div "People Transformation New GH" at bounding box center [188, 140] width 107 height 24
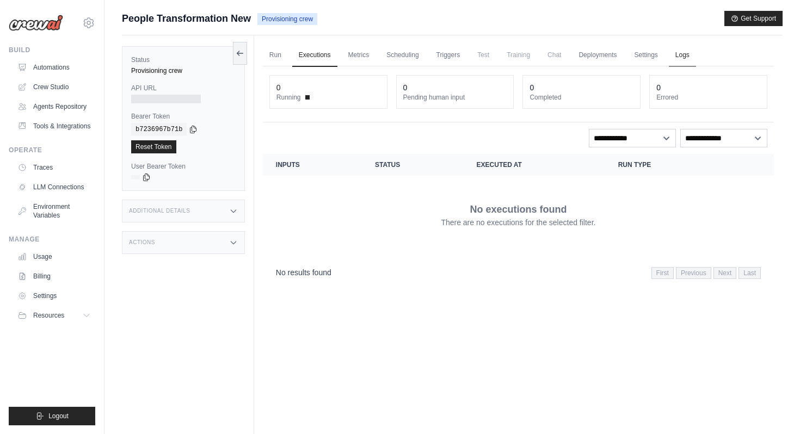
click at [685, 55] on link "Logs" at bounding box center [682, 55] width 27 height 23
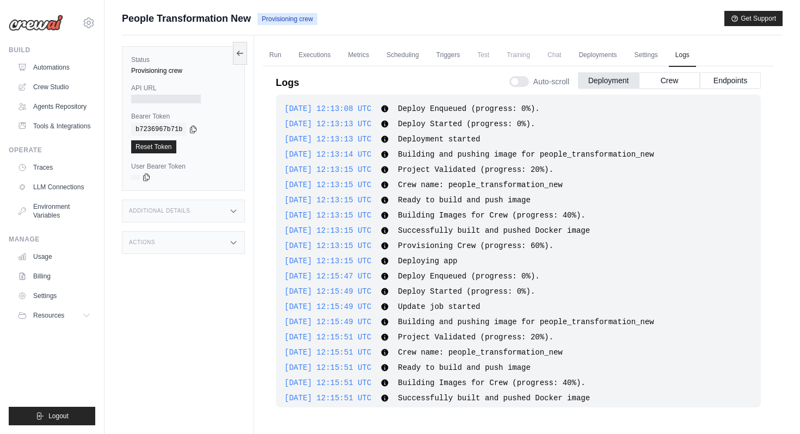
scroll to position [340, 0]
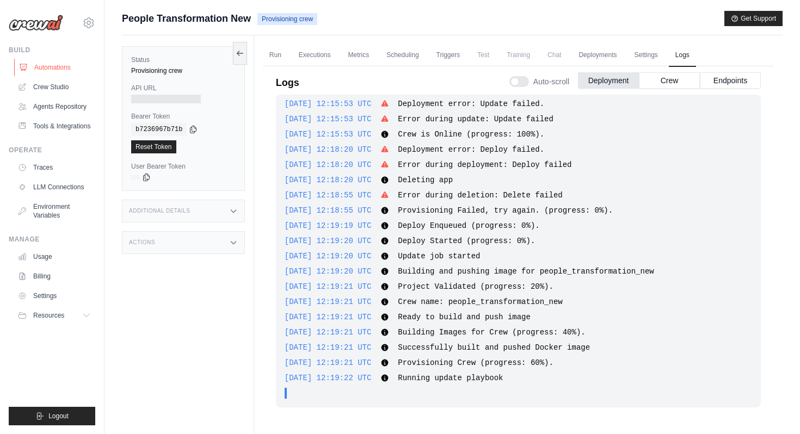
click at [88, 64] on link "Automations" at bounding box center [55, 67] width 82 height 17
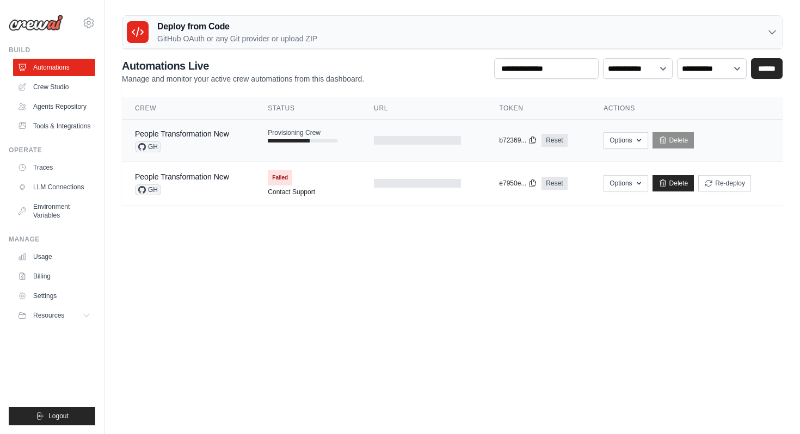
click at [234, 138] on div "People Transformation New GH" at bounding box center [188, 140] width 107 height 24
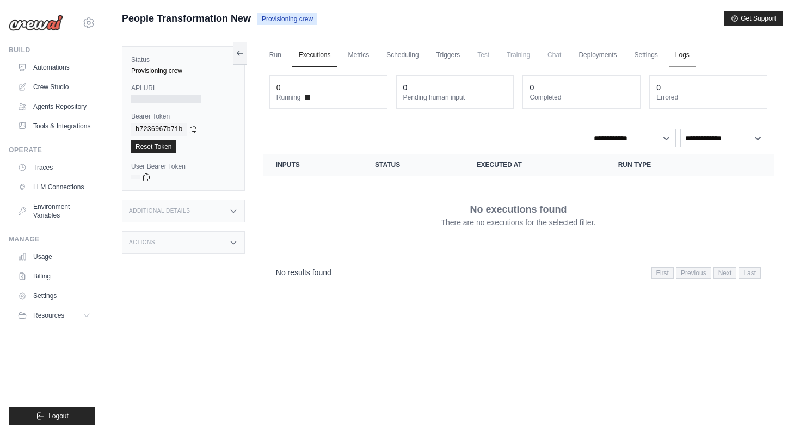
click at [679, 60] on link "Logs" at bounding box center [682, 55] width 27 height 23
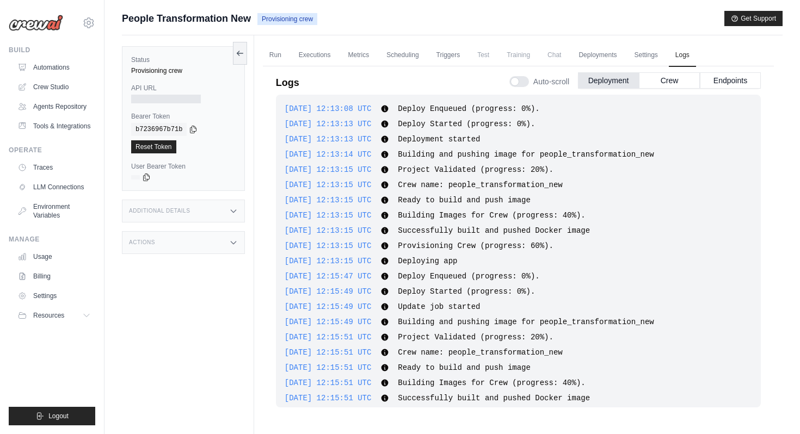
scroll to position [340, 0]
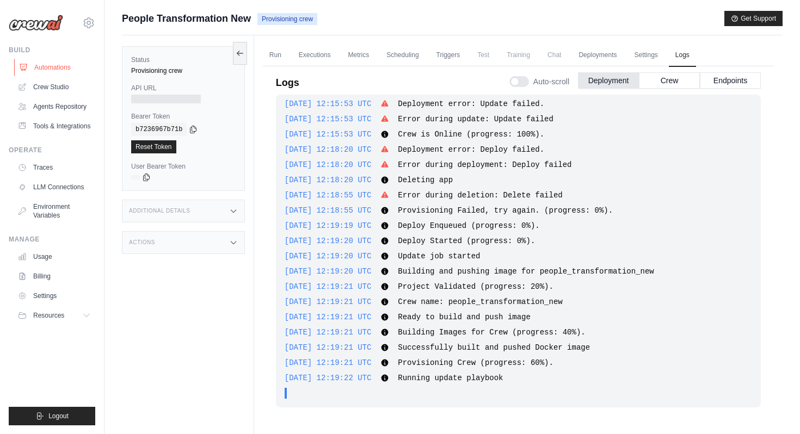
click at [48, 66] on link "Automations" at bounding box center [55, 67] width 82 height 17
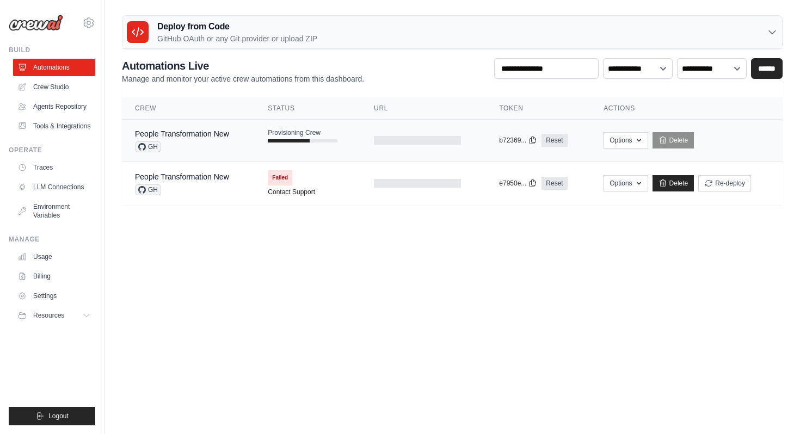
click at [252, 150] on td "People Transformation New GH" at bounding box center [188, 141] width 133 height 42
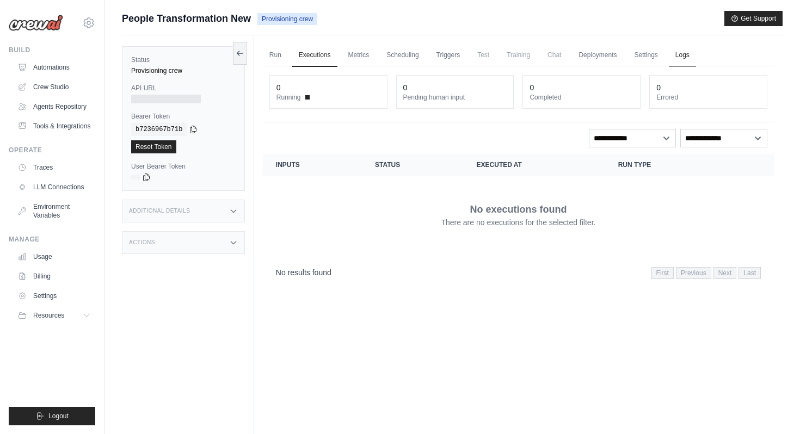
click at [678, 54] on link "Logs" at bounding box center [682, 55] width 27 height 23
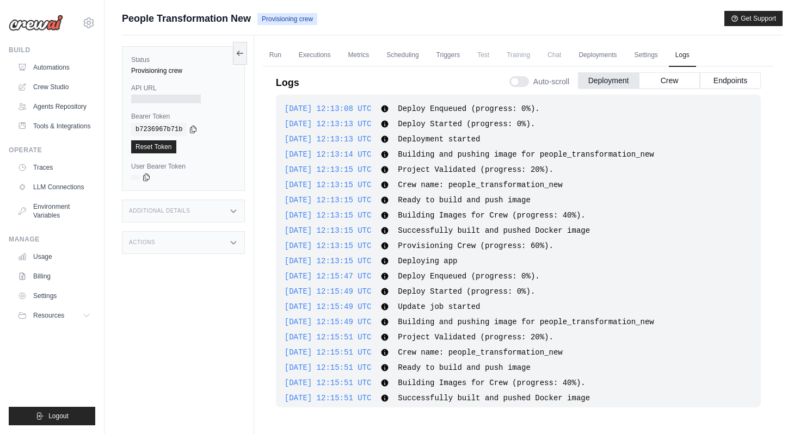
scroll to position [340, 0]
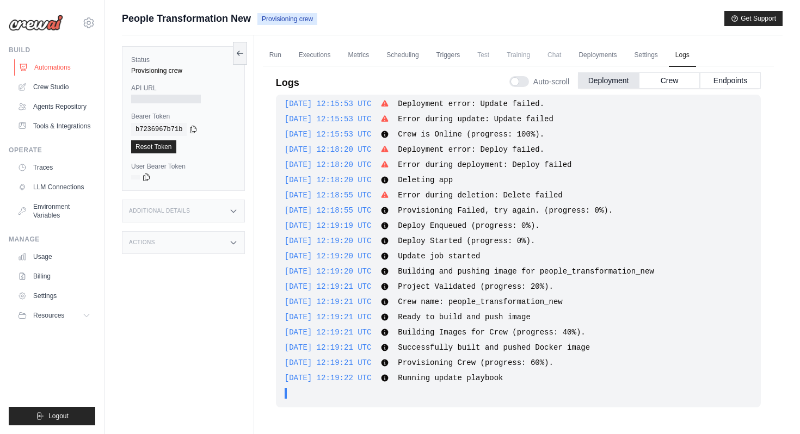
click at [51, 71] on link "Automations" at bounding box center [55, 67] width 82 height 17
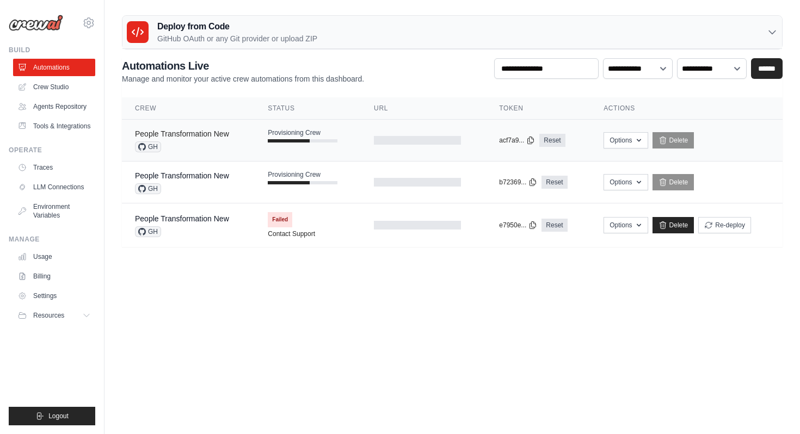
click at [216, 137] on link "People Transformation New" at bounding box center [182, 133] width 94 height 9
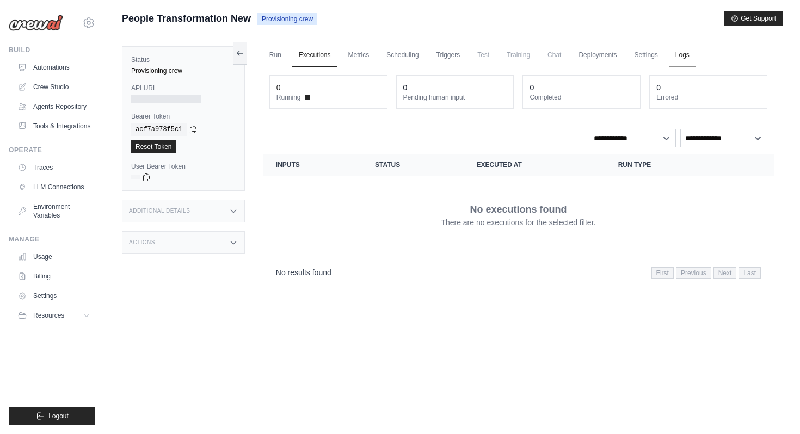
click at [671, 51] on link "Logs" at bounding box center [682, 55] width 27 height 23
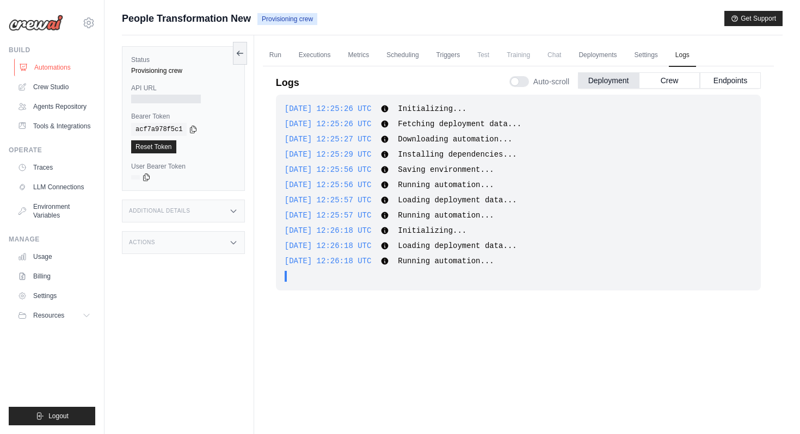
click at [55, 68] on link "Automations" at bounding box center [55, 67] width 82 height 17
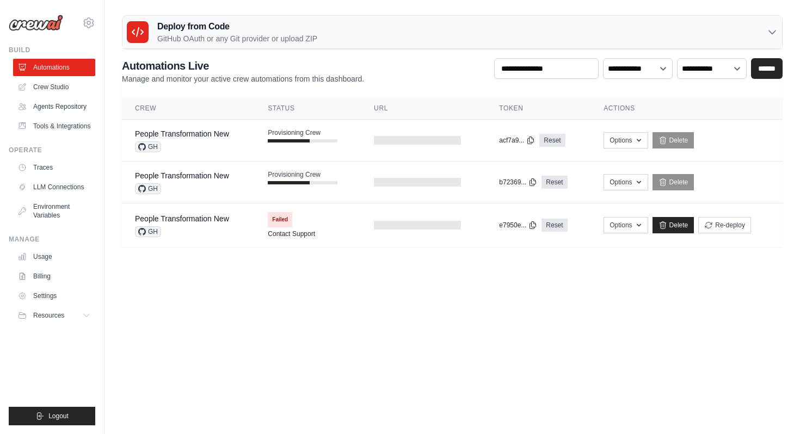
click at [233, 185] on div "People Transformation New GH" at bounding box center [188, 182] width 107 height 24
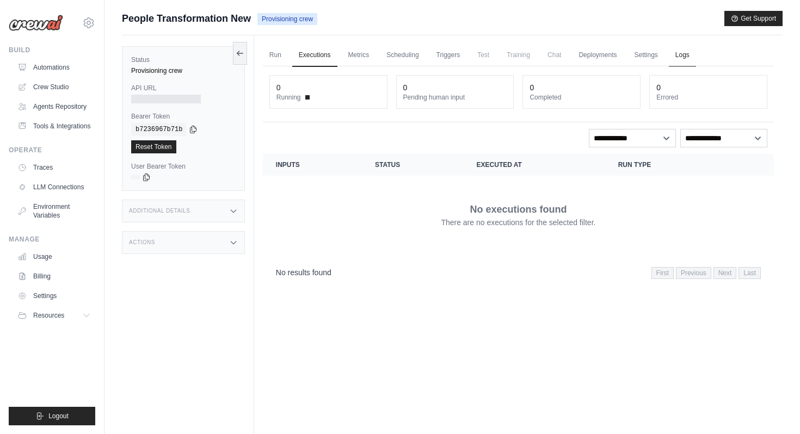
click at [681, 52] on link "Logs" at bounding box center [682, 55] width 27 height 23
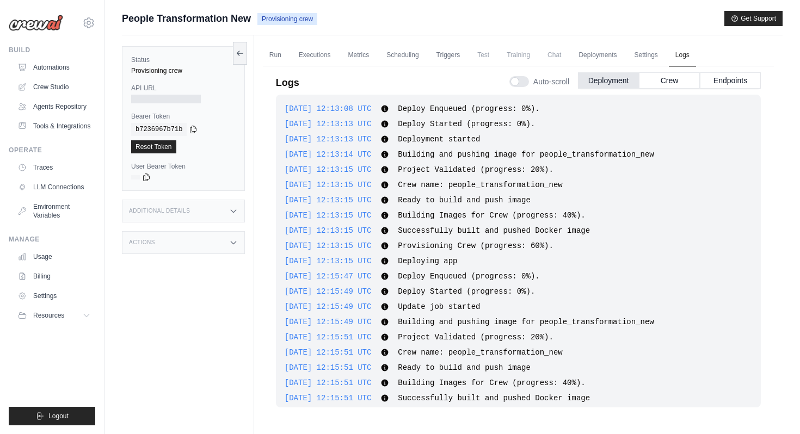
scroll to position [340, 0]
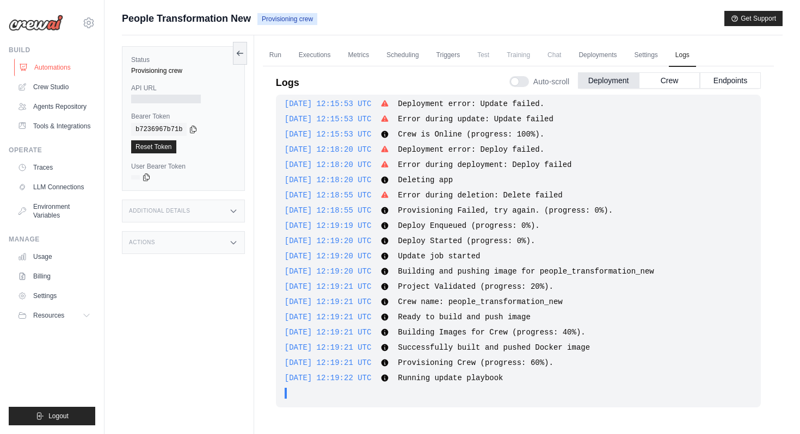
click at [78, 72] on link "Automations" at bounding box center [55, 67] width 82 height 17
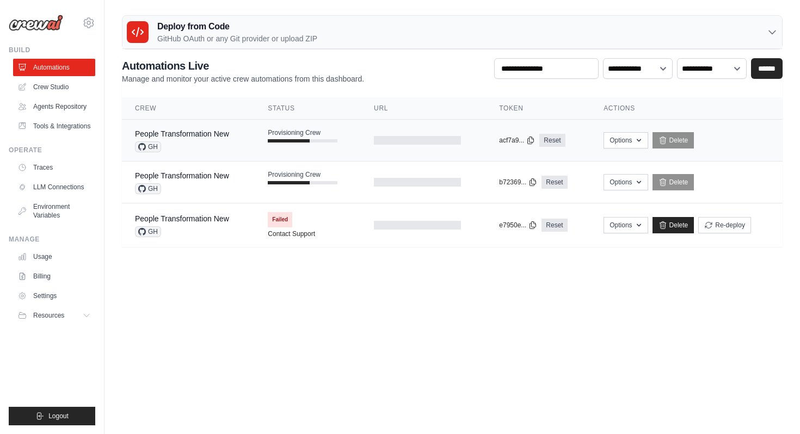
click at [227, 140] on div "People Transformation New GH" at bounding box center [182, 140] width 94 height 24
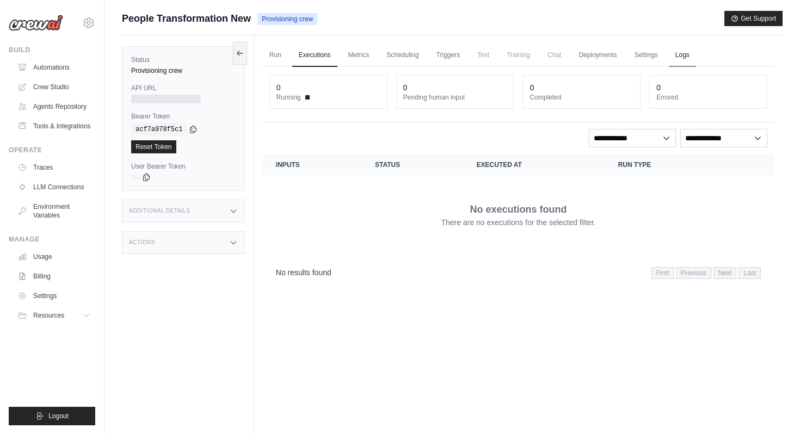
click at [684, 55] on link "Logs" at bounding box center [682, 55] width 27 height 23
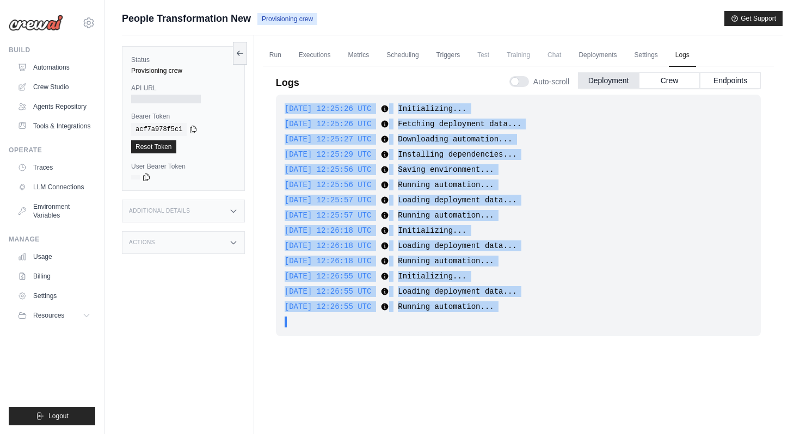
drag, startPoint x: 285, startPoint y: 106, endPoint x: 542, endPoint y: 324, distance: 337.7
click at [542, 324] on div "[DATE] 12:25:26 UTC Initializing... Show more Show less [DATE] 12:25:26 UTC Fet…" at bounding box center [518, 216] width 485 height 242
copy div "[DATE] 12:25:26 UTC Initializing... Show more Show less [DATE] 12:25:26 UTC Fet…"
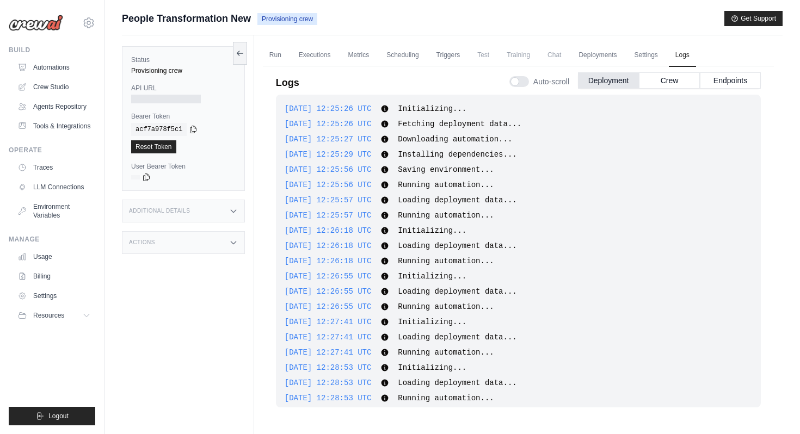
scroll to position [9, 0]
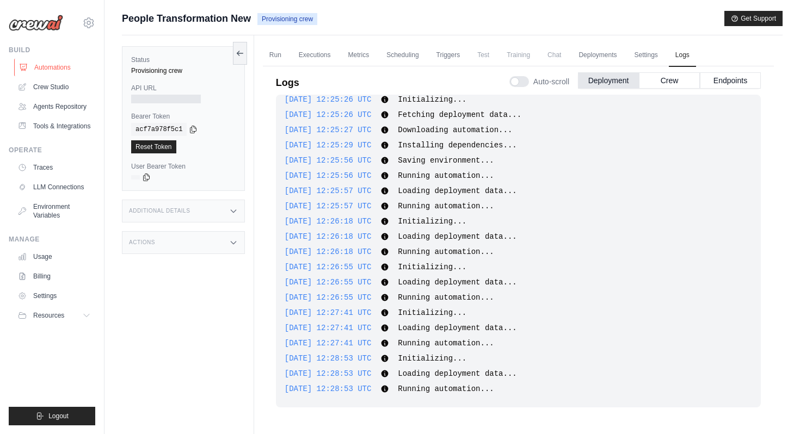
click at [59, 69] on link "Automations" at bounding box center [55, 67] width 82 height 17
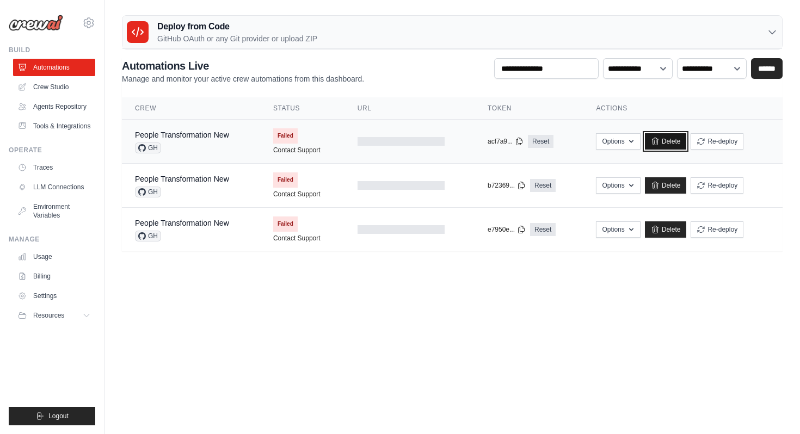
click at [671, 143] on link "Delete" at bounding box center [666, 141] width 42 height 16
click at [663, 184] on link "Delete" at bounding box center [666, 185] width 42 height 16
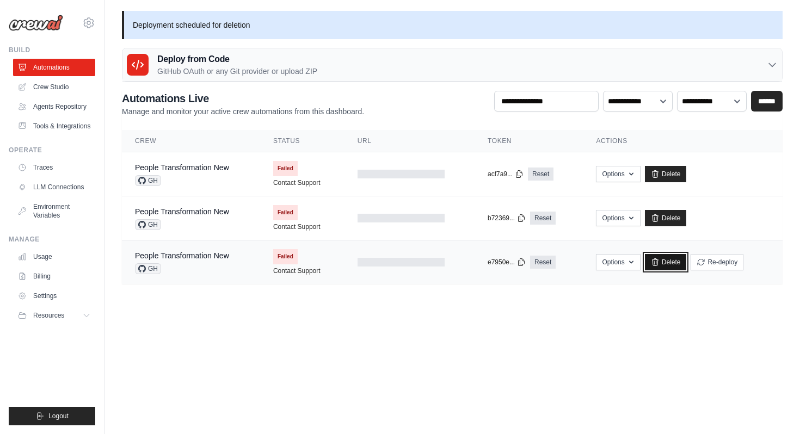
click at [666, 261] on link "Delete" at bounding box center [666, 262] width 42 height 16
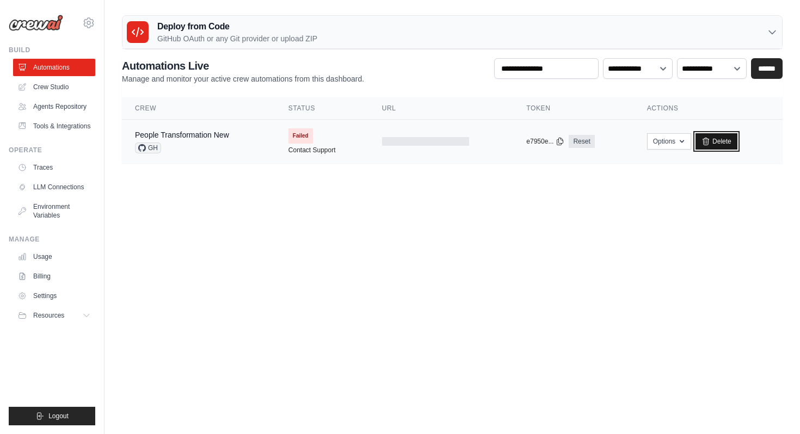
click at [727, 141] on link "Delete" at bounding box center [716, 141] width 42 height 16
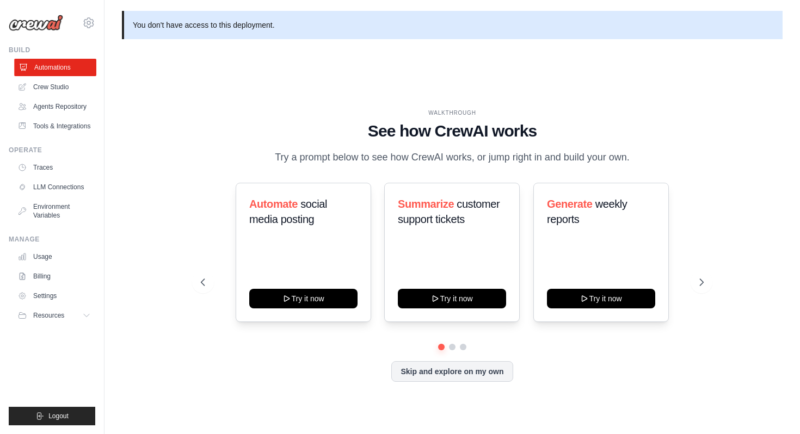
click at [63, 67] on link "Automations" at bounding box center [55, 67] width 82 height 17
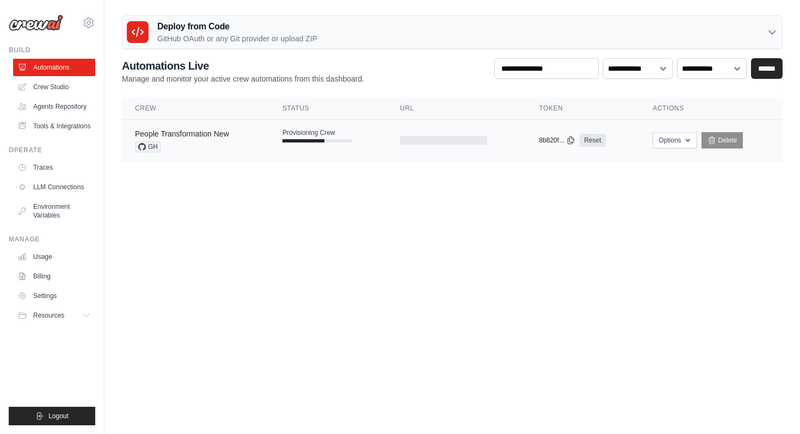
click at [208, 134] on link "People Transformation New" at bounding box center [182, 133] width 94 height 9
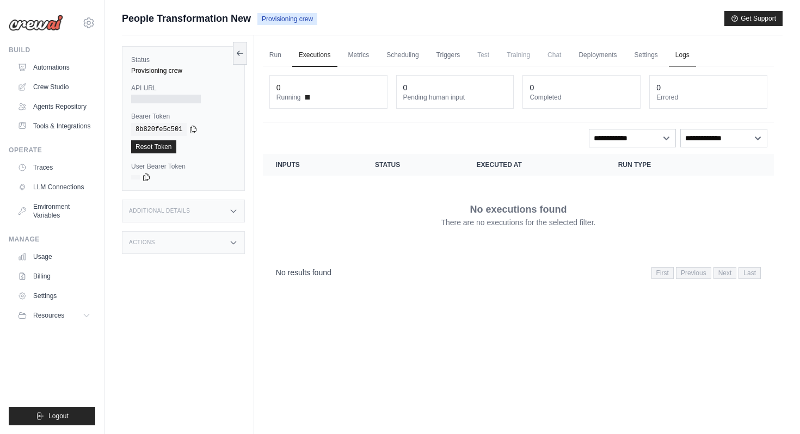
click at [682, 57] on link "Logs" at bounding box center [682, 55] width 27 height 23
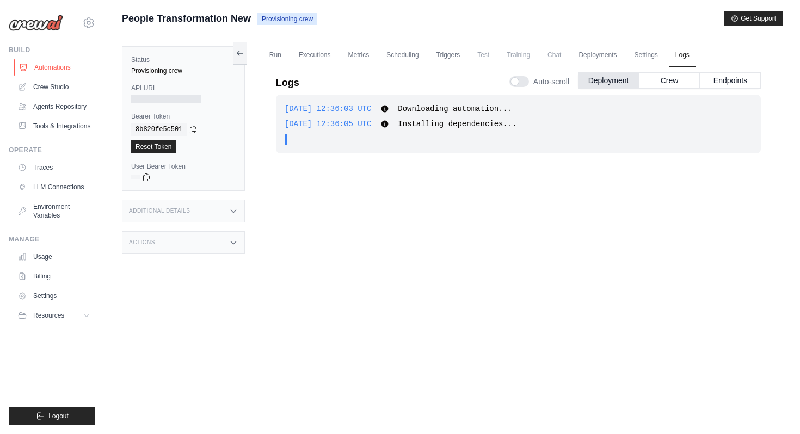
click at [72, 68] on link "Automations" at bounding box center [55, 67] width 82 height 17
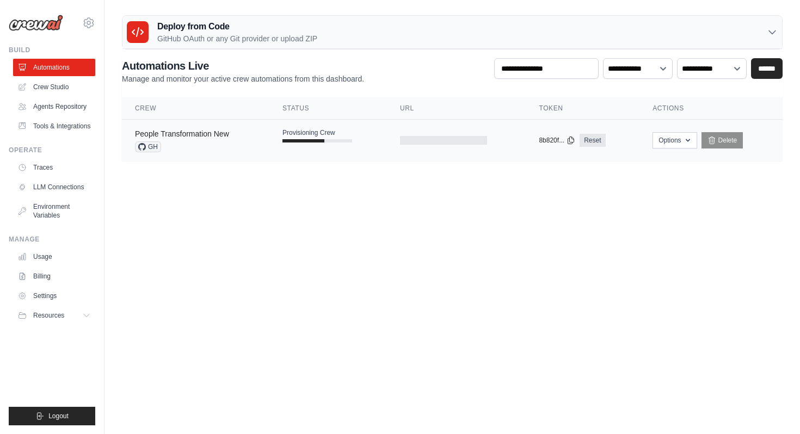
click at [223, 131] on link "People Transformation New" at bounding box center [182, 133] width 94 height 9
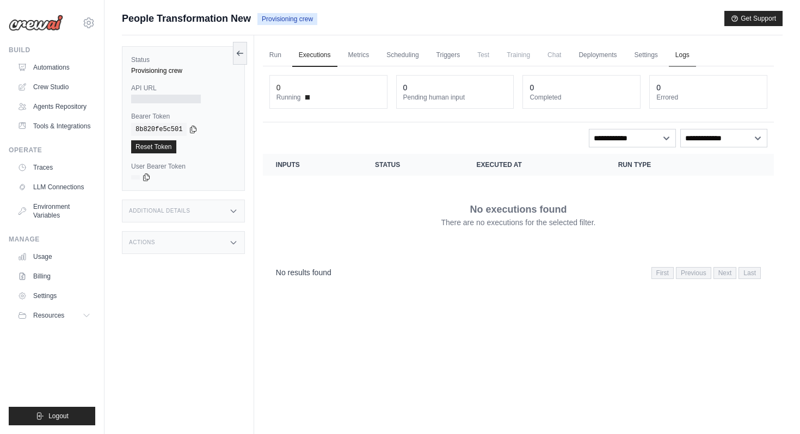
click at [677, 57] on link "Logs" at bounding box center [682, 55] width 27 height 23
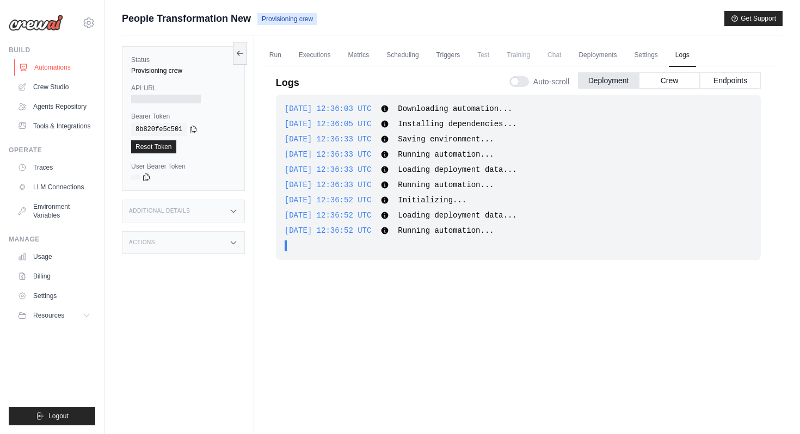
click at [34, 74] on link "Automations" at bounding box center [55, 67] width 82 height 17
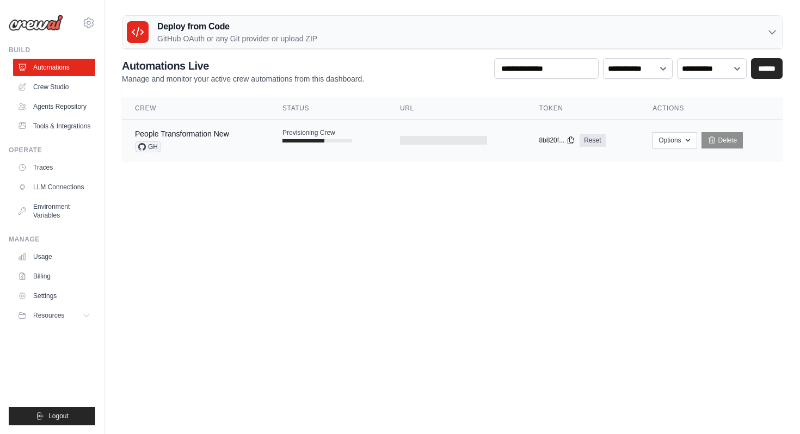
click at [230, 141] on div "People Transformation New GH" at bounding box center [195, 140] width 121 height 24
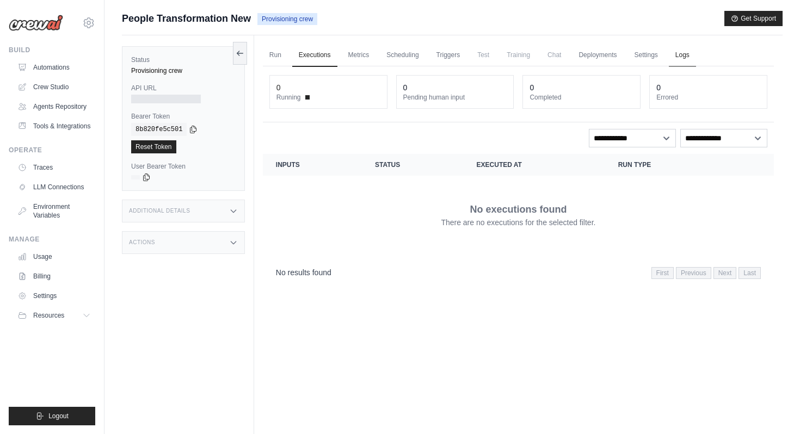
click at [678, 55] on link "Logs" at bounding box center [682, 55] width 27 height 23
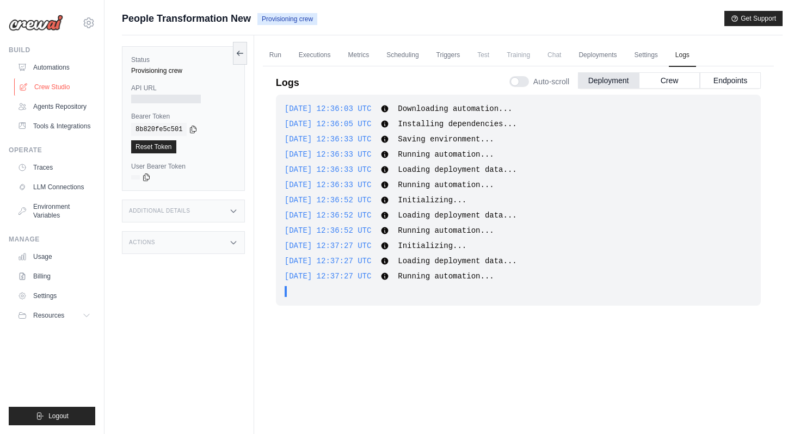
click at [52, 84] on link "Crew Studio" at bounding box center [55, 86] width 82 height 17
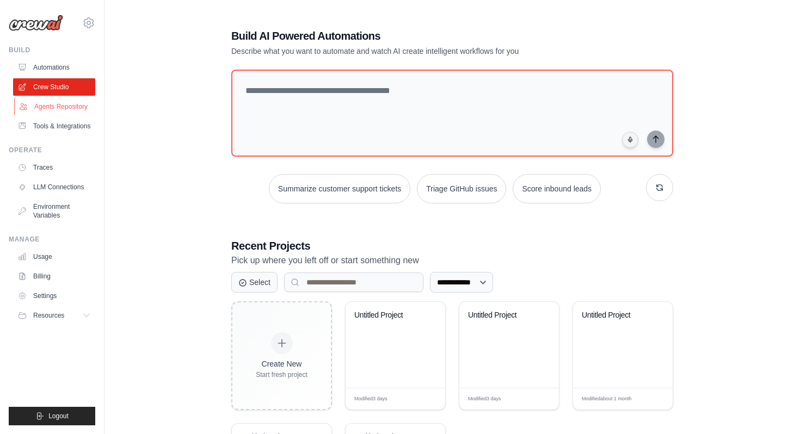
click at [63, 110] on link "Agents Repository" at bounding box center [55, 106] width 82 height 17
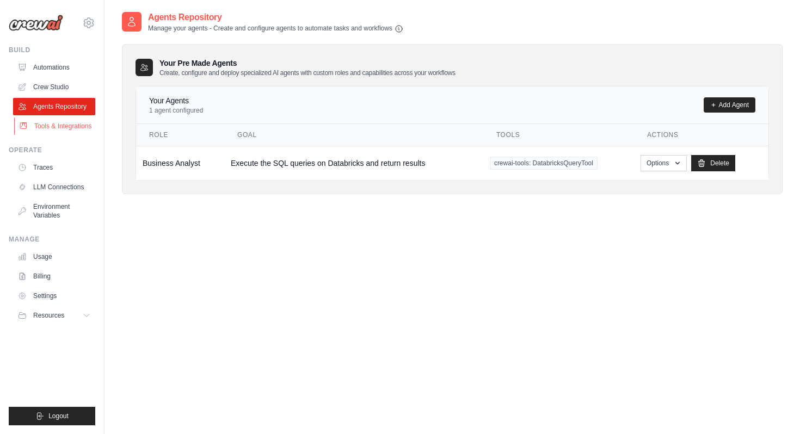
click at [63, 127] on link "Tools & Integrations" at bounding box center [55, 126] width 82 height 17
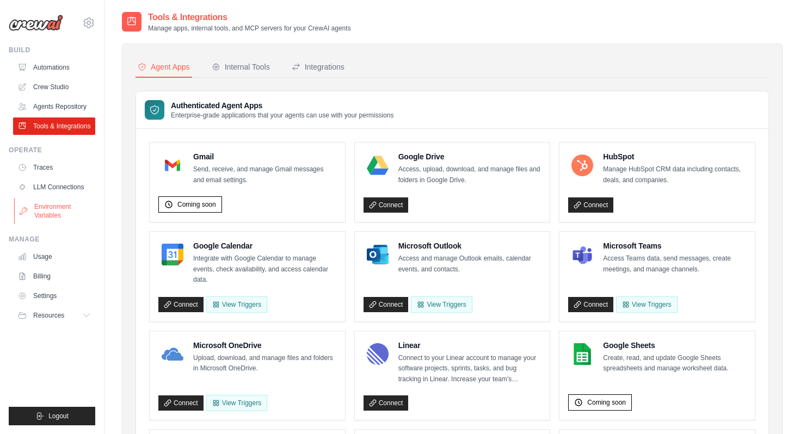
click at [48, 204] on link "Environment Variables" at bounding box center [55, 211] width 82 height 26
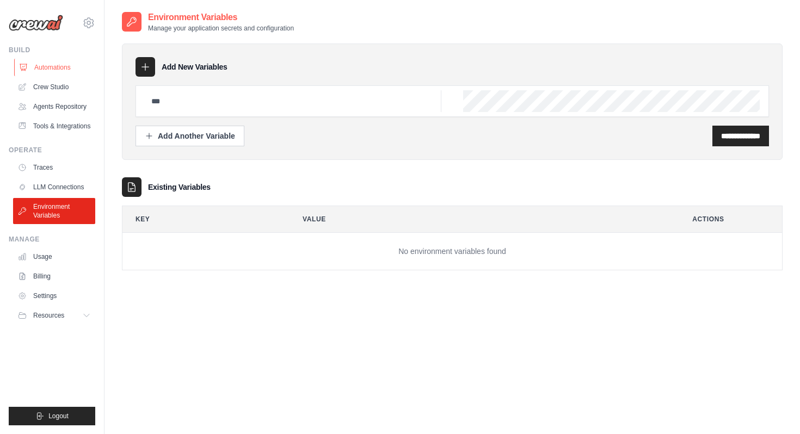
click at [45, 66] on link "Automations" at bounding box center [55, 67] width 82 height 17
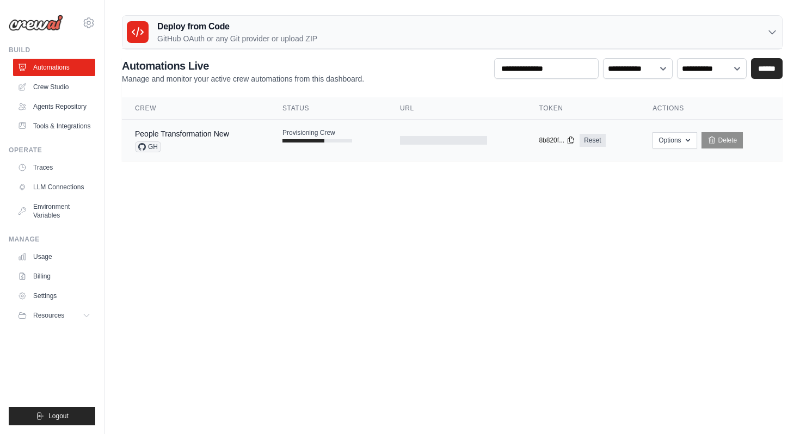
click at [251, 153] on td "People Transformation New GH" at bounding box center [195, 141] width 147 height 42
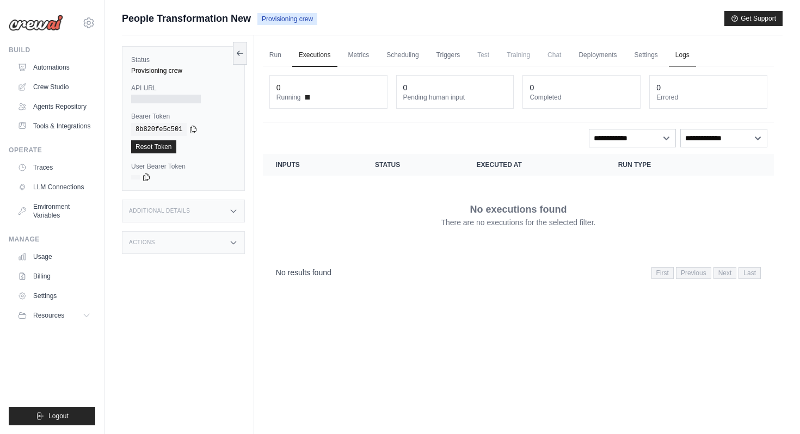
click at [685, 50] on link "Logs" at bounding box center [682, 55] width 27 height 23
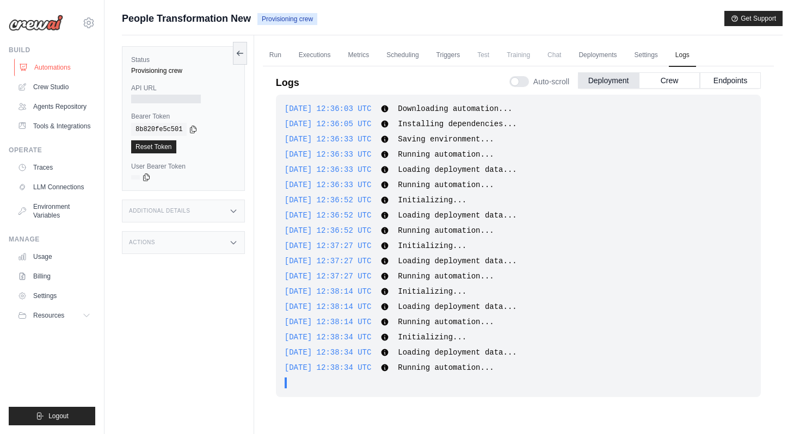
click at [49, 67] on link "Automations" at bounding box center [55, 67] width 82 height 17
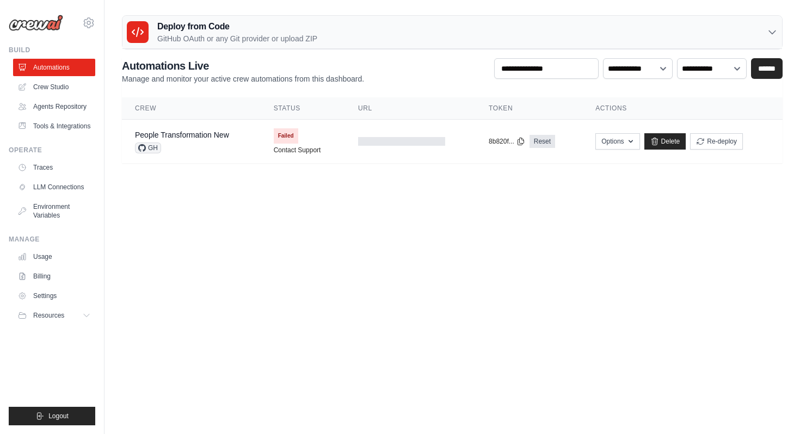
click at [206, 143] on div "GH" at bounding box center [182, 148] width 94 height 11
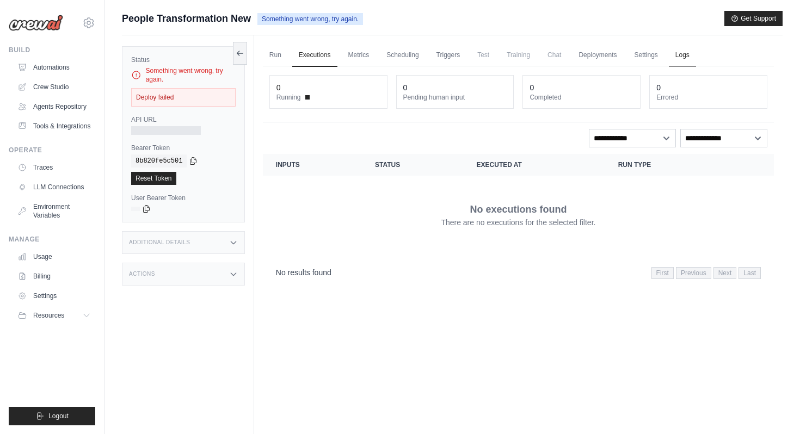
click at [681, 59] on link "Logs" at bounding box center [682, 55] width 27 height 23
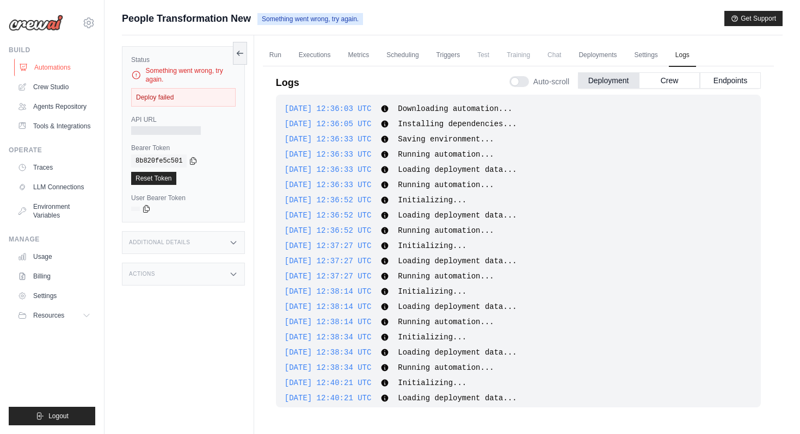
click at [65, 70] on link "Automations" at bounding box center [55, 67] width 82 height 17
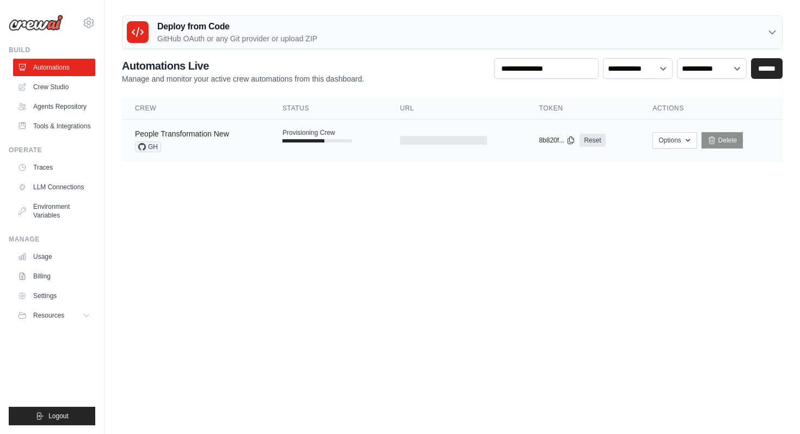
click at [197, 135] on link "People Transformation New" at bounding box center [182, 133] width 94 height 9
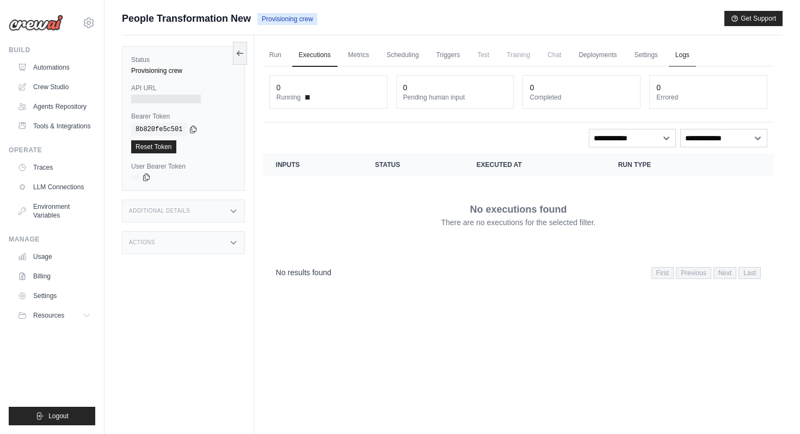
click at [679, 54] on link "Logs" at bounding box center [682, 55] width 27 height 23
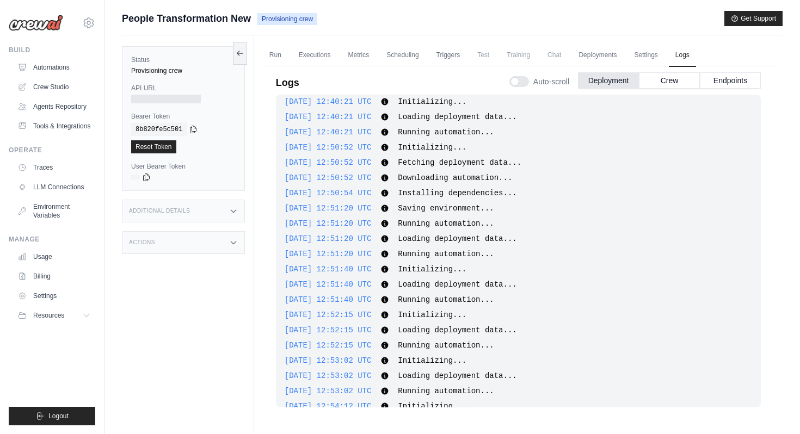
scroll to position [340, 0]
